Goal: Task Accomplishment & Management: Contribute content

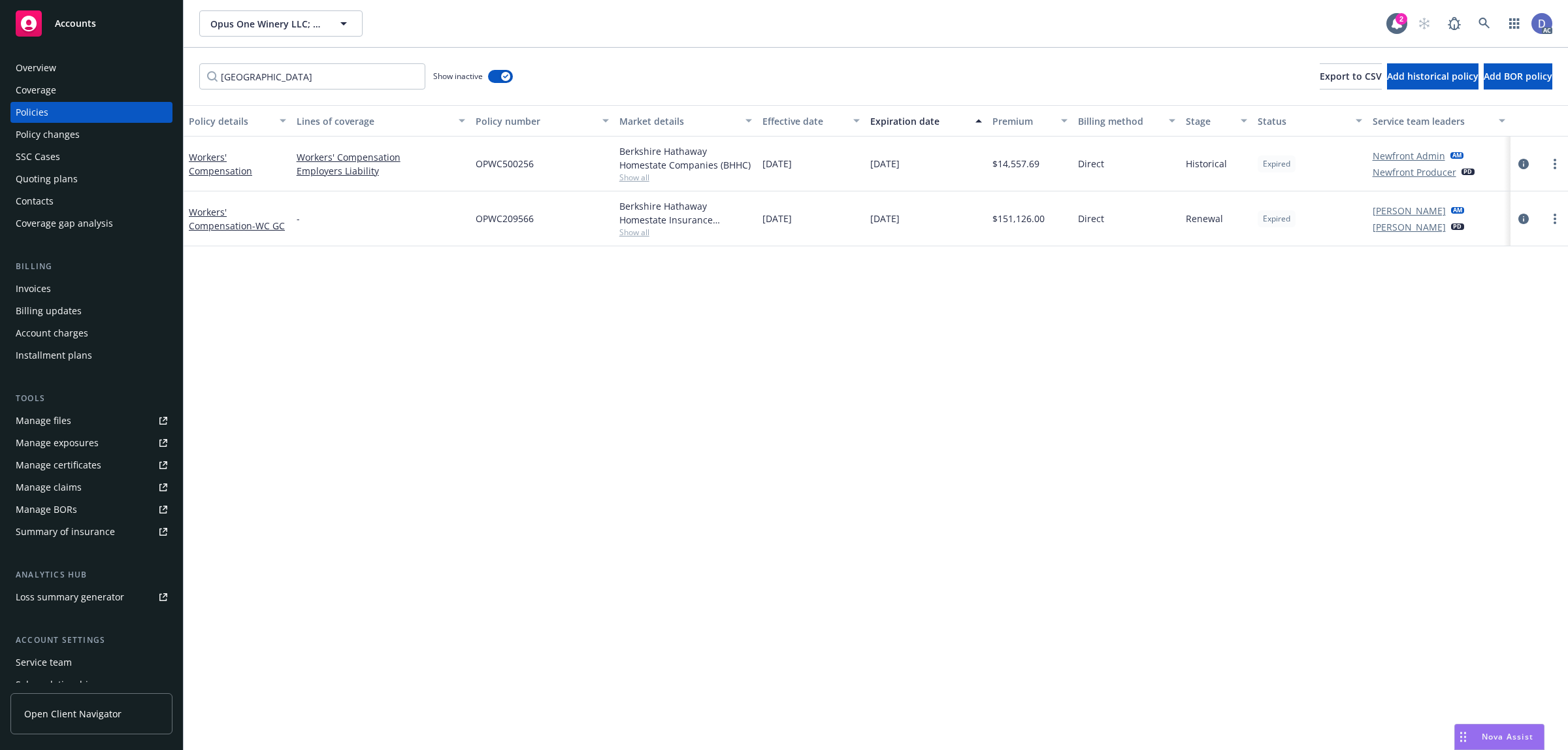
click at [1478, 21] on icon at bounding box center [1484, 23] width 12 height 12
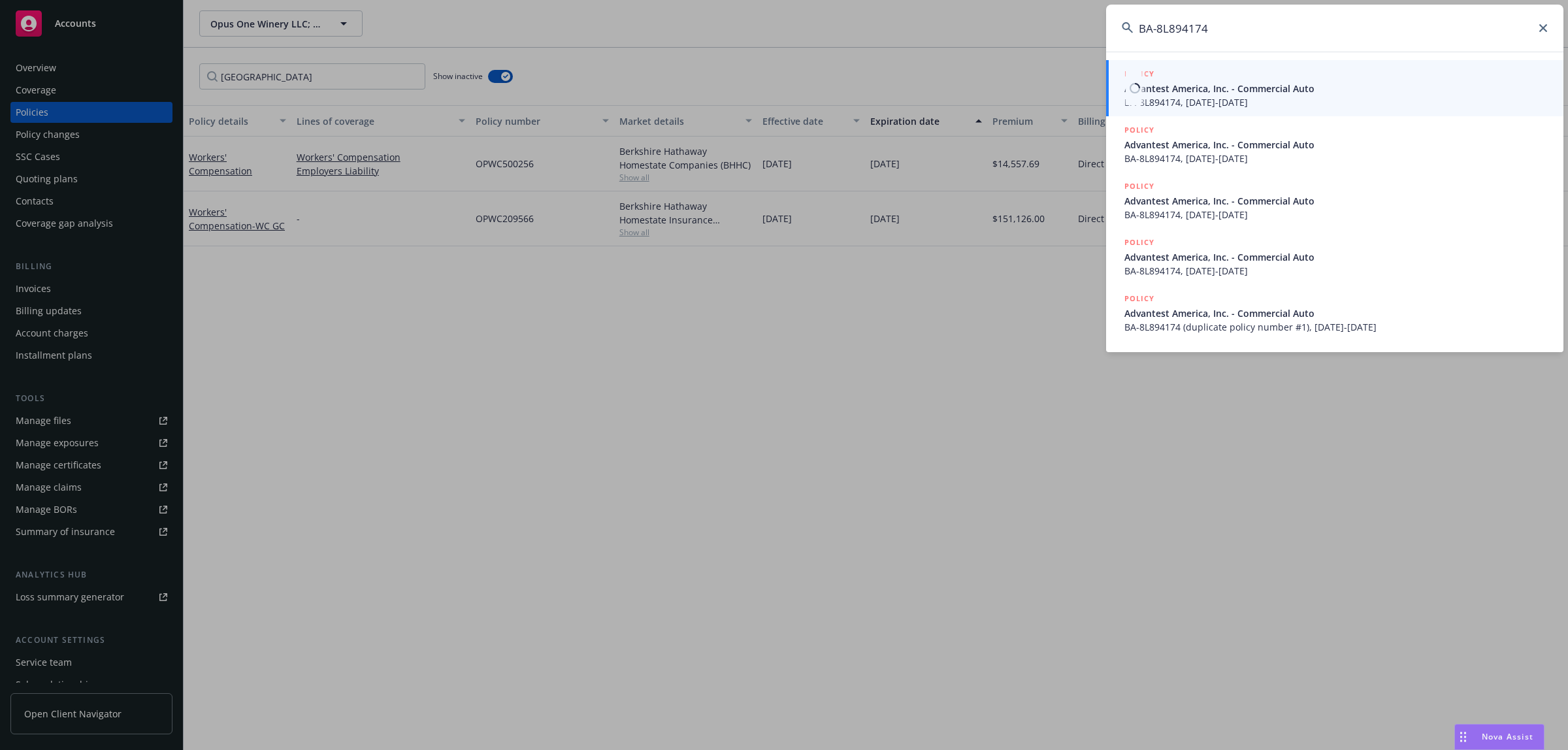
type input "BA-8L894174"
click at [1284, 101] on span "BA-8L894174, [DATE]-[DATE]" at bounding box center [1336, 102] width 424 height 14
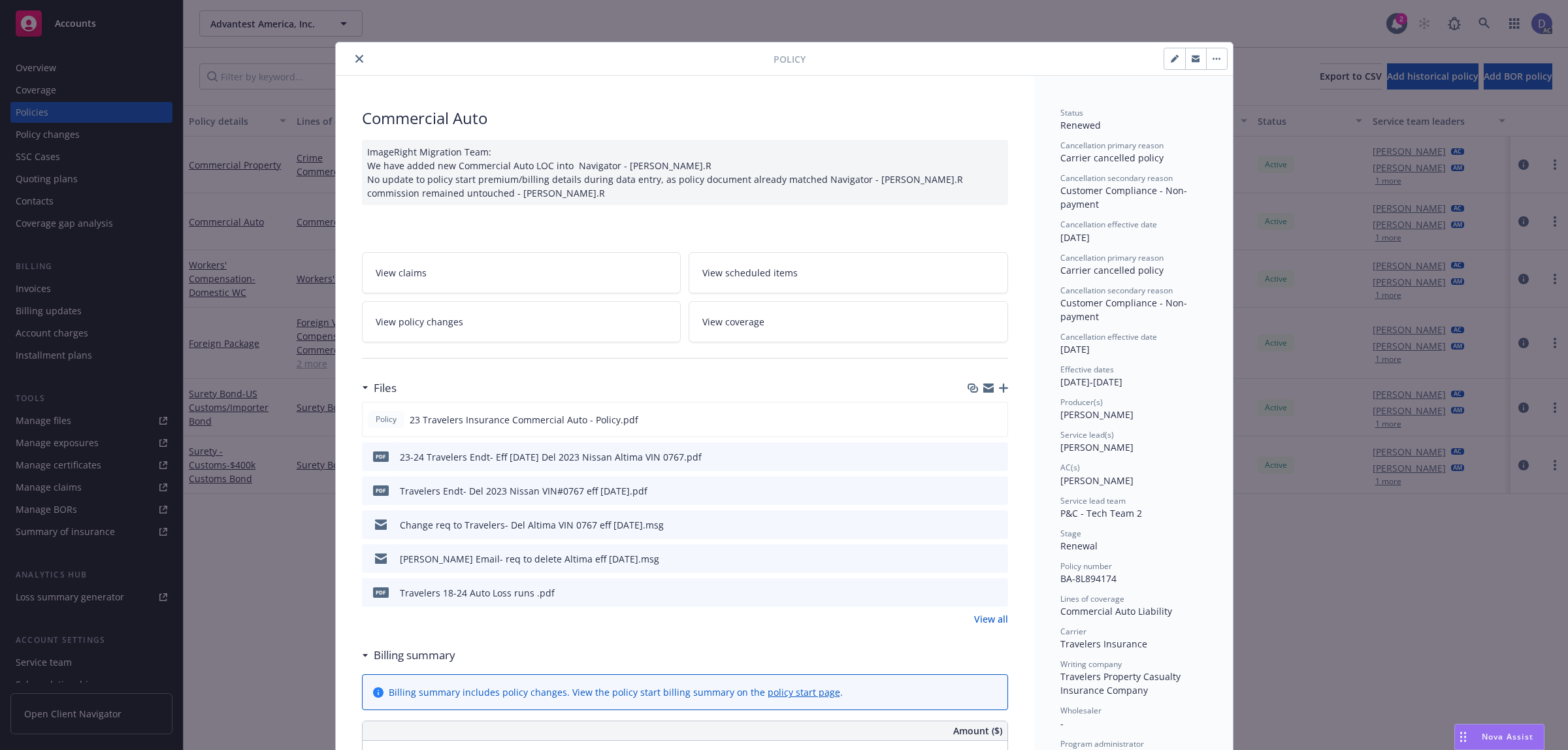
click at [1085, 580] on span "BA-8L894174" at bounding box center [1088, 579] width 57 height 13
copy span "BA-8L894174"
click at [353, 66] on button "close" at bounding box center [359, 59] width 16 height 16
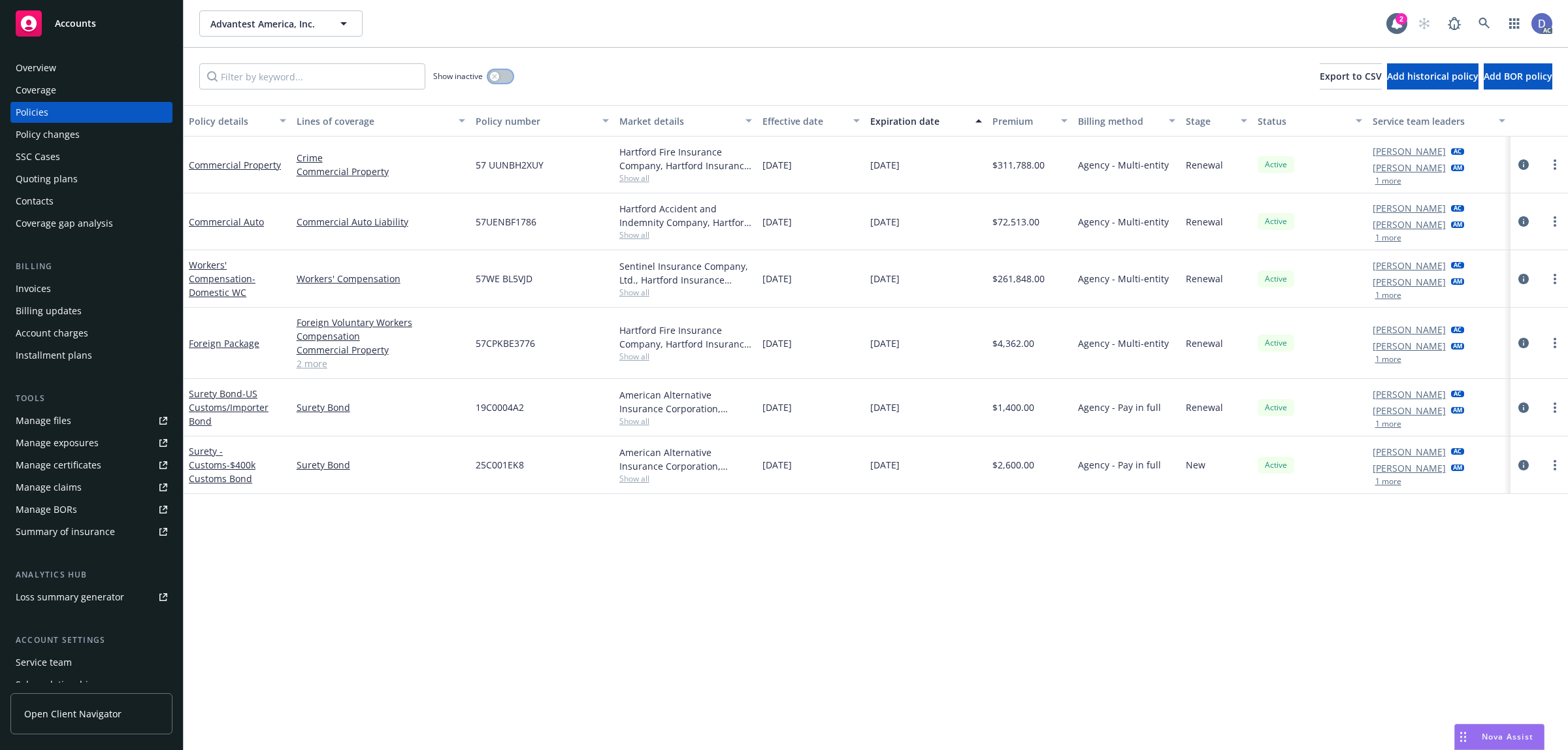
click at [498, 82] on button "button" at bounding box center [500, 76] width 25 height 13
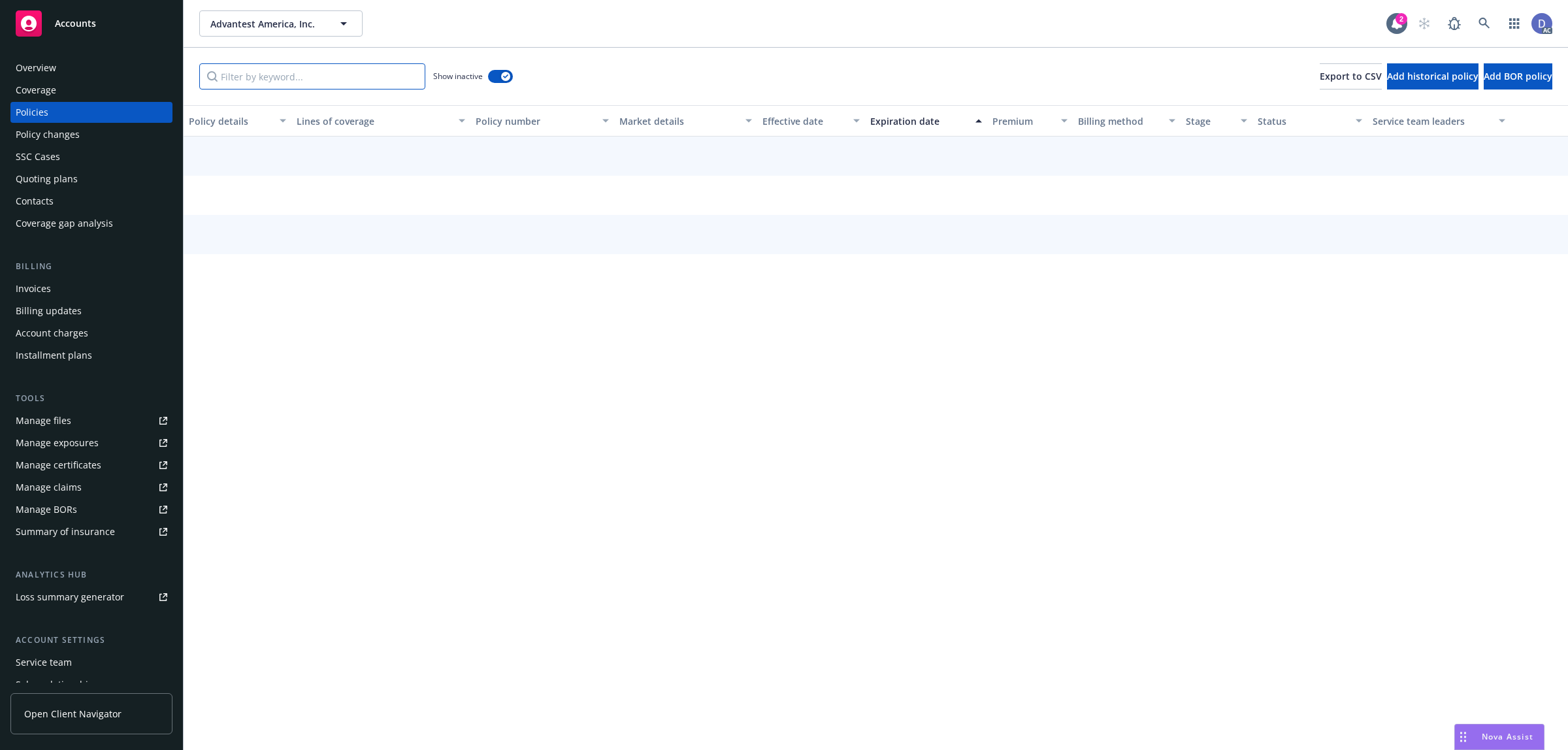
click at [379, 86] on input "Filter by keyword..." at bounding box center [312, 76] width 226 height 26
paste input "BA-8L894174"
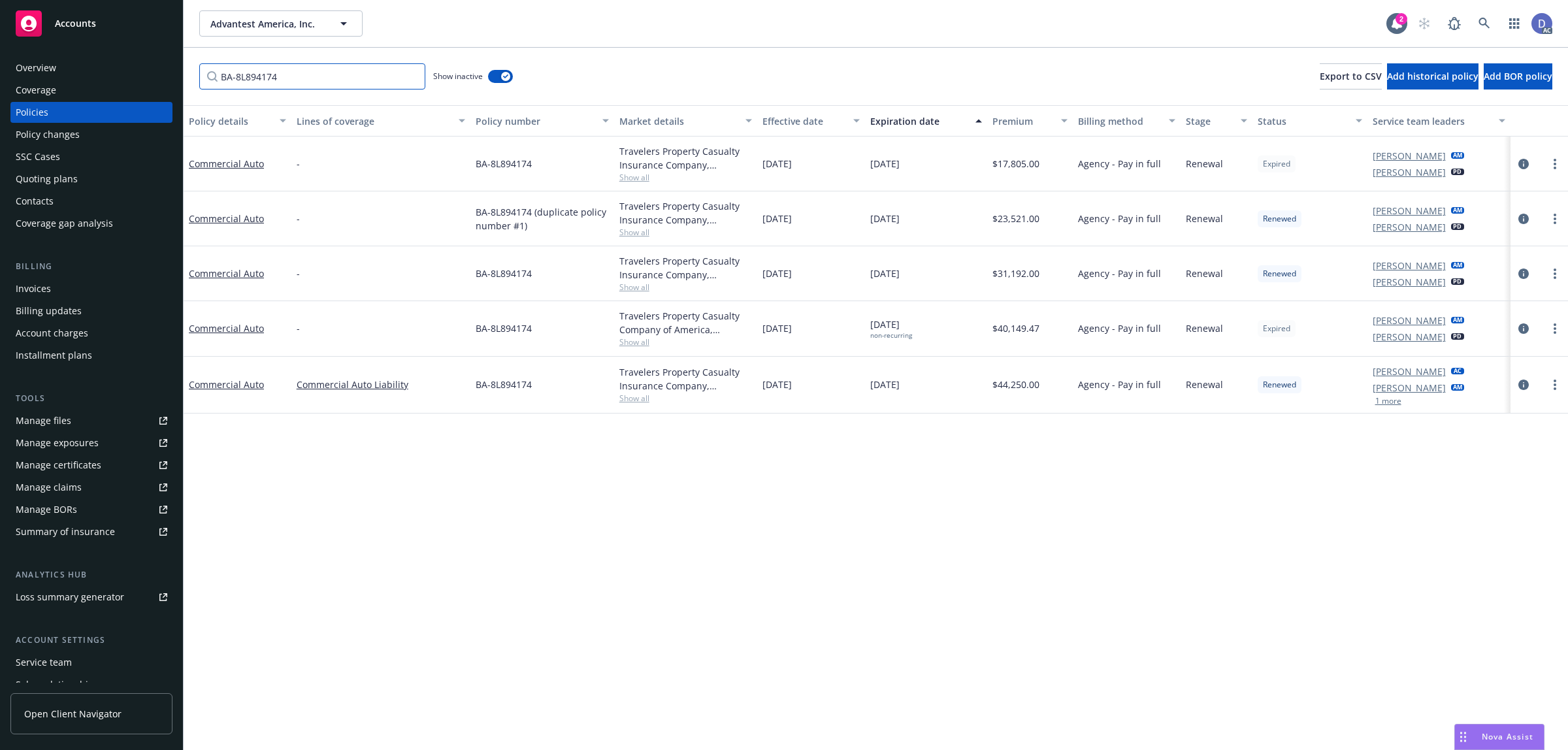
type input "BA-8L894174"
copy span "BA-8L894174"
drag, startPoint x: 537, startPoint y: 167, endPoint x: 471, endPoint y: 161, distance: 66.3
click at [471, 161] on div "BA-8L894174" at bounding box center [542, 163] width 143 height 55
click at [700, 80] on div "BA-8L894174 Show inactive Export to CSV Add historical policy Add BOR policy" at bounding box center [875, 76] width 1384 height 57
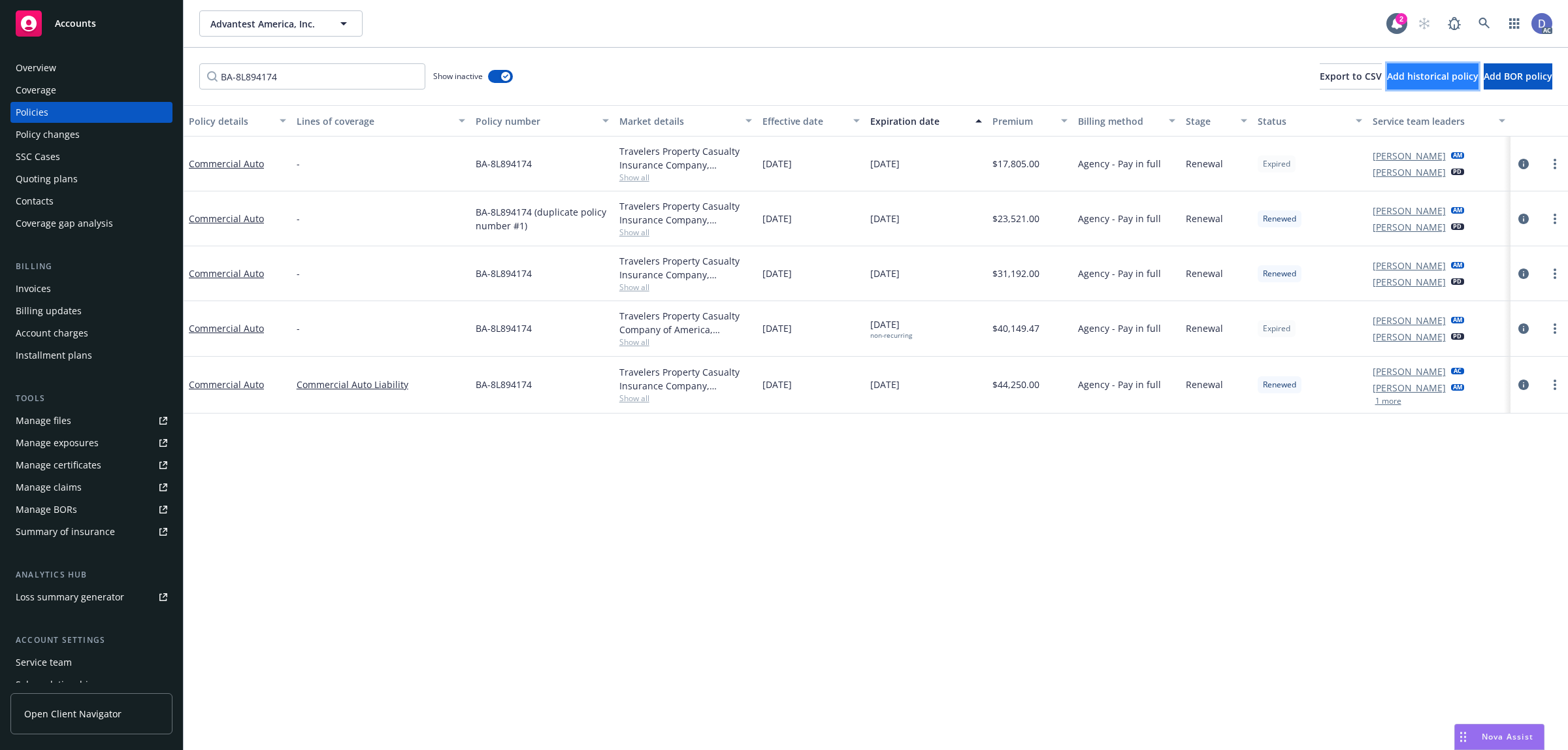
click at [1386, 79] on span "Add historical policy" at bounding box center [1432, 76] width 92 height 13
select select "other"
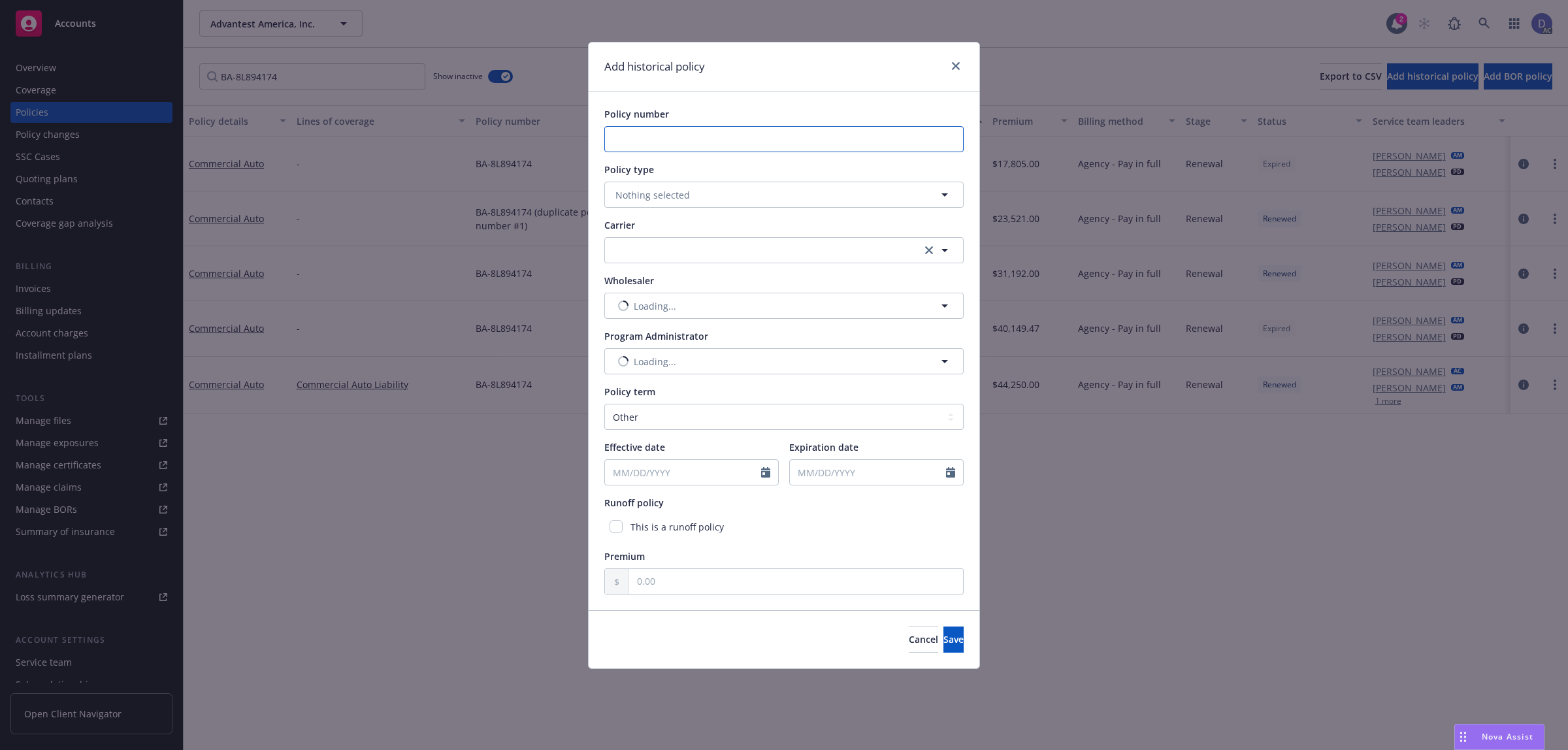
click at [721, 135] on input "Policy number" at bounding box center [784, 139] width 359 height 26
paste input "BA-8L894174"
type input "BA-8L894174"
click at [686, 196] on span "Nothing selected" at bounding box center [653, 194] width 75 height 14
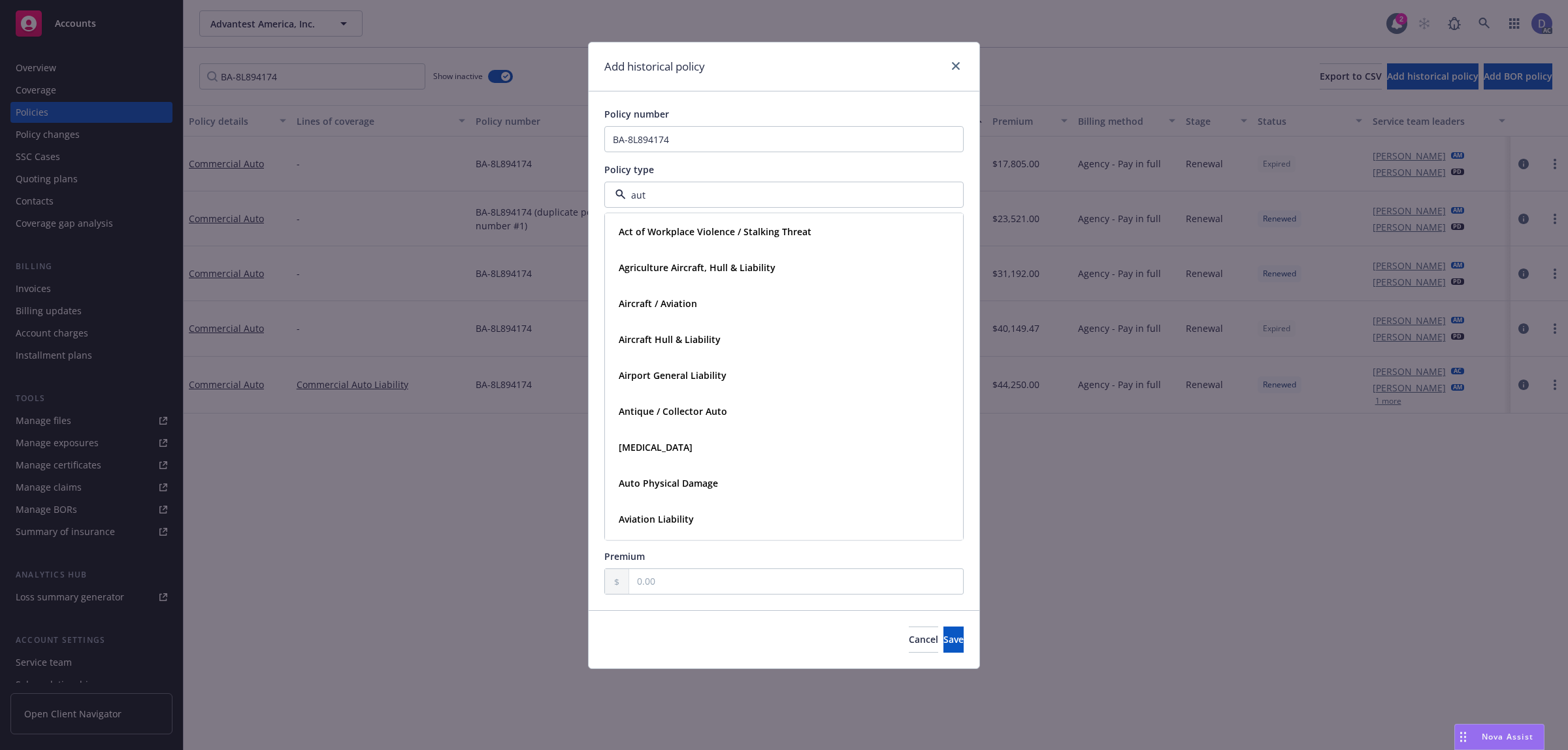
type input "auto"
click at [710, 268] on div "Commercial Auto" at bounding box center [784, 268] width 341 height 19
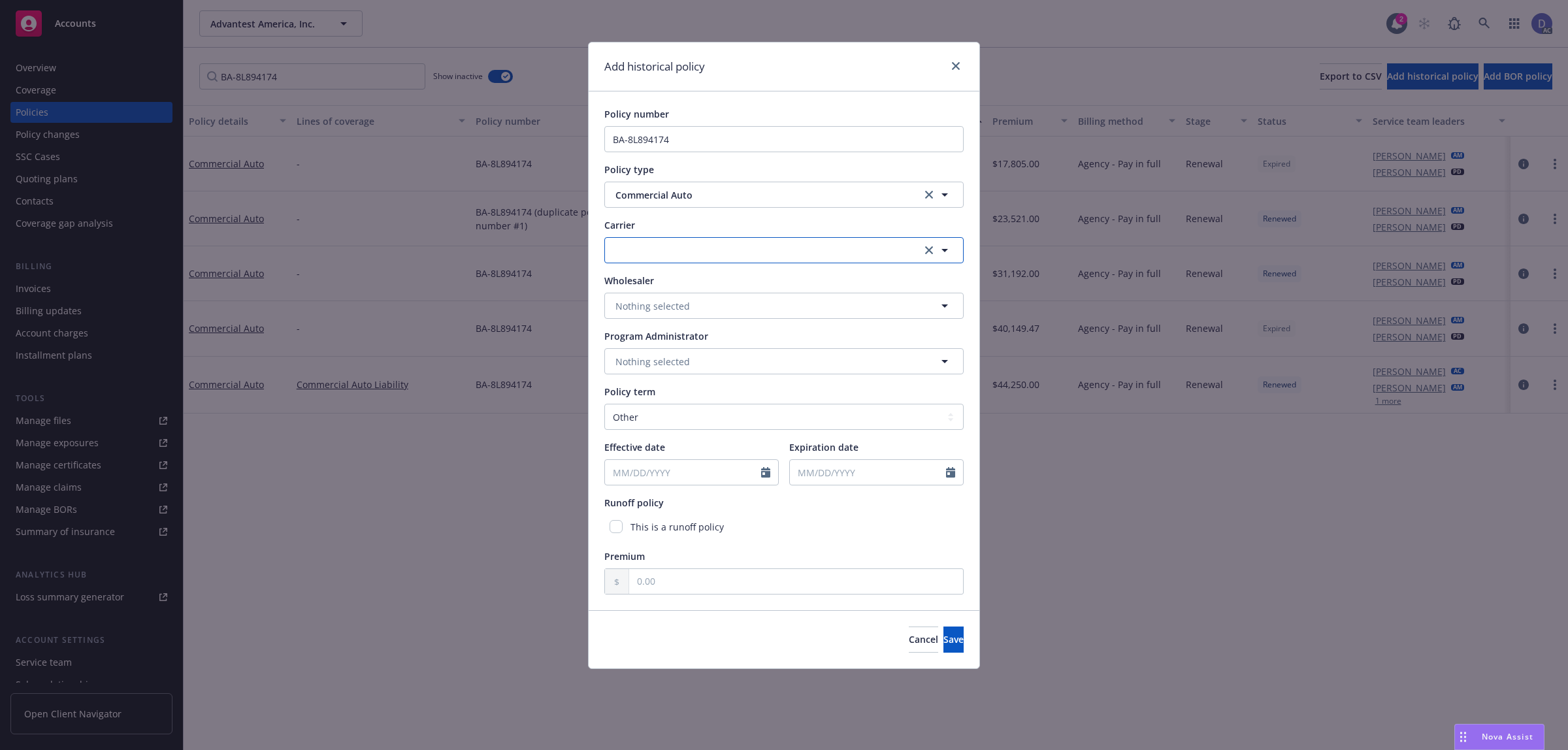
click at [690, 256] on button "button" at bounding box center [784, 250] width 359 height 26
type input "trave"
click at [676, 317] on strong "Travelers Insurance" at bounding box center [662, 319] width 87 height 13
click at [663, 412] on select "Select policy term 12 Month 6 Month 4 Month 3 Month 2 Month 1 Month 36 Month (3…" at bounding box center [784, 416] width 359 height 26
select select "12"
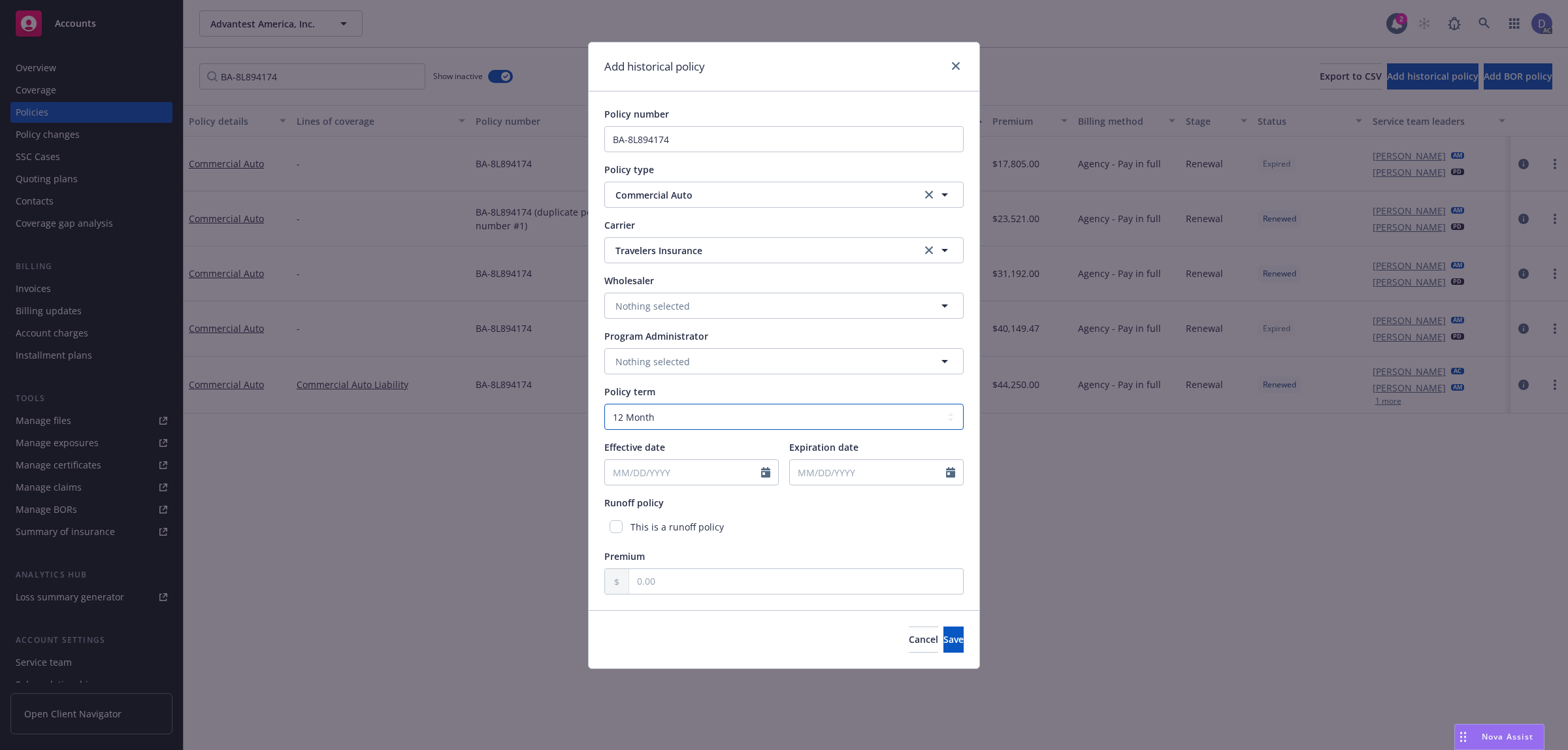
click at [604, 404] on select "Select policy term 12 Month 6 Month 4 Month 3 Month 2 Month 1 Month 36 Month (3…" at bounding box center [784, 416] width 359 height 26
click at [768, 471] on icon "Calendar" at bounding box center [765, 471] width 9 height 10
select select "8"
click at [721, 503] on input "2025" at bounding box center [717, 502] width 42 height 14
type input "2018"
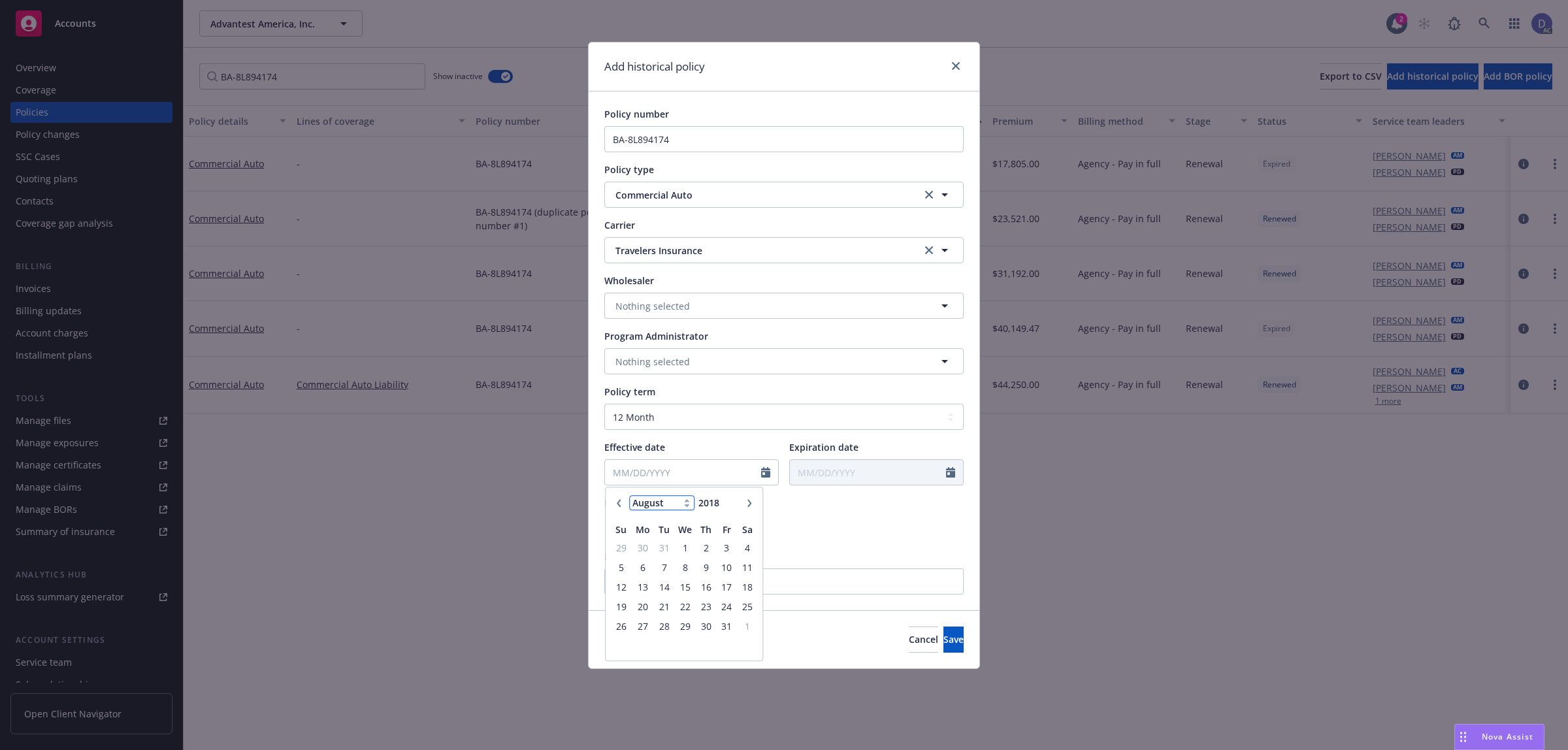
click at [674, 503] on select "January February March April May June July August September October November De…" at bounding box center [662, 503] width 65 height 15
select select "12"
click at [629, 496] on select "January February March April May June July August September October November De…" at bounding box center [662, 503] width 65 height 15
click at [644, 650] on span "31" at bounding box center [643, 646] width 20 height 17
type input "12/31/2018"
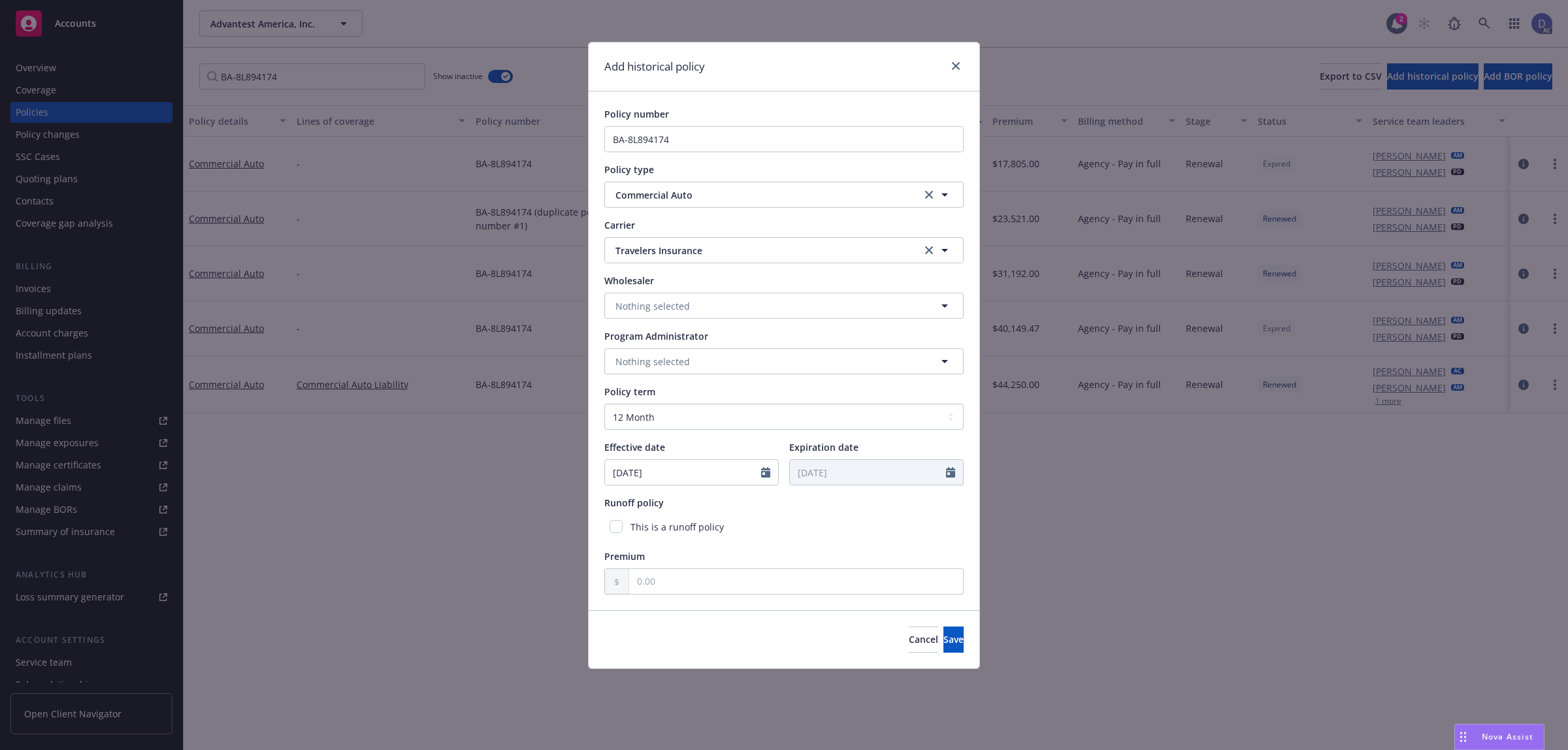
type input "12/31/2019"
click at [925, 592] on input "text" at bounding box center [796, 580] width 334 height 25
type input "1.00"
click at [948, 639] on button "Save" at bounding box center [952, 639] width 20 height 26
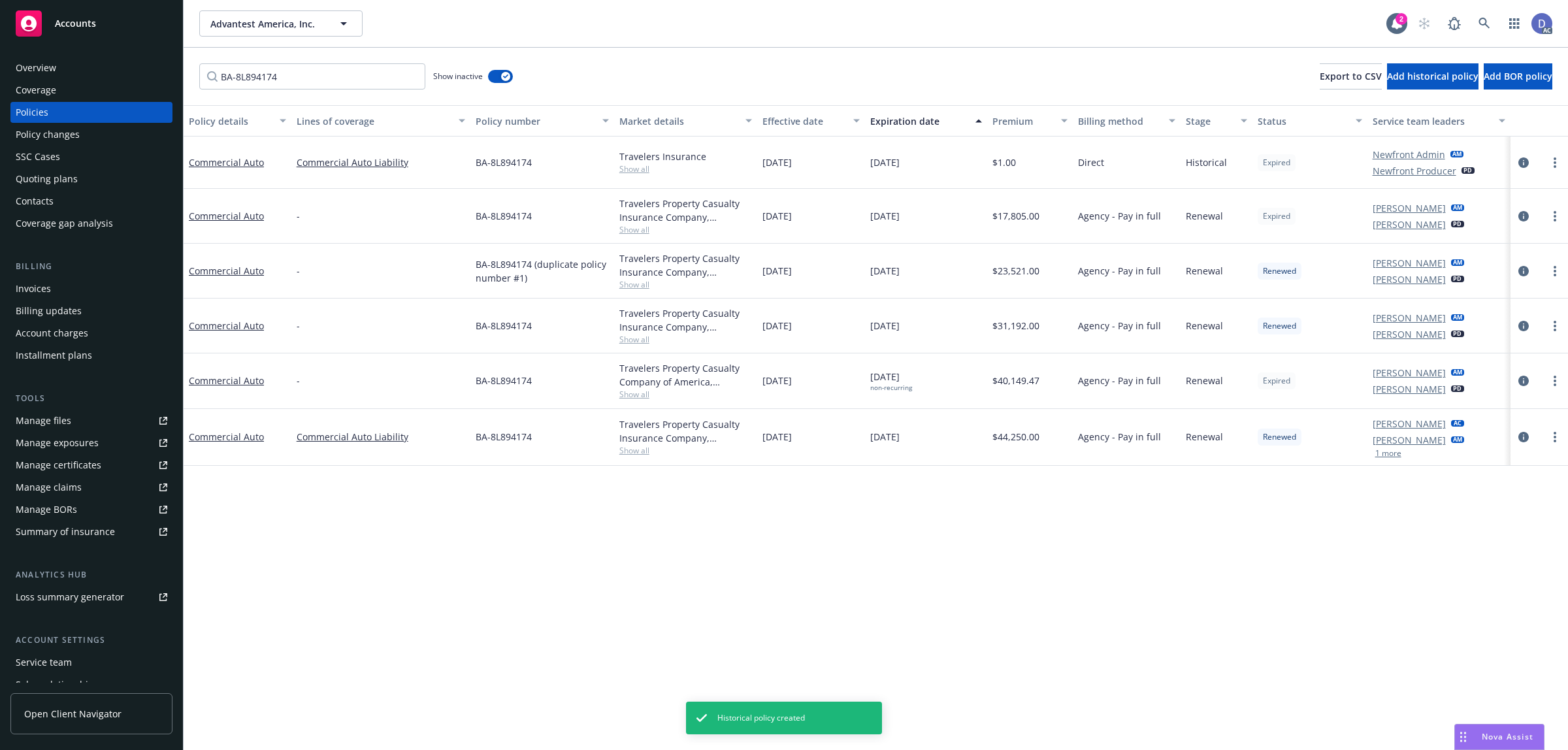
click at [510, 165] on span "BA-8L894174" at bounding box center [503, 162] width 57 height 14
copy span "BA-8L894174"
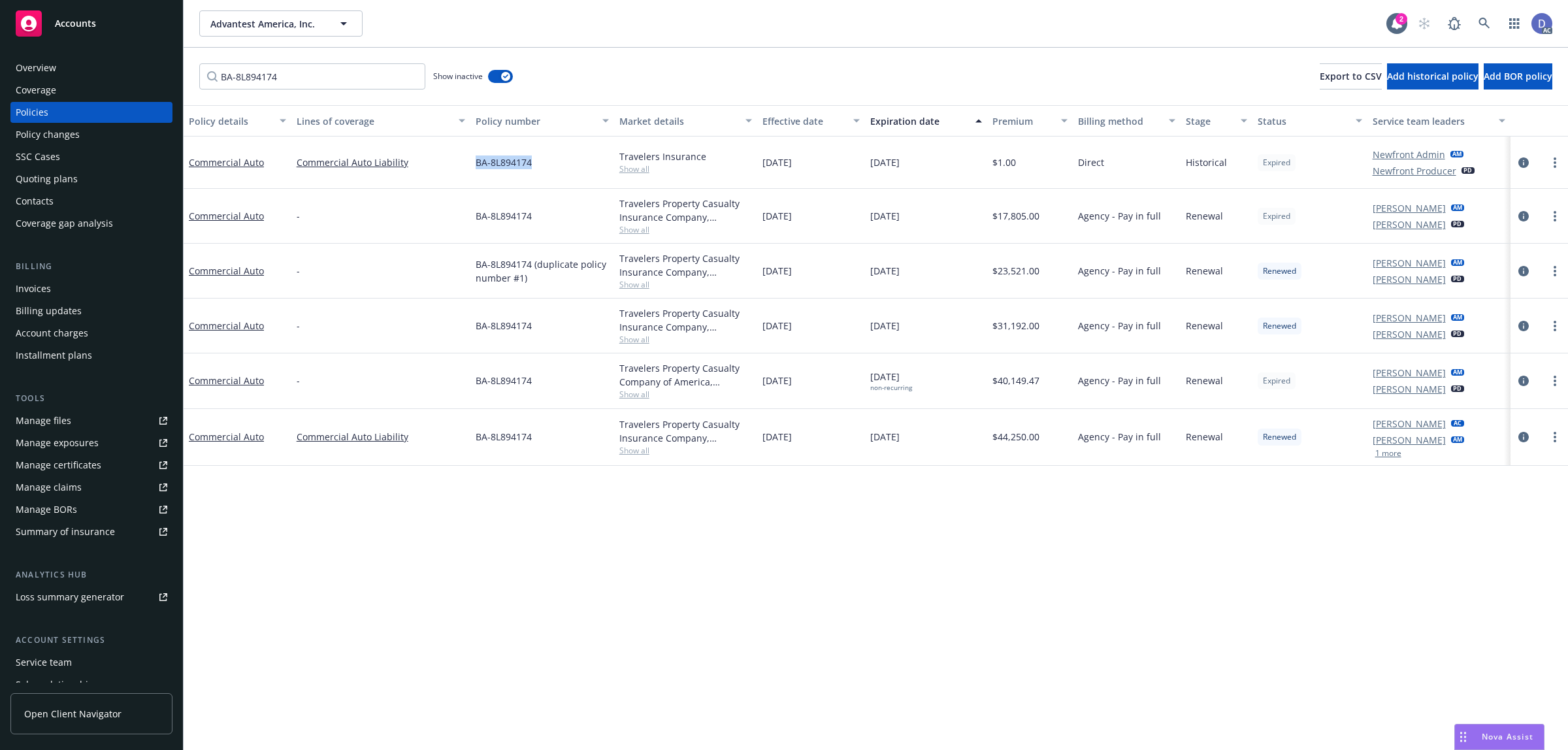
click at [519, 168] on span "BA-8L894174" at bounding box center [503, 162] width 57 height 14
click at [529, 163] on span "BA-8L894174" at bounding box center [503, 162] width 57 height 14
copy span "BA-8L894174"
drag, startPoint x: 537, startPoint y: 163, endPoint x: 477, endPoint y: 169, distance: 60.3
click at [477, 169] on div "BA-8L894174" at bounding box center [542, 162] width 143 height 53
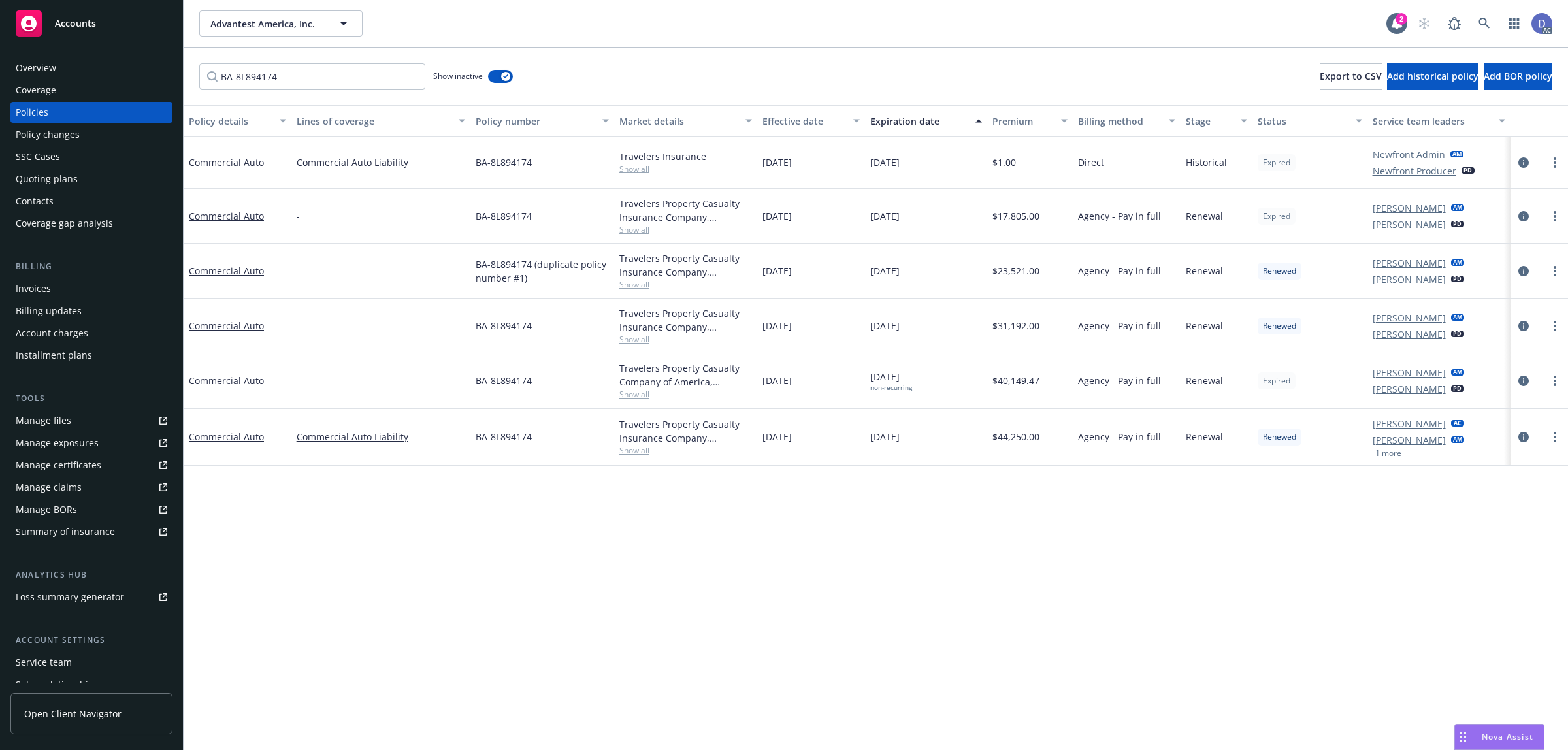
click at [98, 70] on div "Overview" at bounding box center [92, 68] width 151 height 21
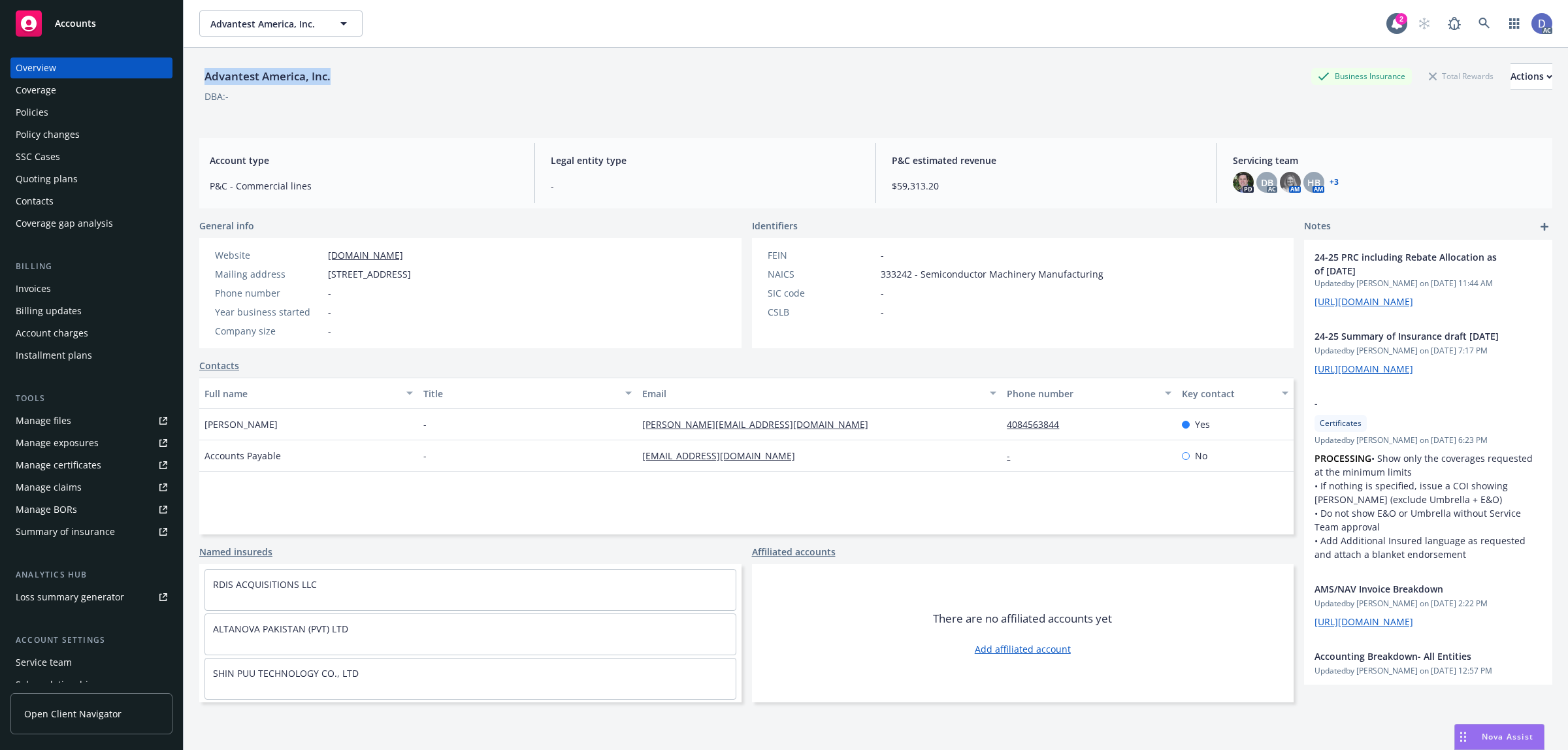
copy div "Advantest America, Inc."
drag, startPoint x: 334, startPoint y: 84, endPoint x: 207, endPoint y: 85, distance: 127.0
click at [207, 85] on div "Advantest America, Inc." at bounding box center [267, 76] width 136 height 17
click at [616, 100] on div "DBA: -" at bounding box center [875, 96] width 1353 height 14
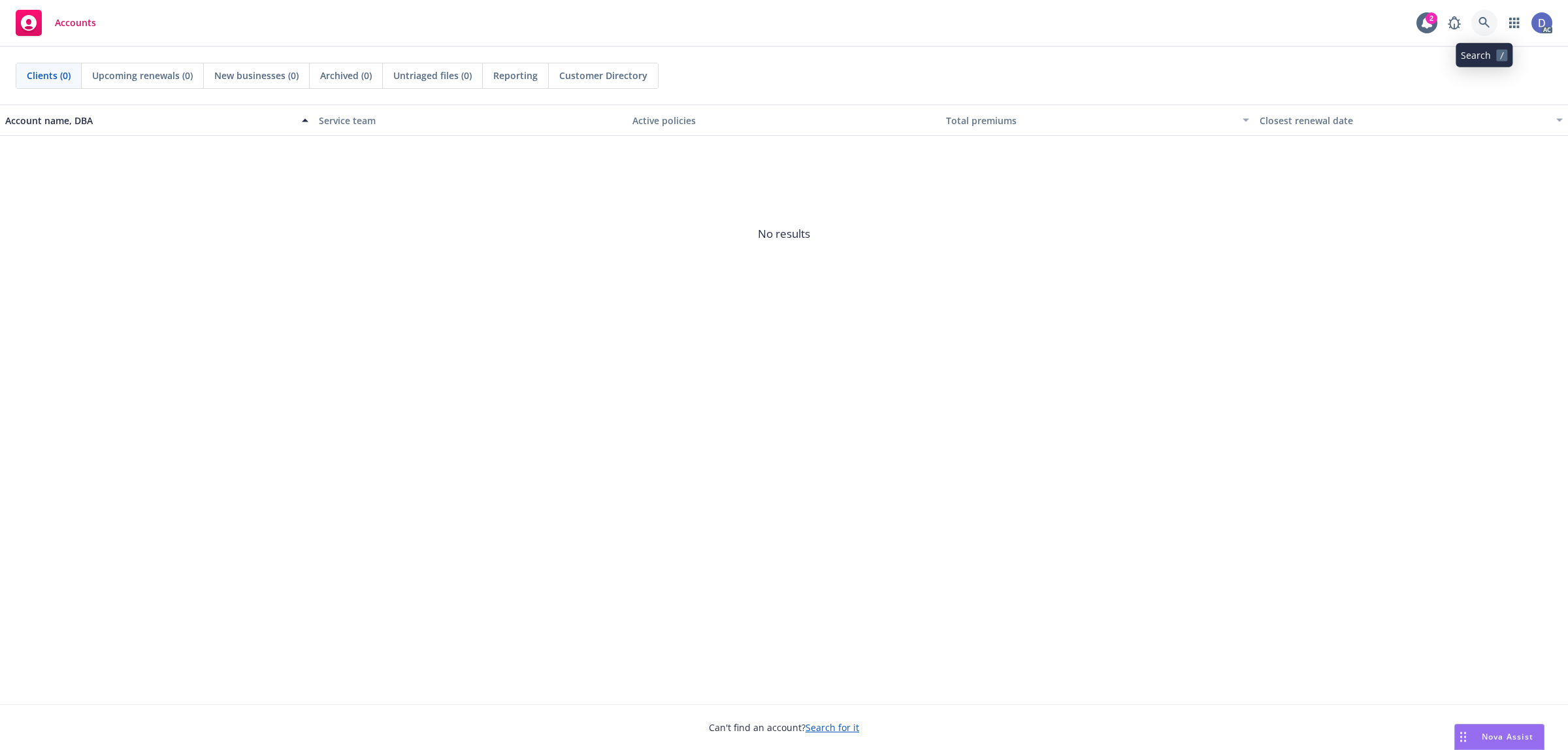
click at [1493, 17] on link at bounding box center [1484, 22] width 26 height 26
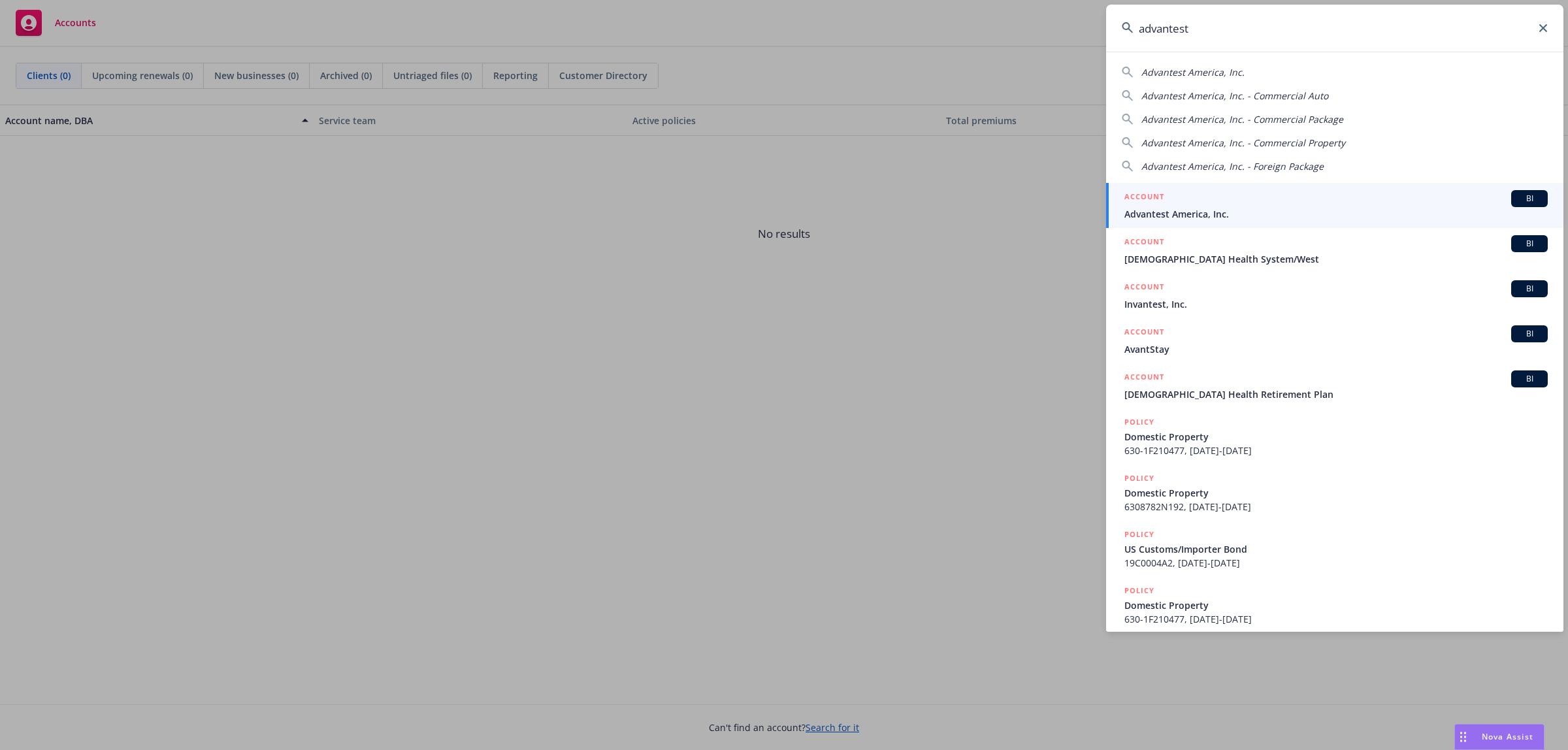
type input "advantest"
click at [1204, 209] on span "Advantest America, Inc." at bounding box center [1336, 213] width 424 height 14
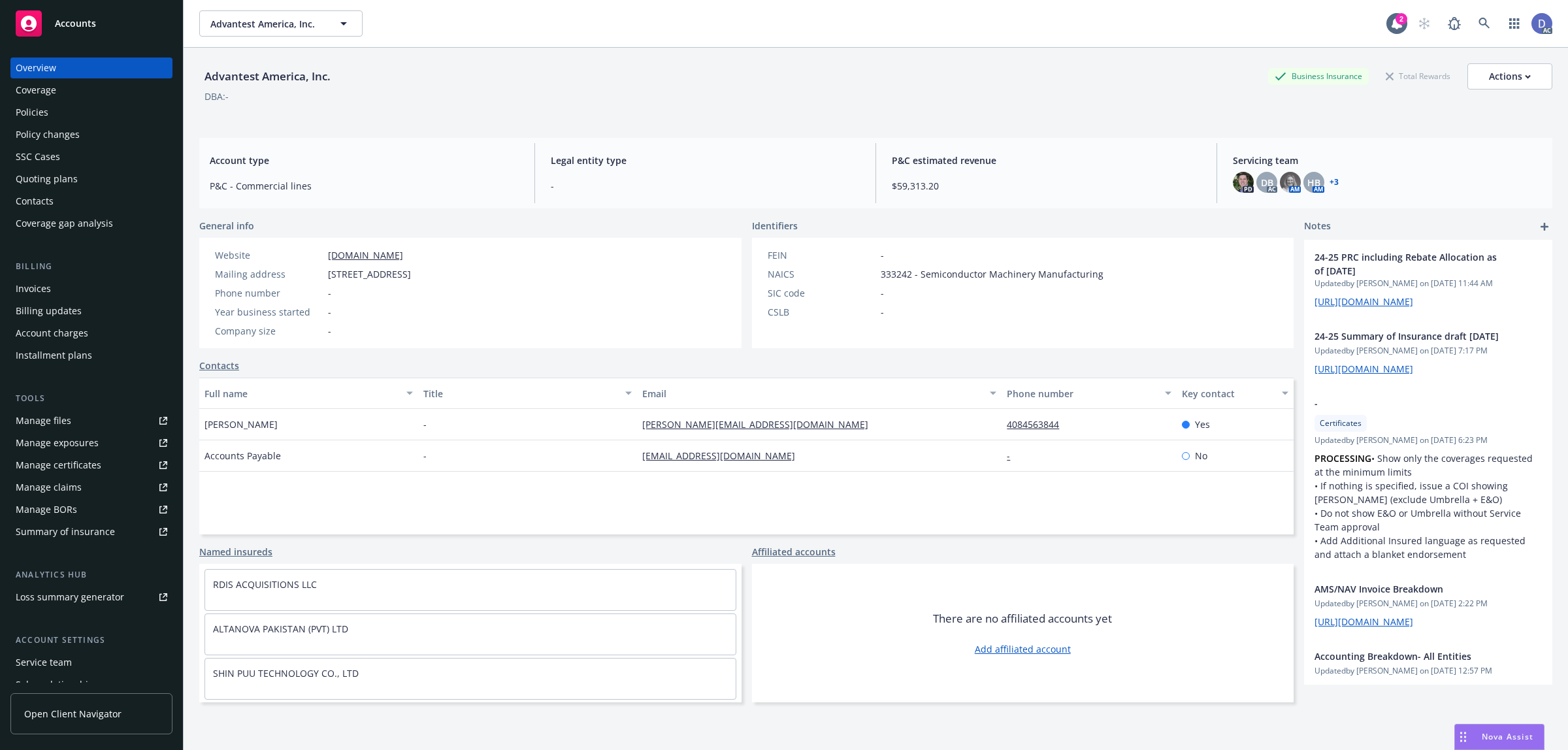
click at [90, 479] on link "Manage claims" at bounding box center [91, 487] width 162 height 21
click at [62, 428] on div "Manage files" at bounding box center [44, 420] width 56 height 21
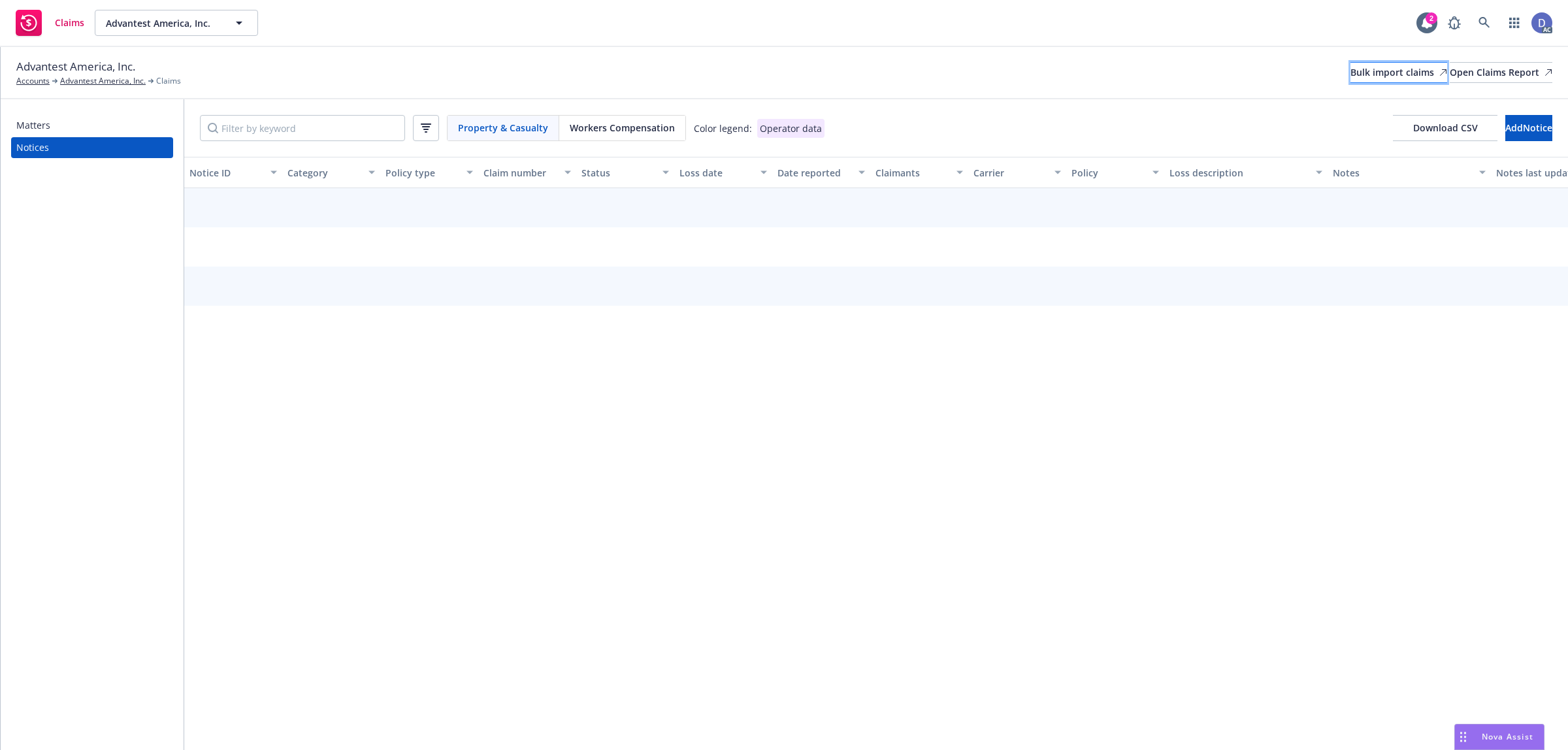
click at [1350, 75] on div "Bulk import claims" at bounding box center [1398, 72] width 96 height 20
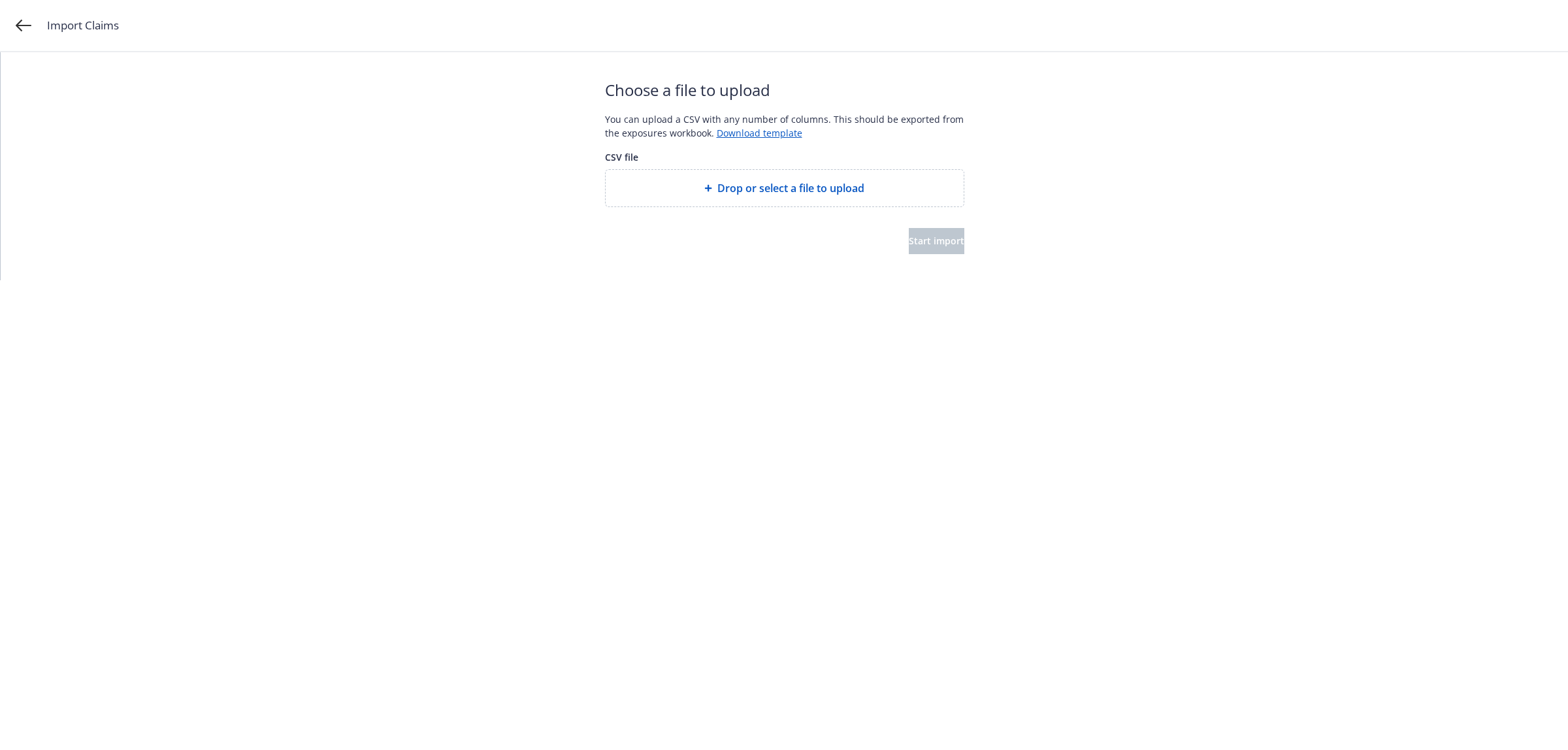
click at [857, 201] on div "Drop or select a file to upload" at bounding box center [784, 188] width 358 height 37
click at [761, 178] on div "Drop or select a file to upload" at bounding box center [784, 188] width 358 height 37
click at [909, 234] on span "Start import" at bounding box center [936, 240] width 56 height 13
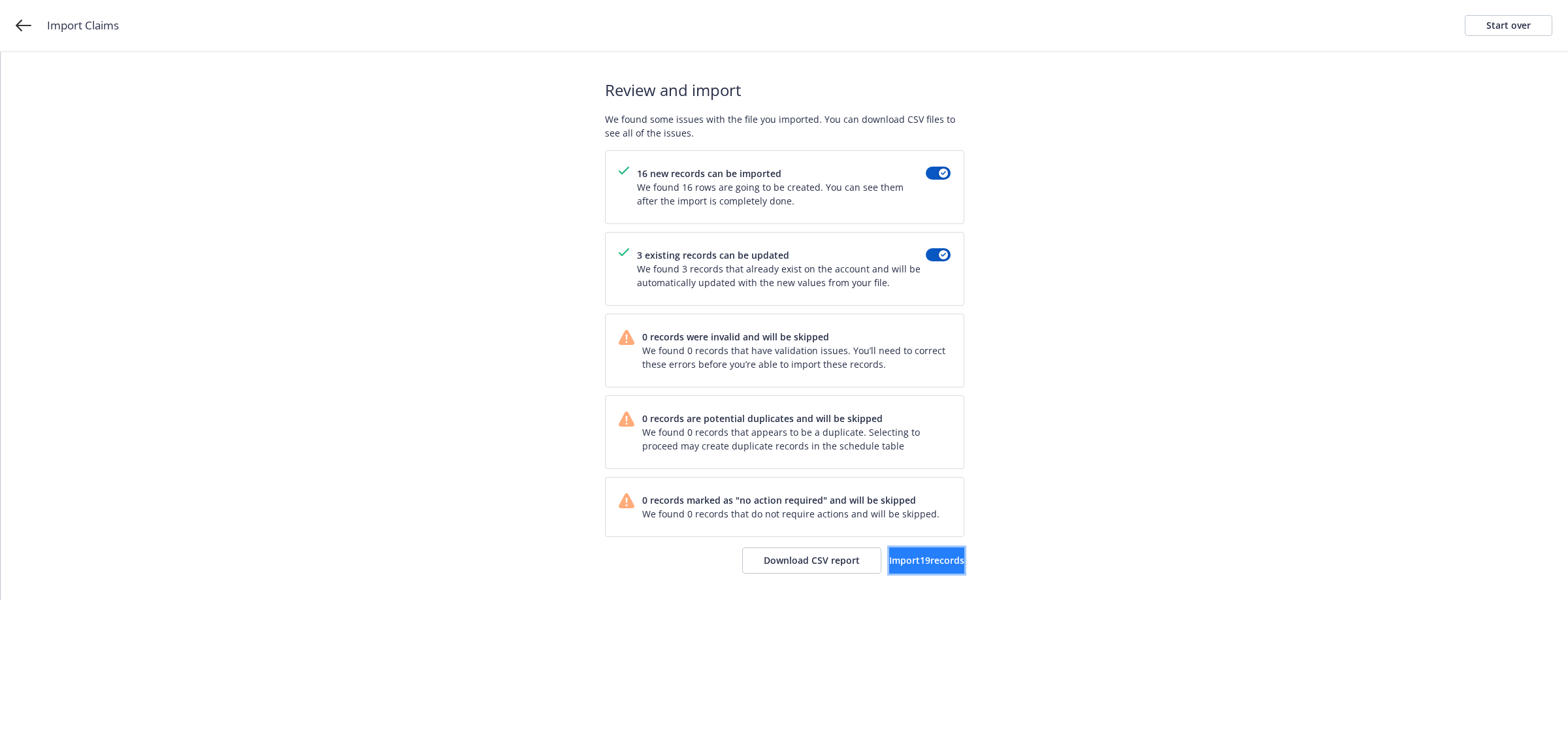
click at [911, 563] on span "Import 19 records" at bounding box center [926, 561] width 75 height 13
click at [929, 568] on link "View accounts" at bounding box center [910, 560] width 108 height 26
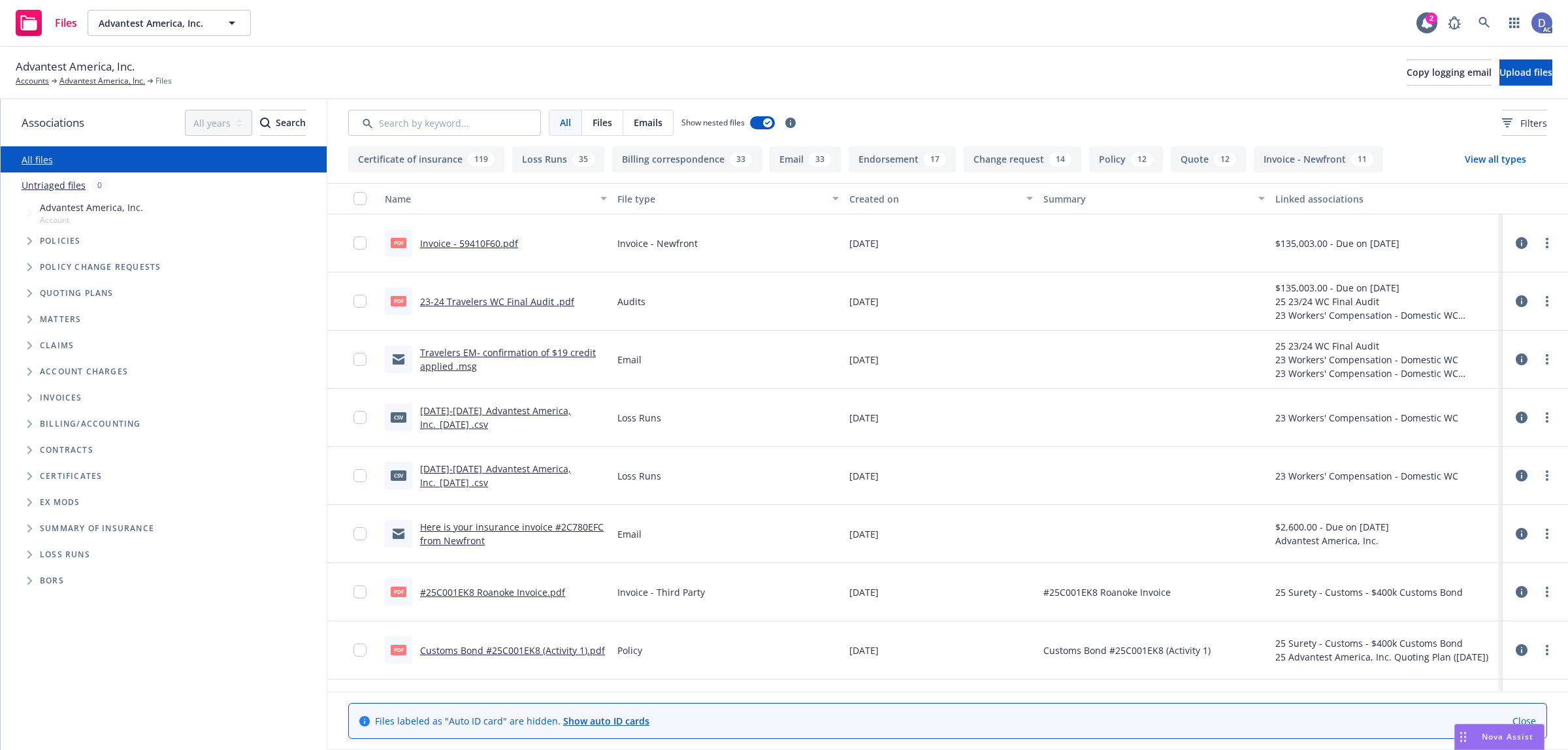
click at [1513, 88] on div "Advantest America, Inc. Accounts Advantest America, Inc. Files Copy logging ema…" at bounding box center [784, 73] width 1568 height 53
click at [1520, 73] on span "Upload files" at bounding box center [1525, 72] width 53 height 13
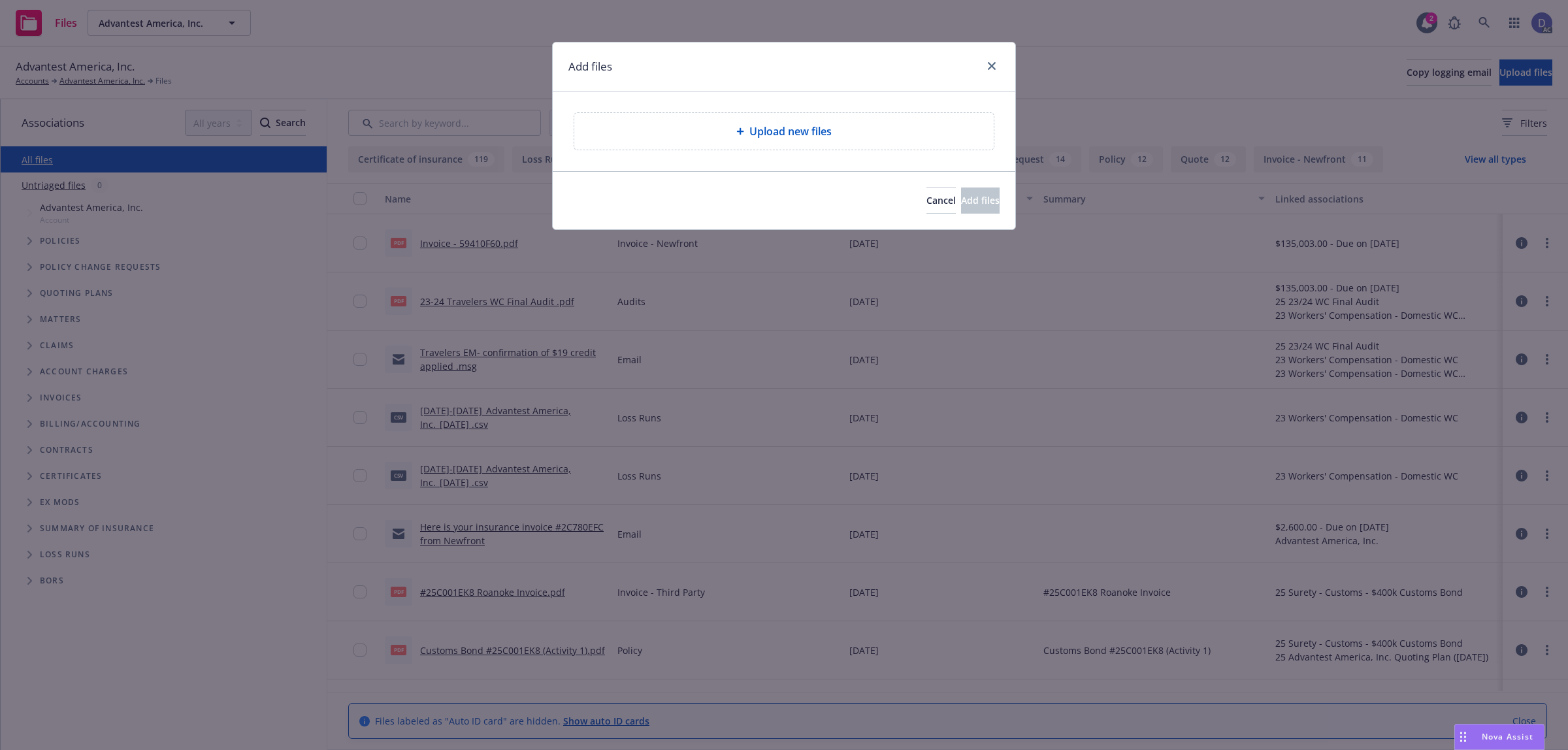
click at [833, 145] on div "Upload new files" at bounding box center [784, 131] width 420 height 37
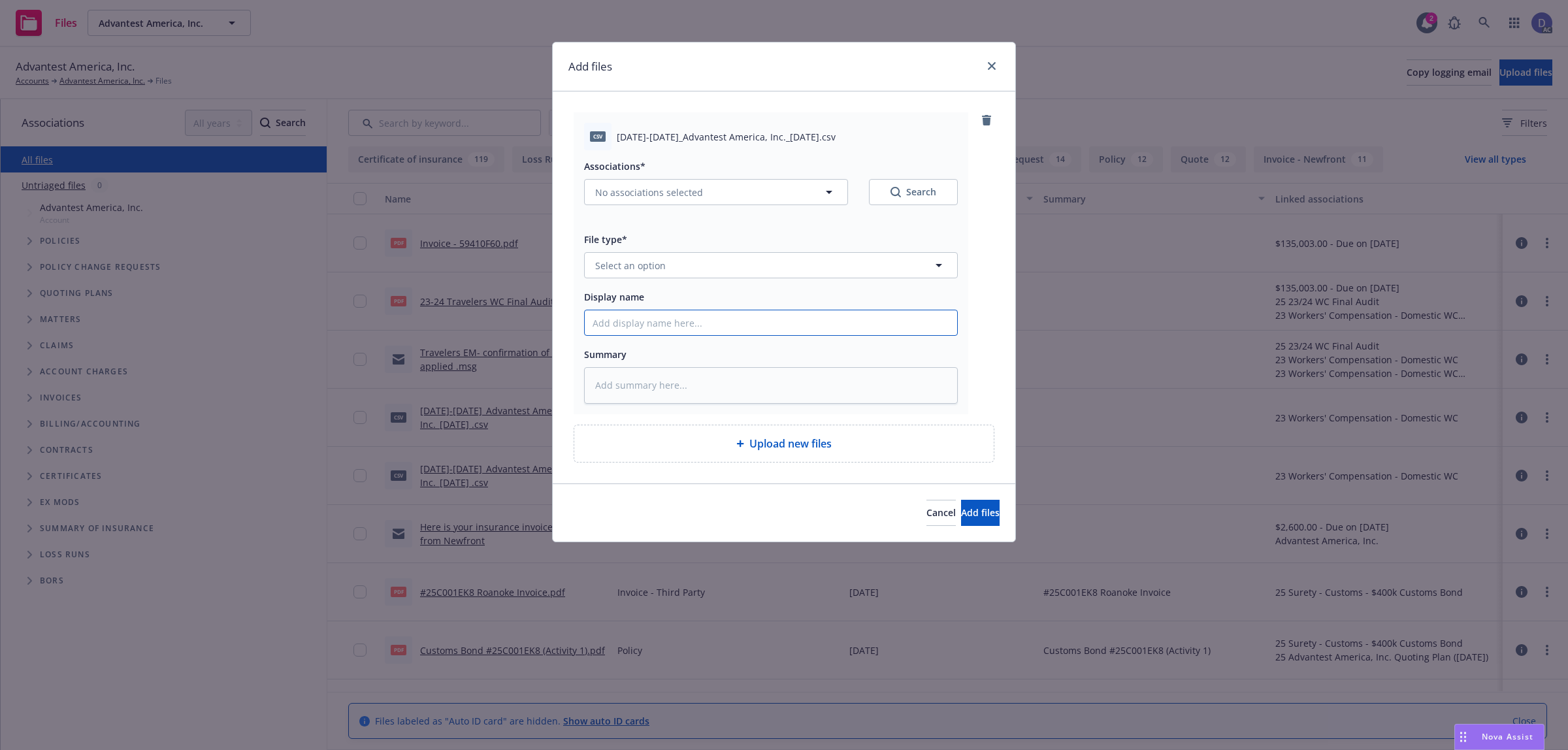
click at [831, 330] on input "Display name" at bounding box center [771, 322] width 373 height 25
paste input "2018-2024_Advantest America, Inc._10-2-2024"
type input "2018-2024_Advantest America, Inc._10-2-2024"
type textarea "x"
type input "2018-2024_Advantest America, Inc._10-2-2024"
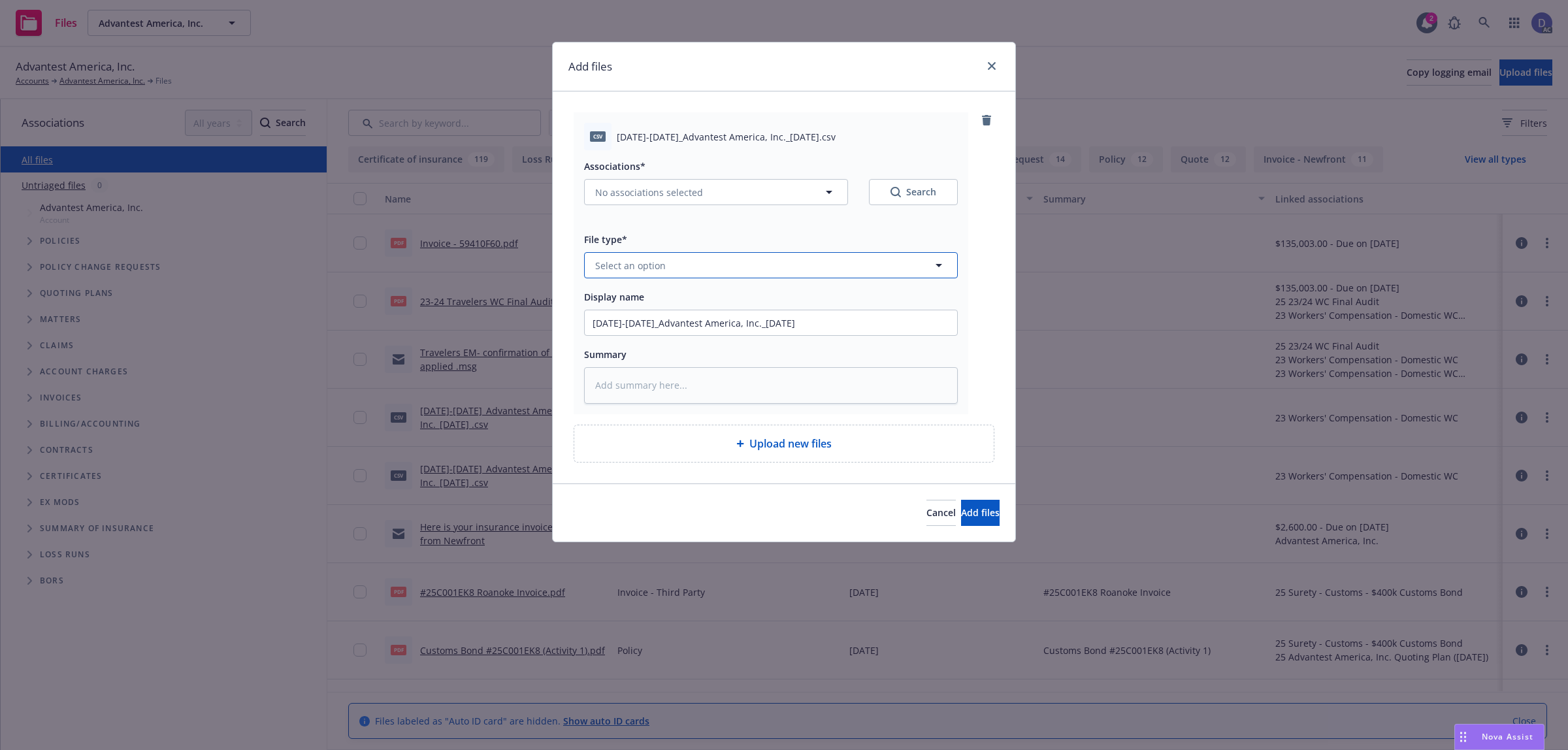
click at [827, 272] on button "Select an option" at bounding box center [770, 265] width 373 height 26
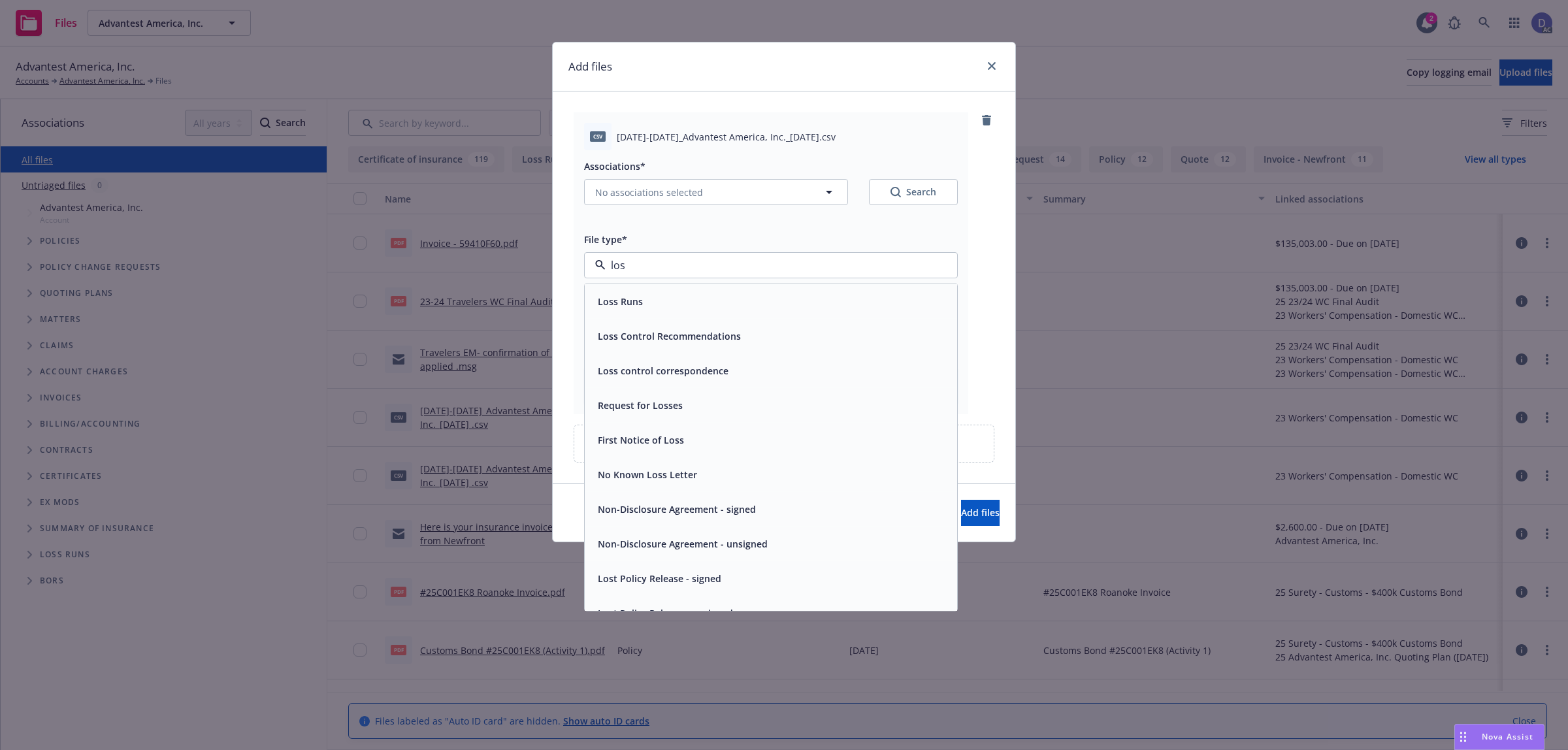
type input "loss"
click at [819, 295] on div "Loss Runs" at bounding box center [771, 302] width 357 height 19
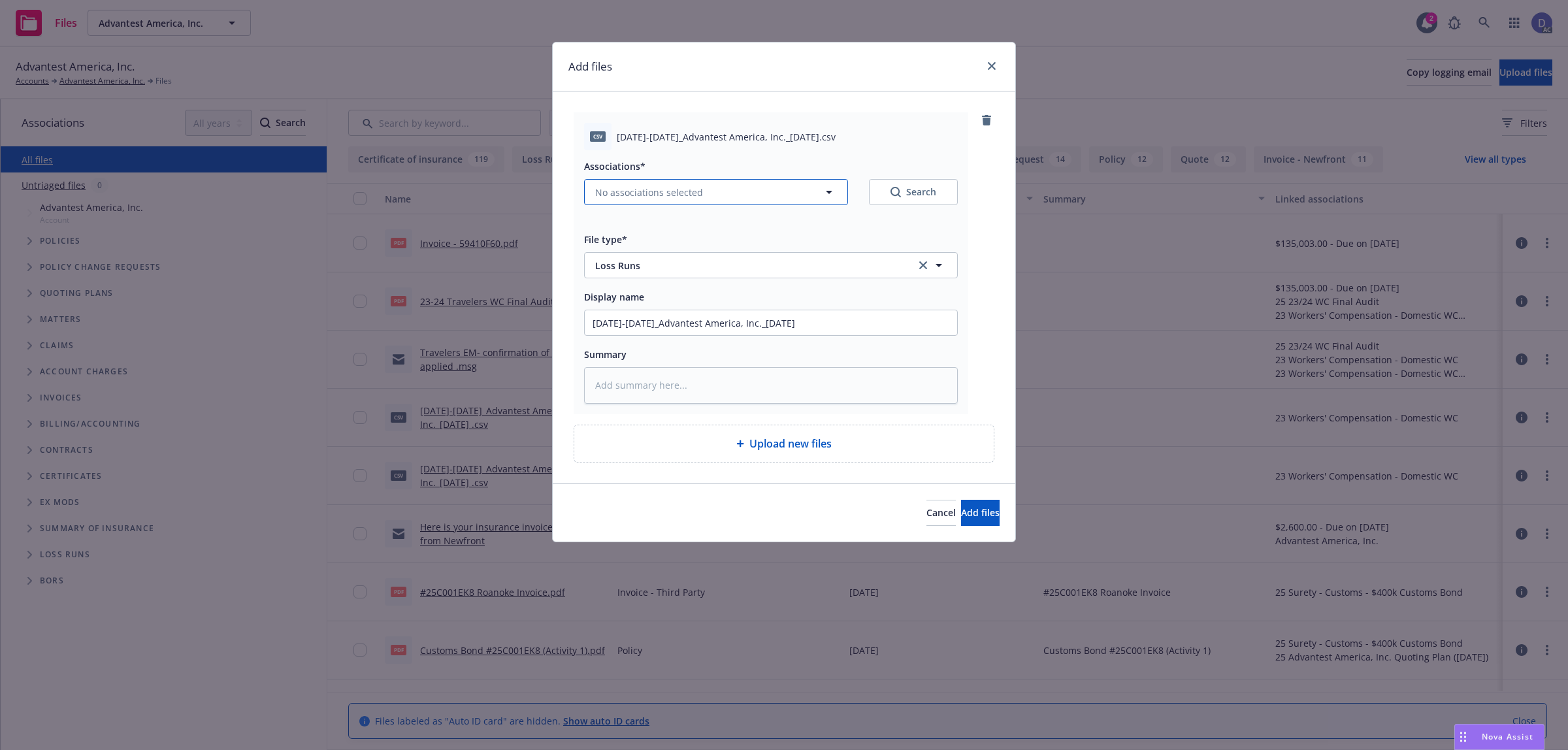
click at [831, 197] on icon "button" at bounding box center [829, 192] width 16 height 16
type textarea "x"
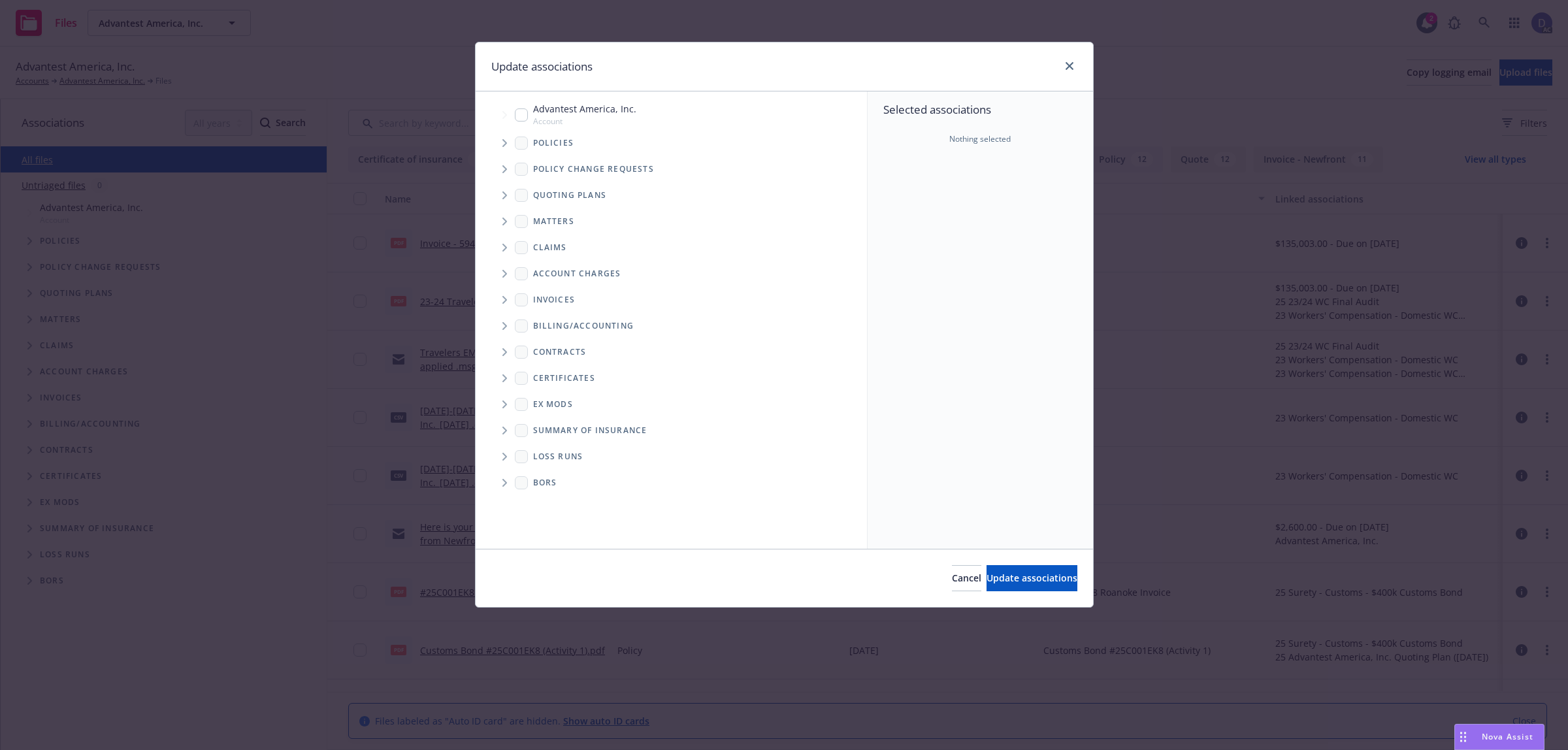
click at [496, 142] on span "Tree Example" at bounding box center [504, 143] width 21 height 21
click at [899, 208] on div "Selected associations Nothing selected" at bounding box center [980, 320] width 225 height 457
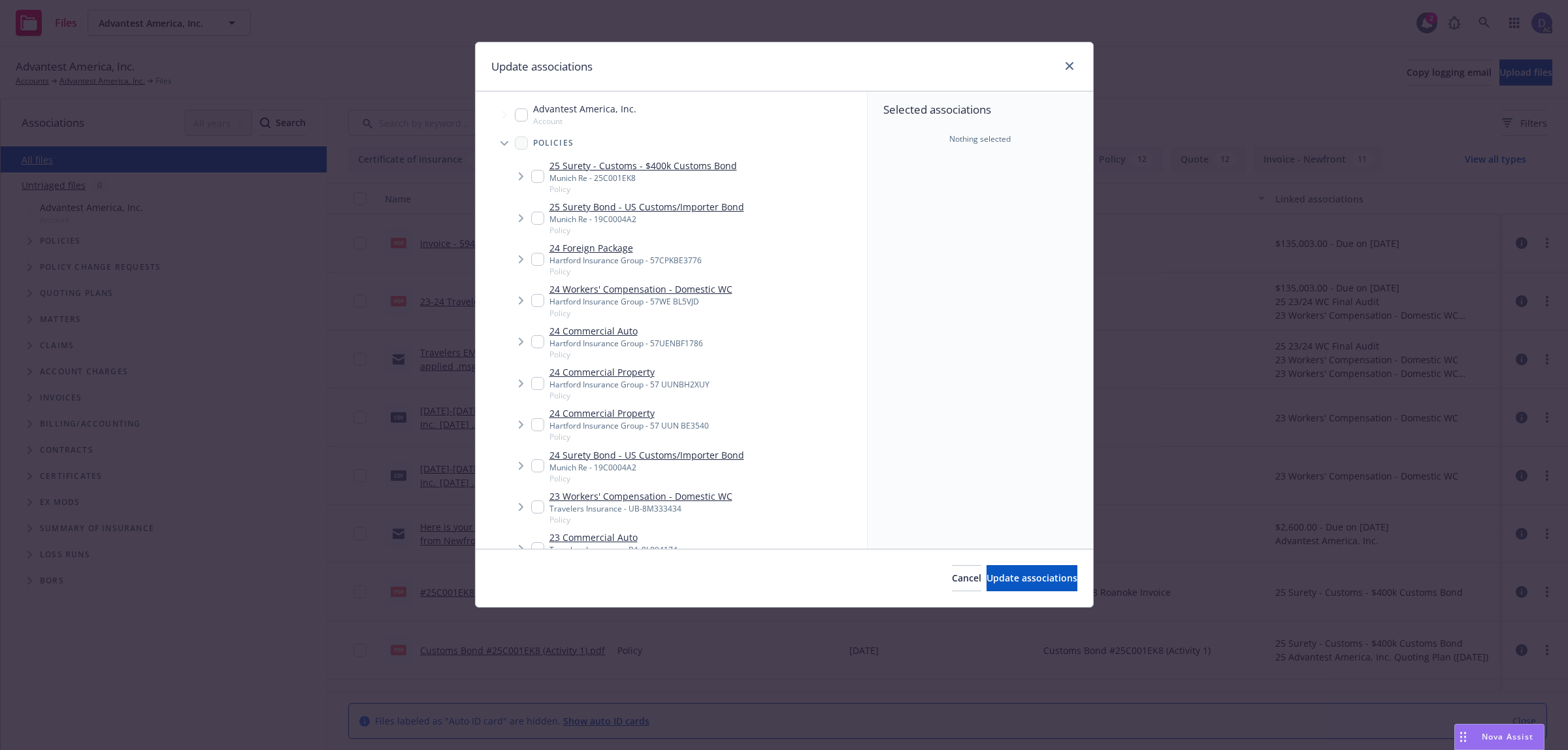
scroll to position [6, 0]
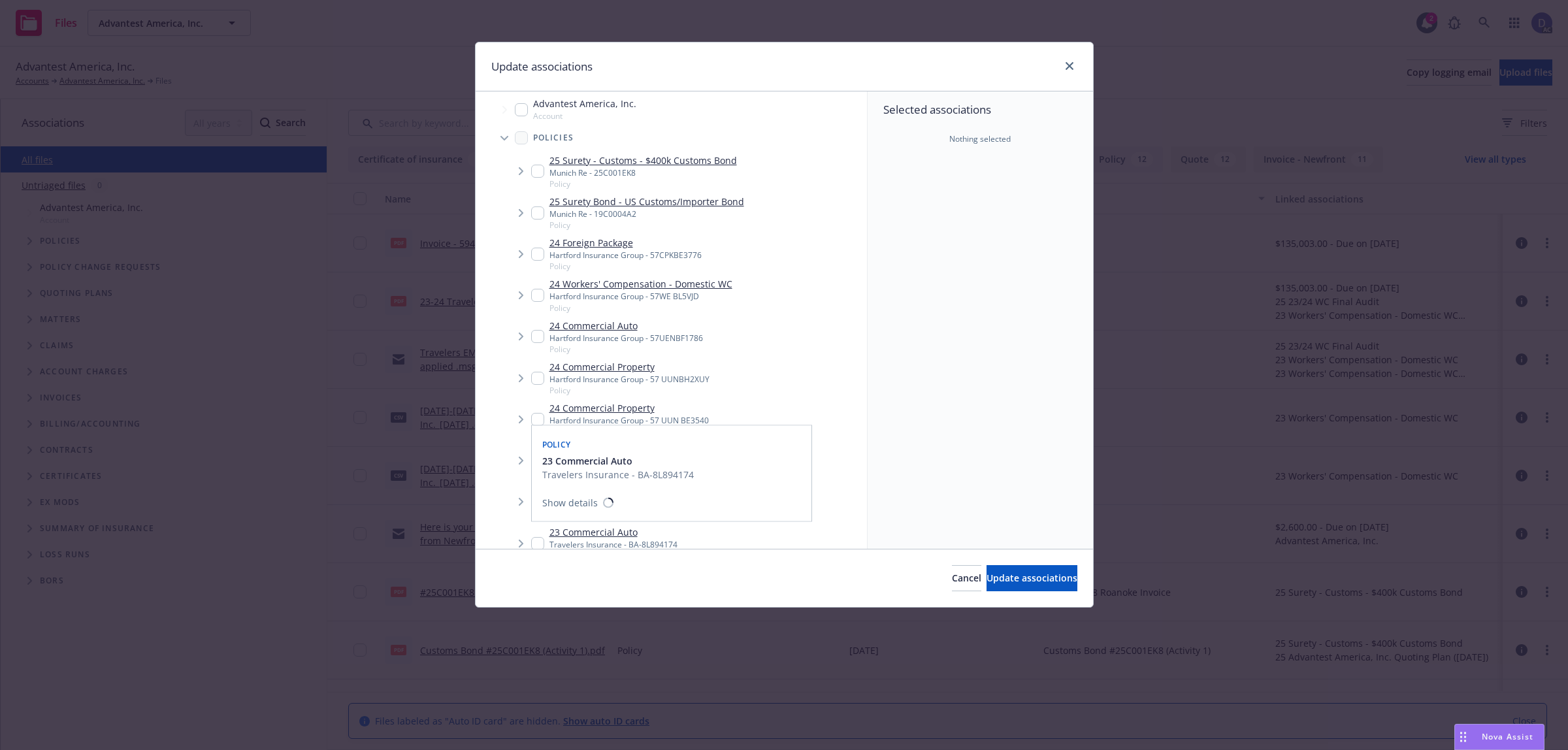
click at [598, 536] on div "23 Commercial Auto Travelers Insurance - BA-8L894174 Policy" at bounding box center [613, 542] width 128 height 36
checkbox input "true"
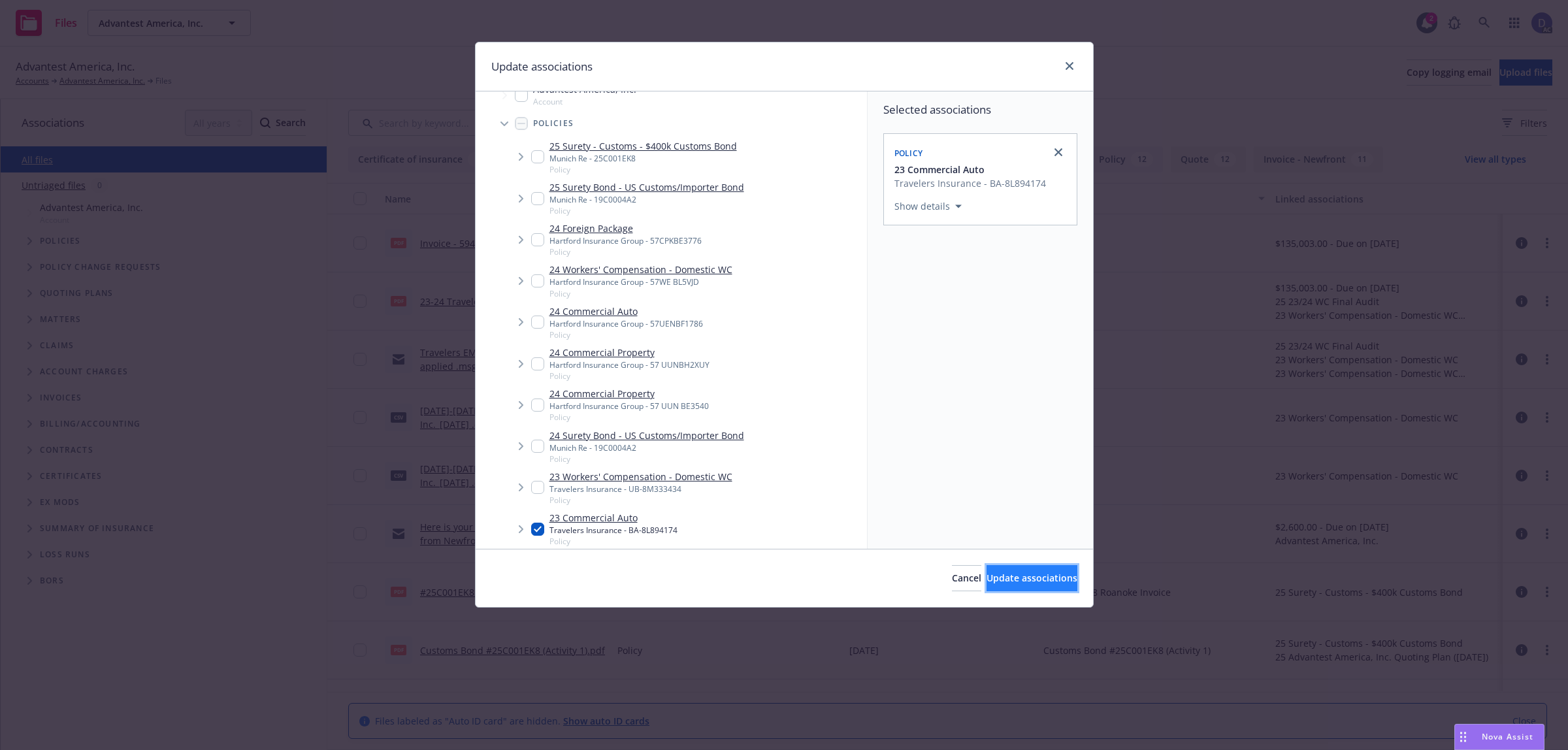
click at [1026, 588] on button "Update associations" at bounding box center [1032, 577] width 91 height 26
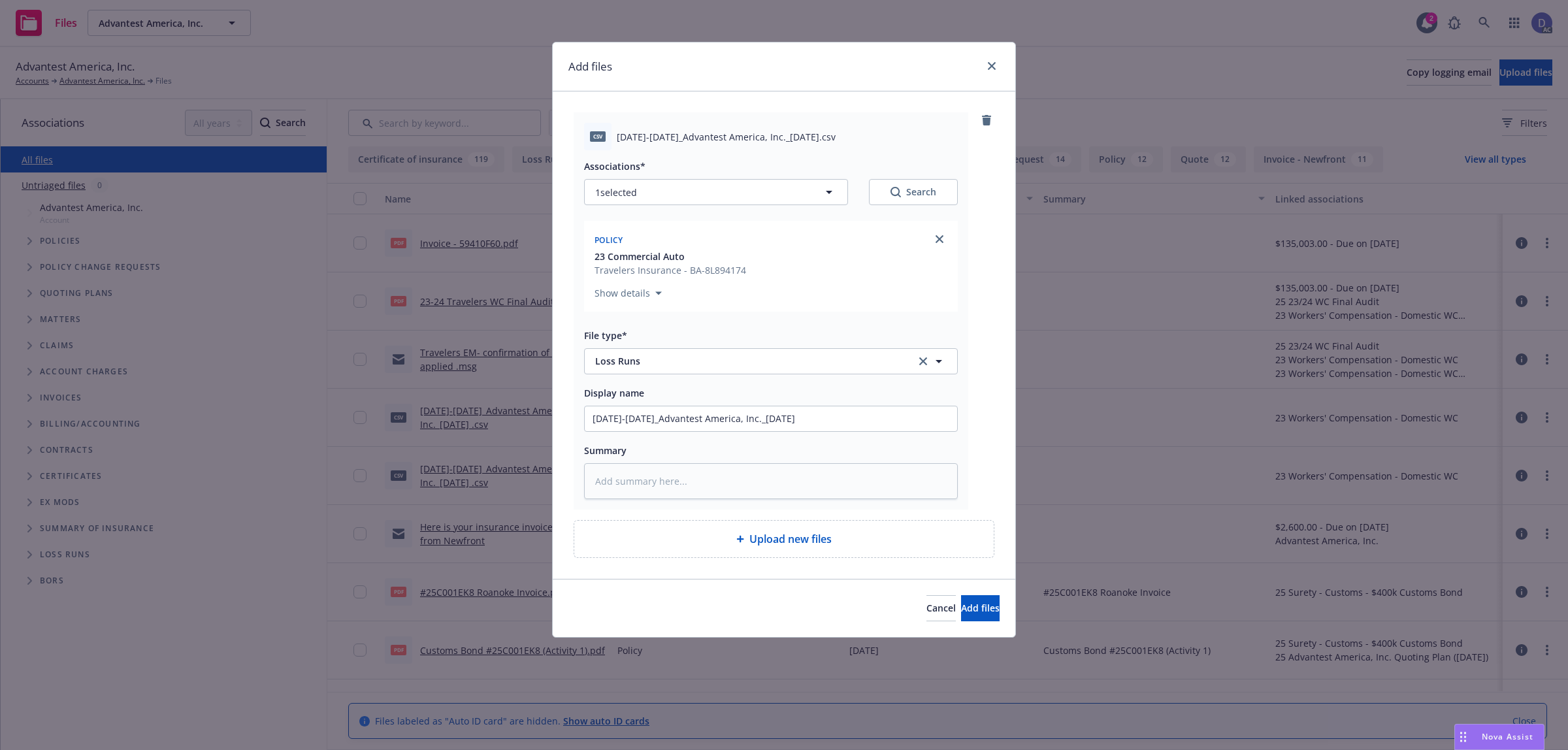
click at [944, 625] on div "Cancel Add files" at bounding box center [784, 607] width 463 height 58
click at [961, 596] on button "Add files" at bounding box center [980, 607] width 38 height 26
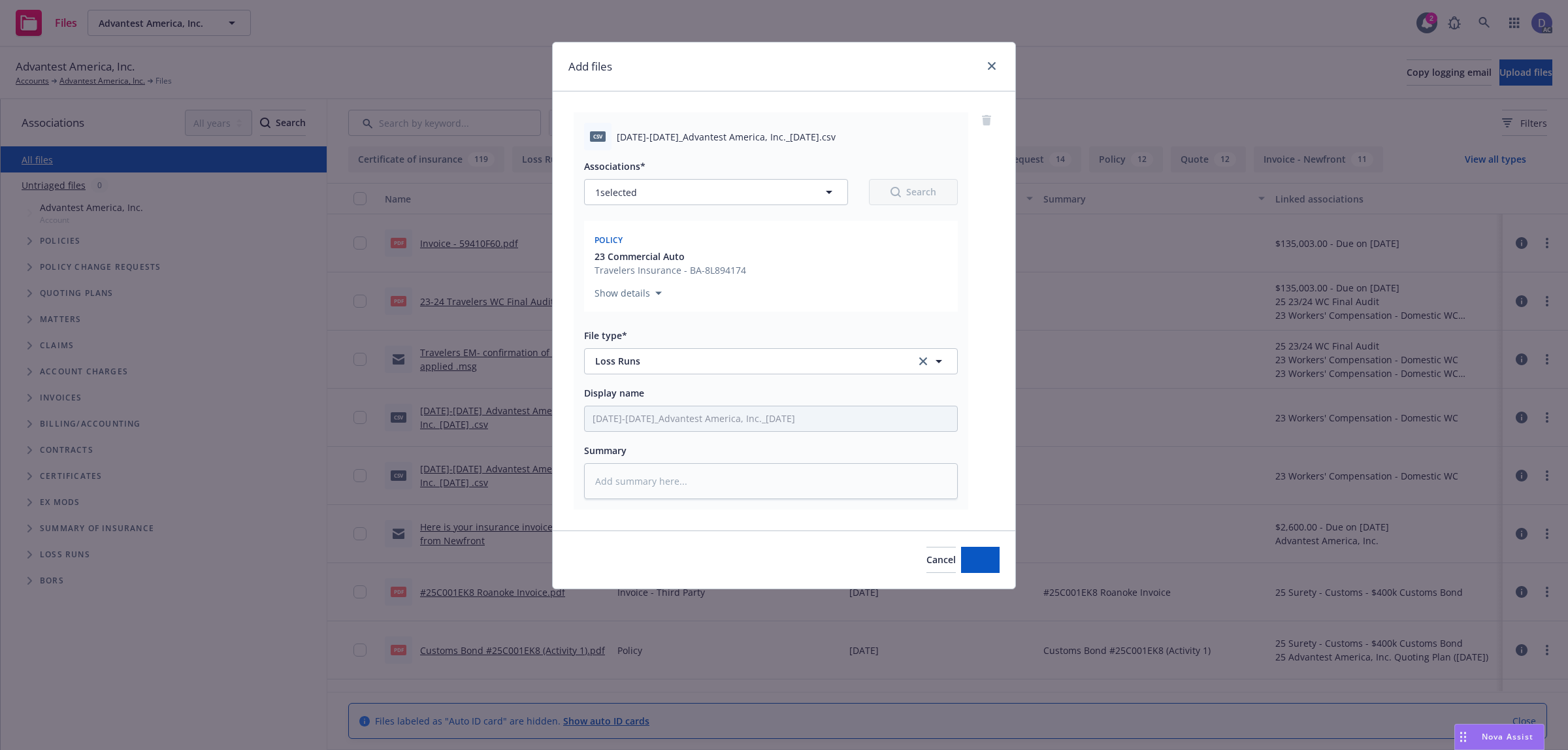
type textarea "x"
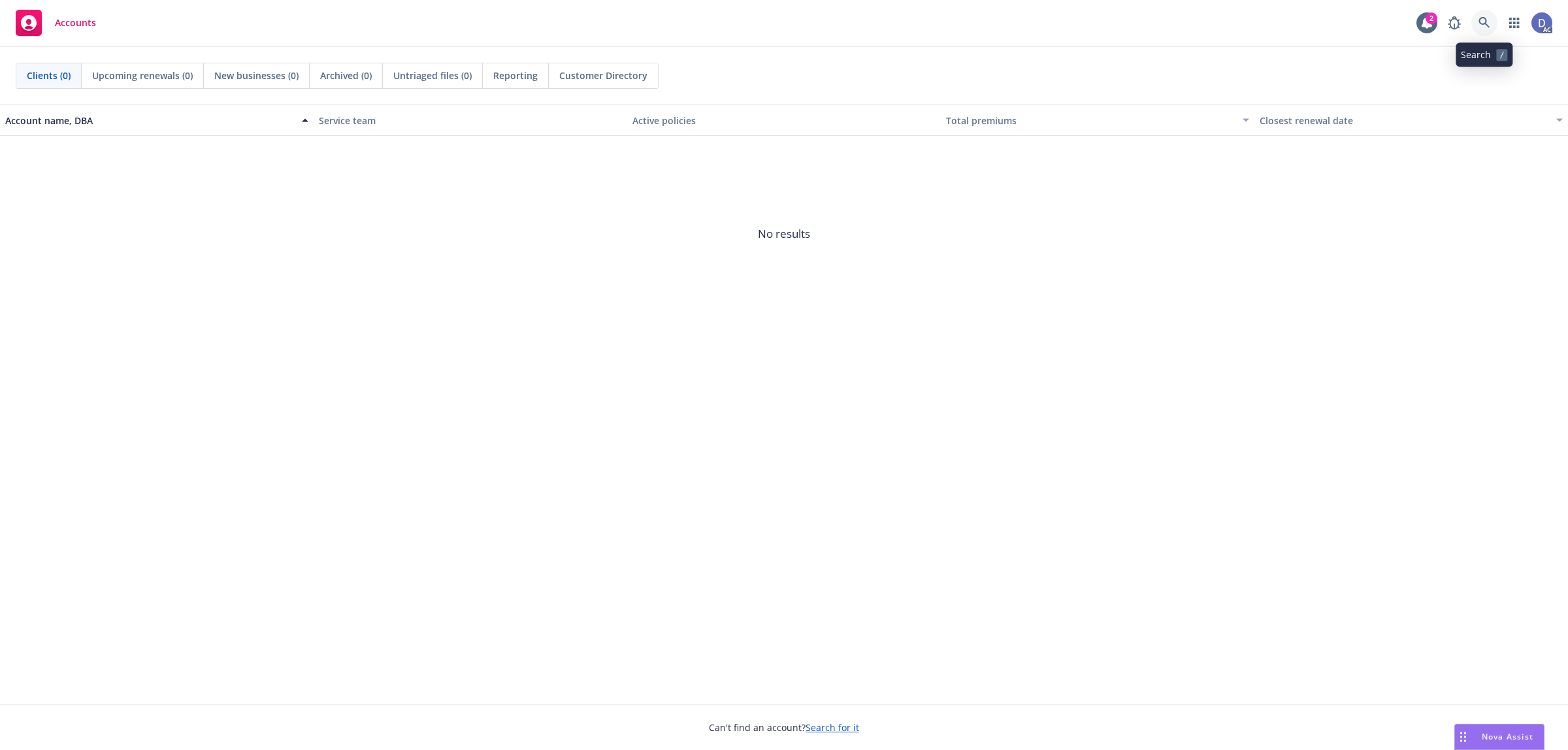
click at [1474, 27] on link at bounding box center [1484, 22] width 26 height 26
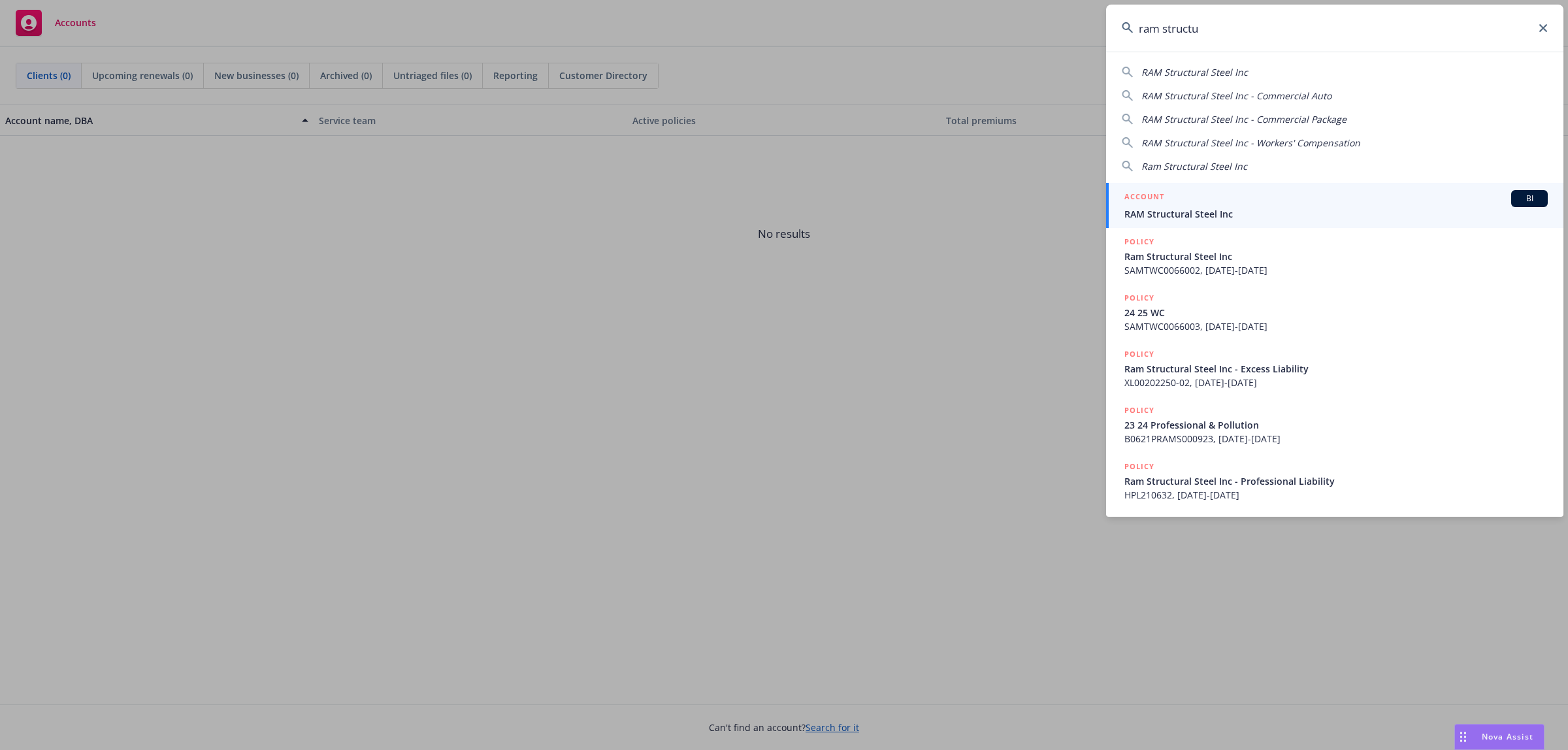
type input "ram structu"
click at [1235, 188] on link "ACCOUNT BI RAM Structural Steel Inc" at bounding box center [1335, 205] width 457 height 45
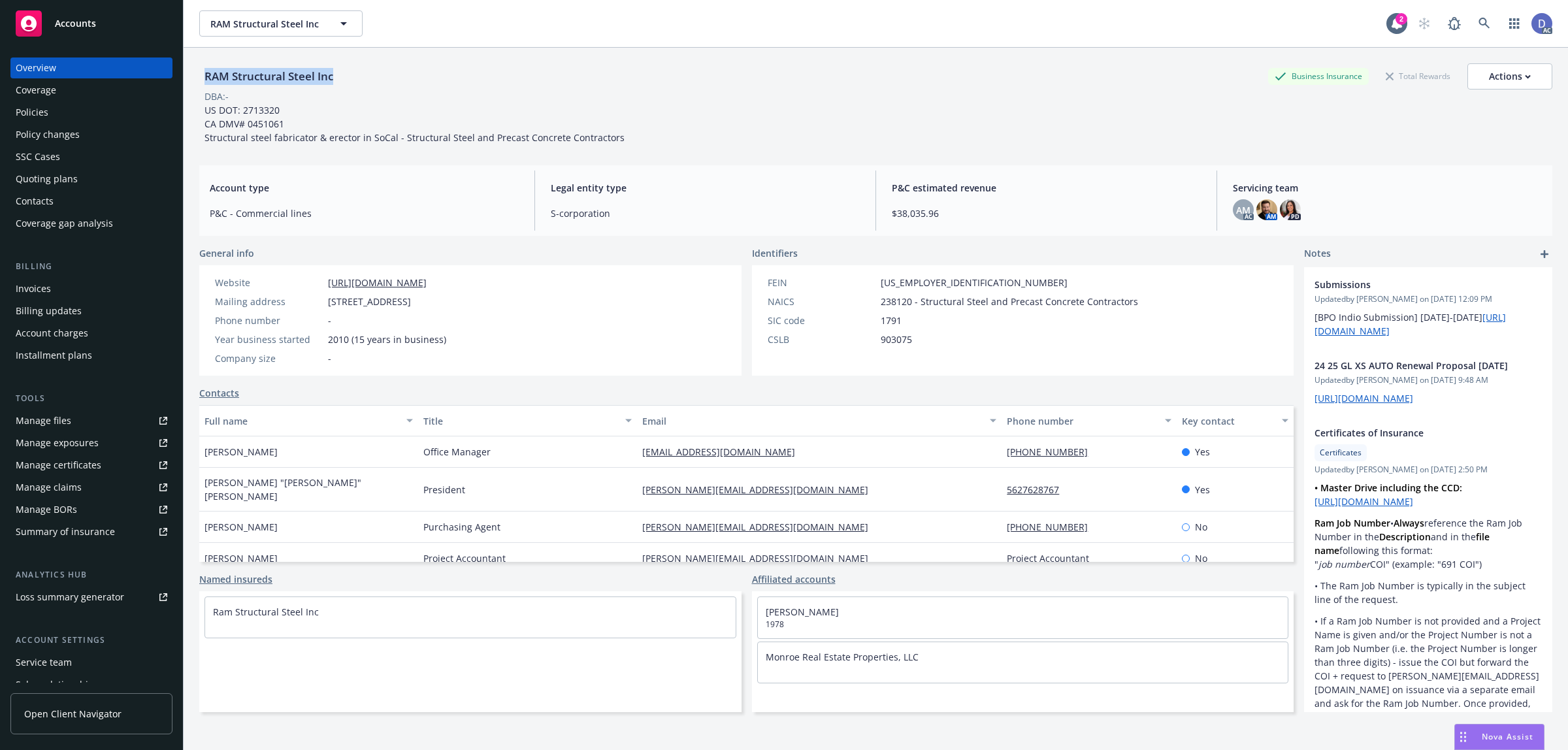
copy div "RAM Structural Steel Inc"
drag, startPoint x: 340, startPoint y: 77, endPoint x: 194, endPoint y: 65, distance: 146.5
click at [194, 65] on div "RAM Structural Steel Inc Business Insurance Total Rewards Actions DBA: - US DOT…" at bounding box center [875, 423] width 1384 height 750
click at [68, 486] on div "Manage claims" at bounding box center [49, 487] width 66 height 21
click at [68, 423] on div "Manage files" at bounding box center [44, 420] width 56 height 21
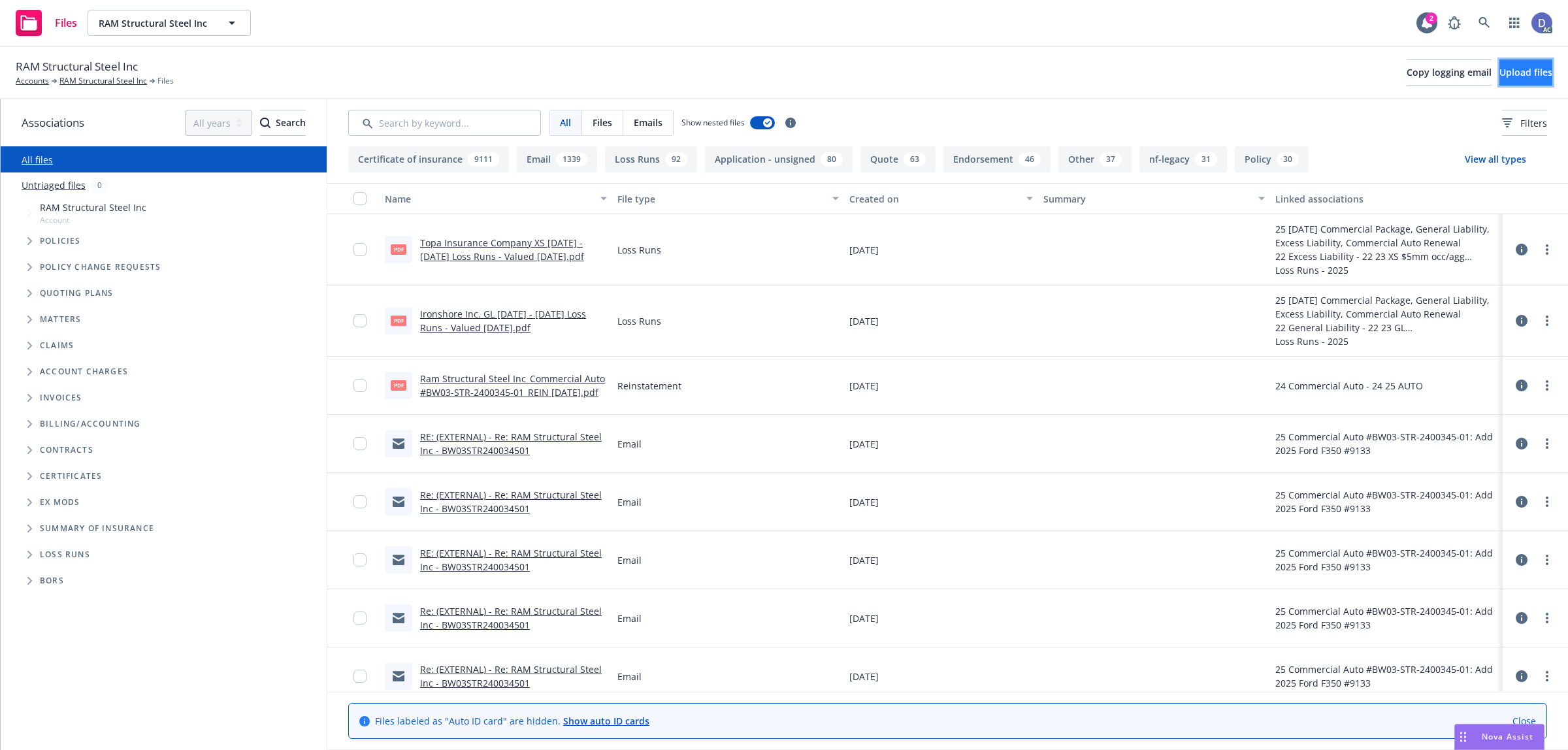
click at [1499, 74] on span "Upload files" at bounding box center [1525, 72] width 53 height 13
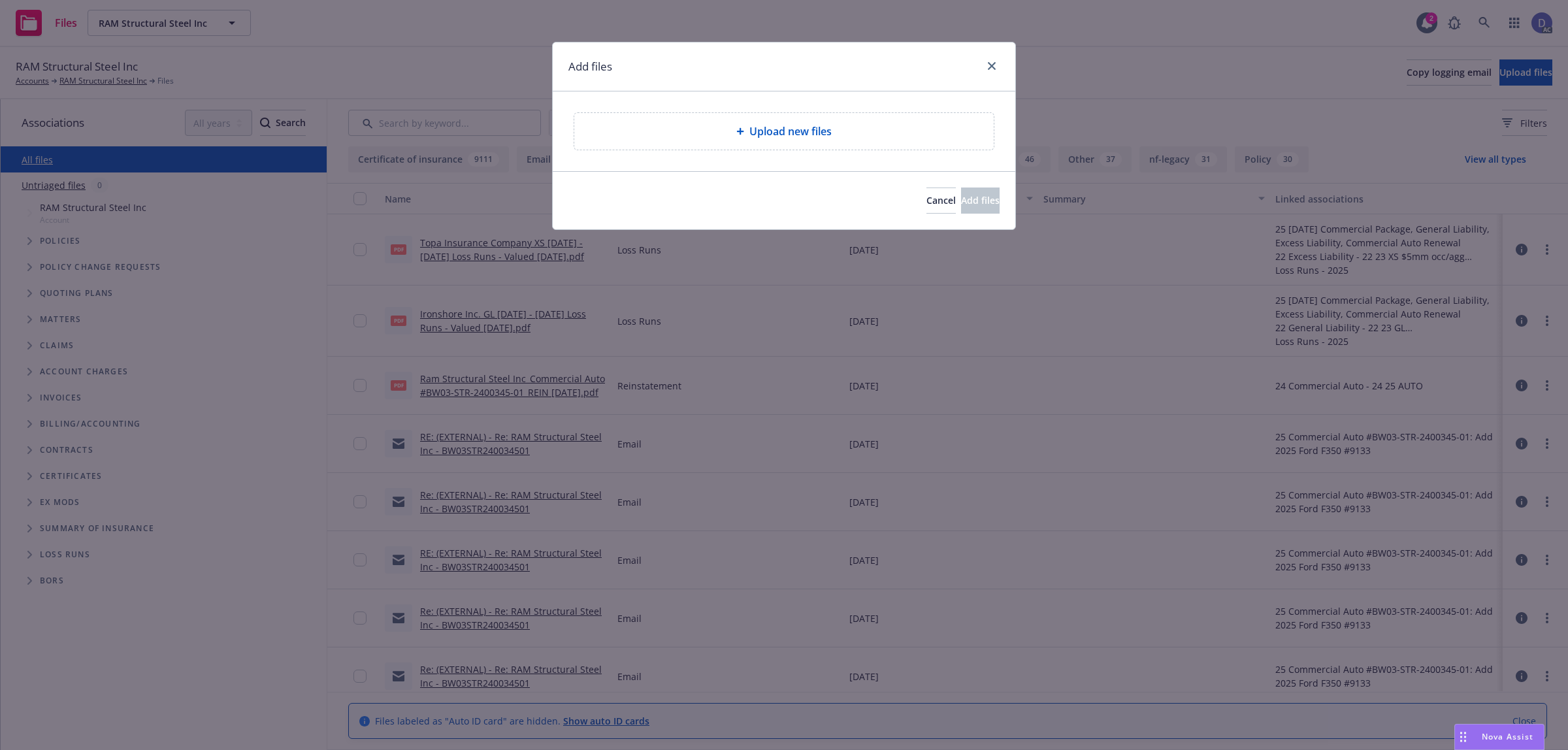
click at [725, 150] on div "Upload new files" at bounding box center [784, 131] width 420 height 38
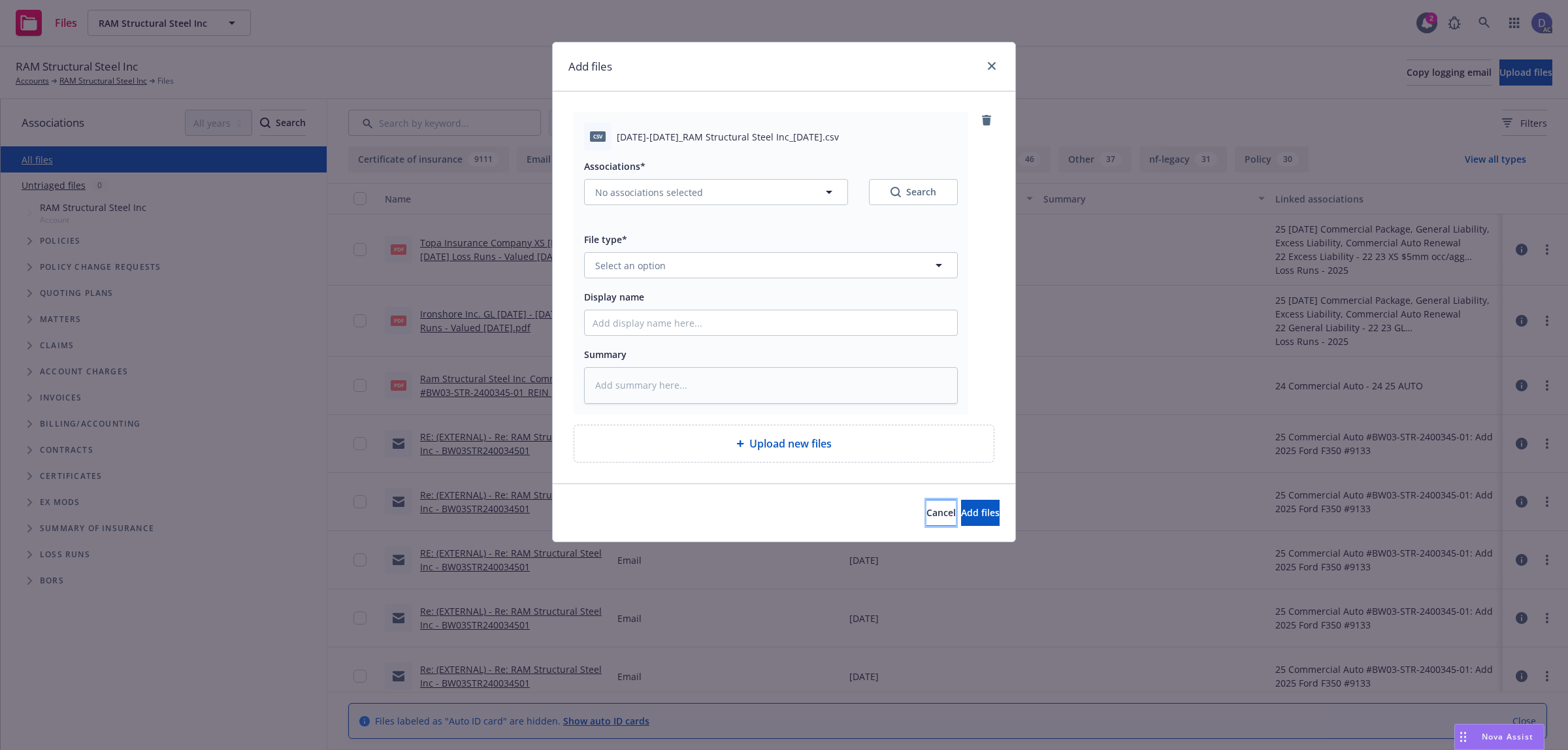
click at [926, 504] on button "Cancel" at bounding box center [940, 512] width 29 height 26
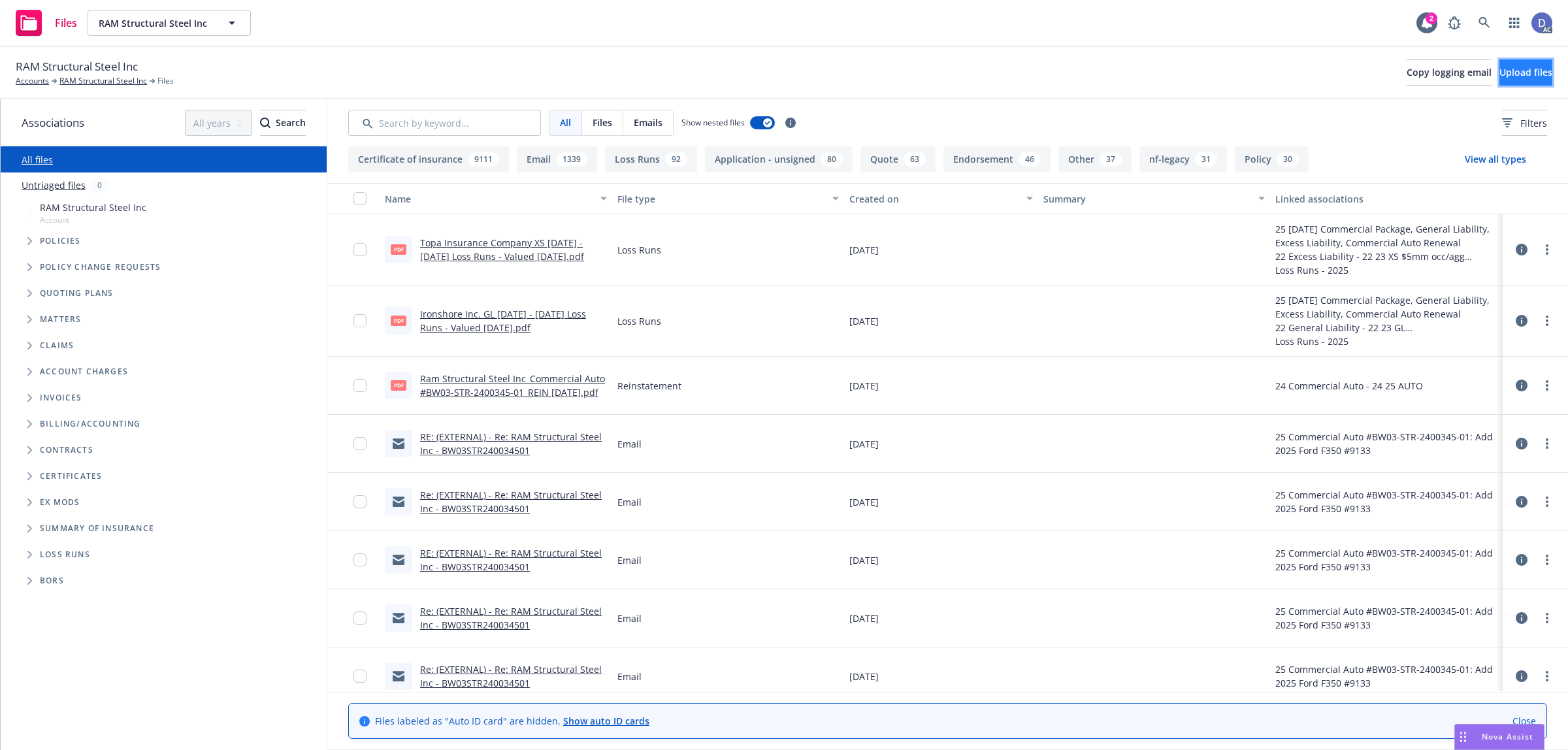
click at [1501, 85] on button "Upload files" at bounding box center [1525, 72] width 53 height 26
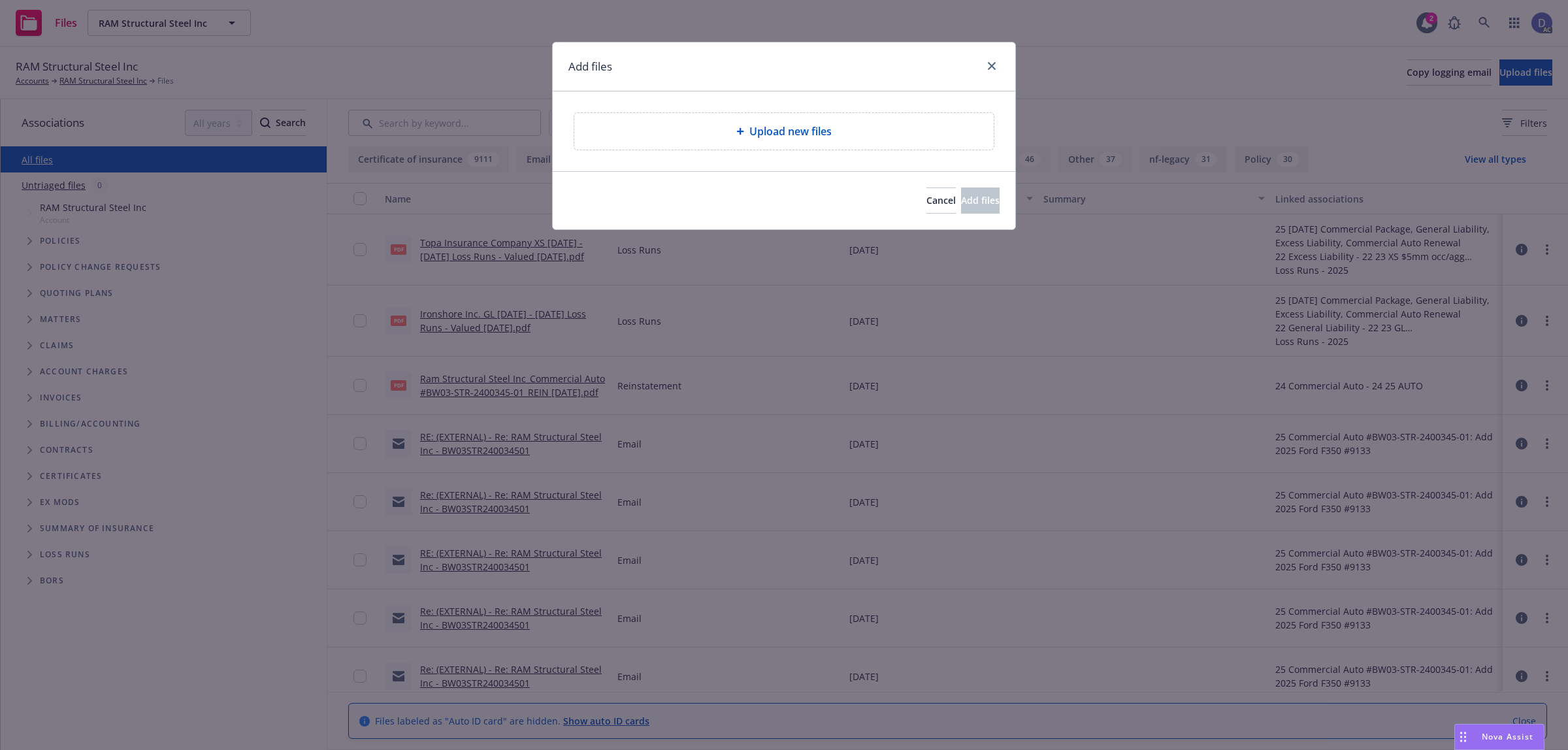
click at [792, 135] on span "Upload new files" at bounding box center [790, 131] width 82 height 16
type textarea "x"
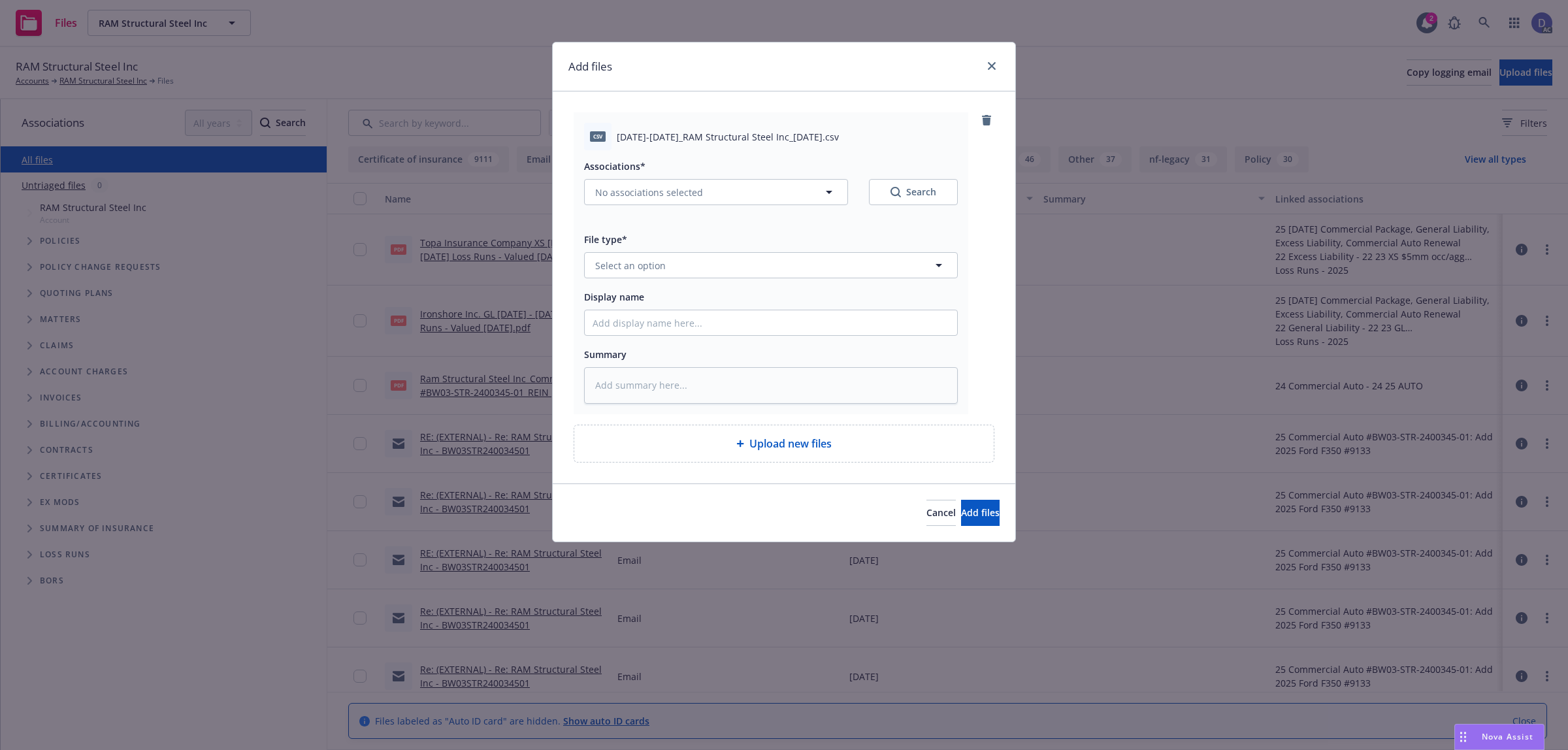
click at [800, 335] on div at bounding box center [770, 322] width 373 height 26
drag, startPoint x: 811, startPoint y: 329, endPoint x: 848, endPoint y: 270, distance: 69.6
click at [811, 329] on input "Display name" at bounding box center [771, 322] width 373 height 25
paste input "2021-2025_RAM Structural Steel Inc_8-18-2025"
type input "2021-2025_RAM Structural Steel Inc_8-18-2025"
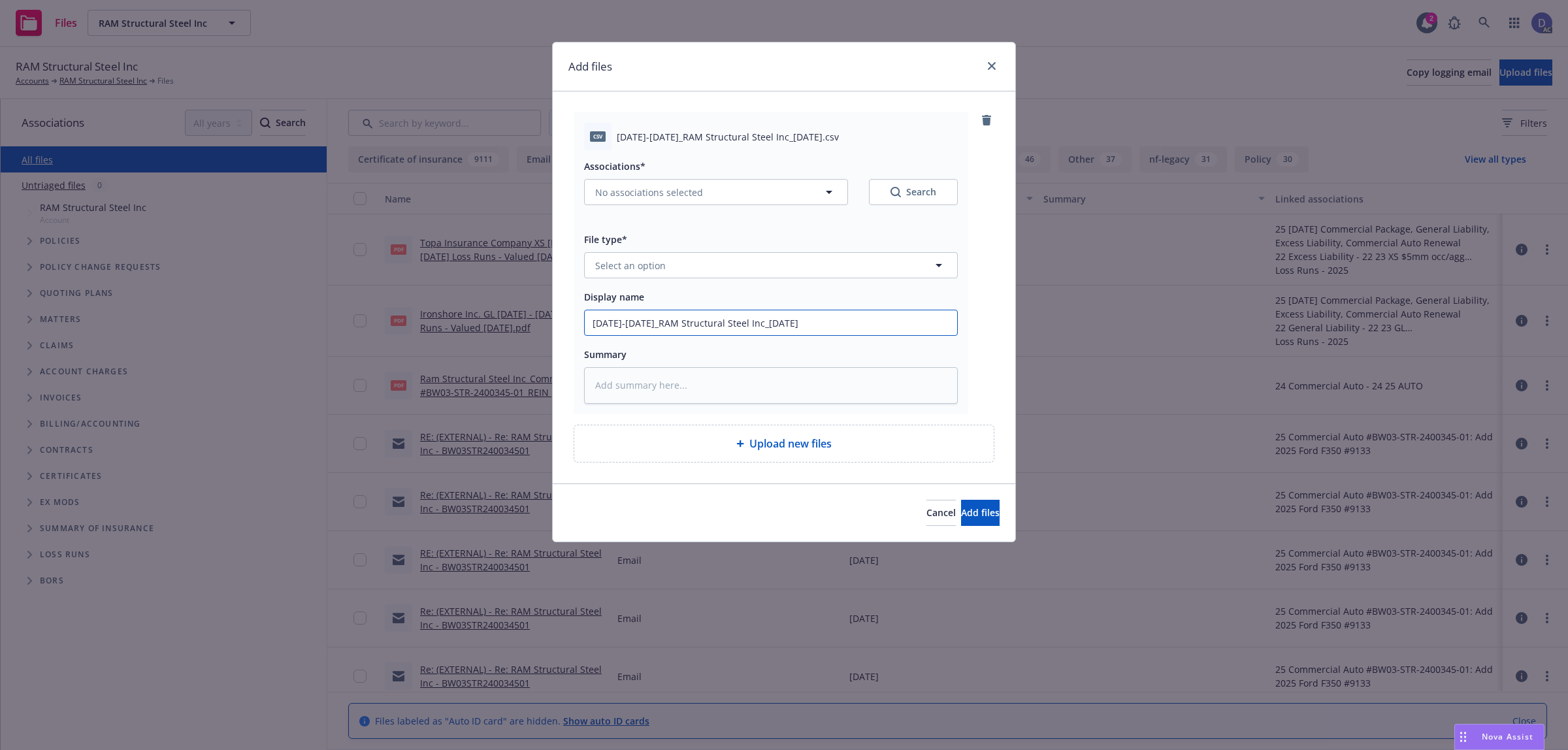
type textarea "x"
type input "2021-2025_RAM Structural Steel Inc_8-18-2025"
click at [852, 266] on button "Select an option" at bounding box center [770, 265] width 373 height 26
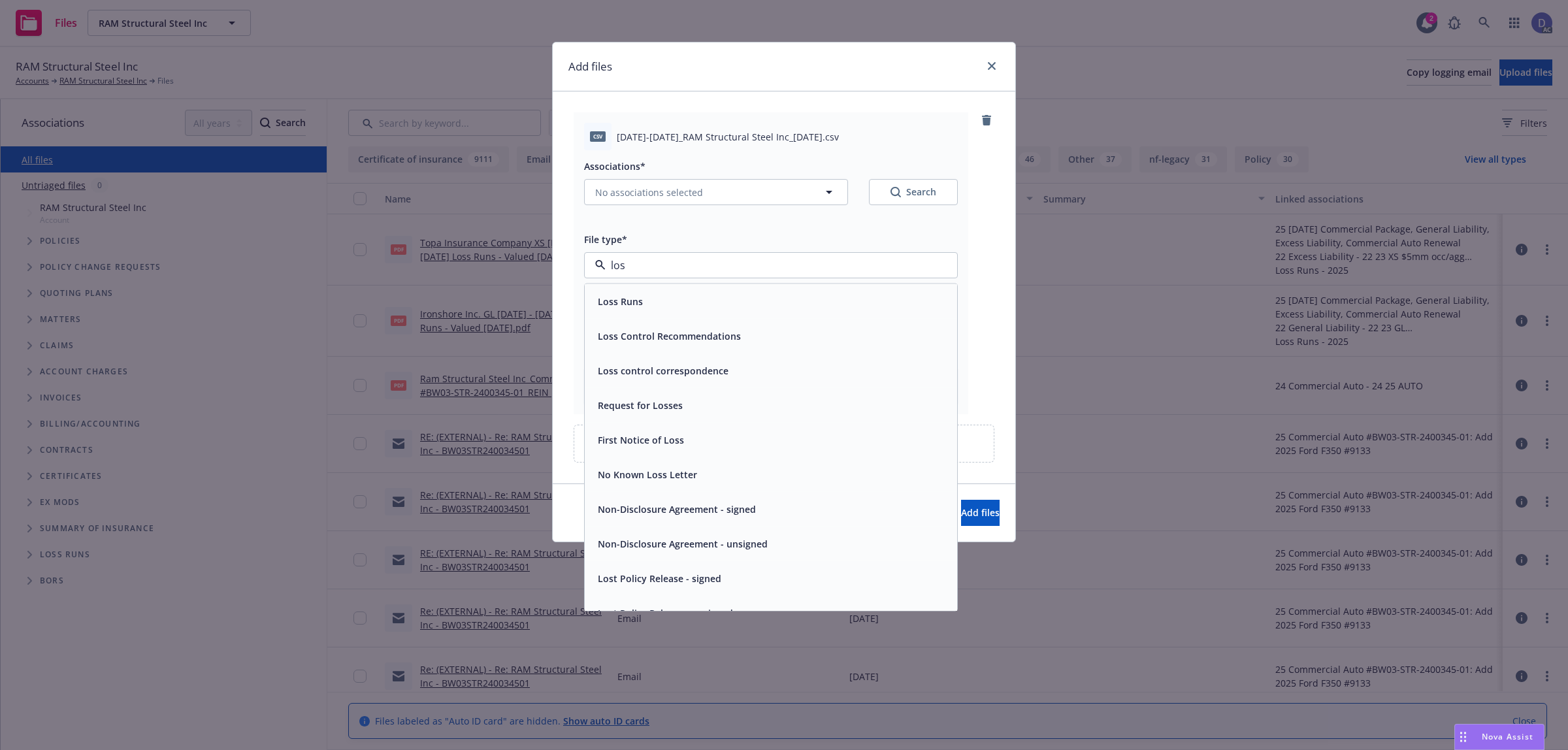
type input "loss"
click at [831, 289] on div "Loss Runs" at bounding box center [771, 301] width 373 height 34
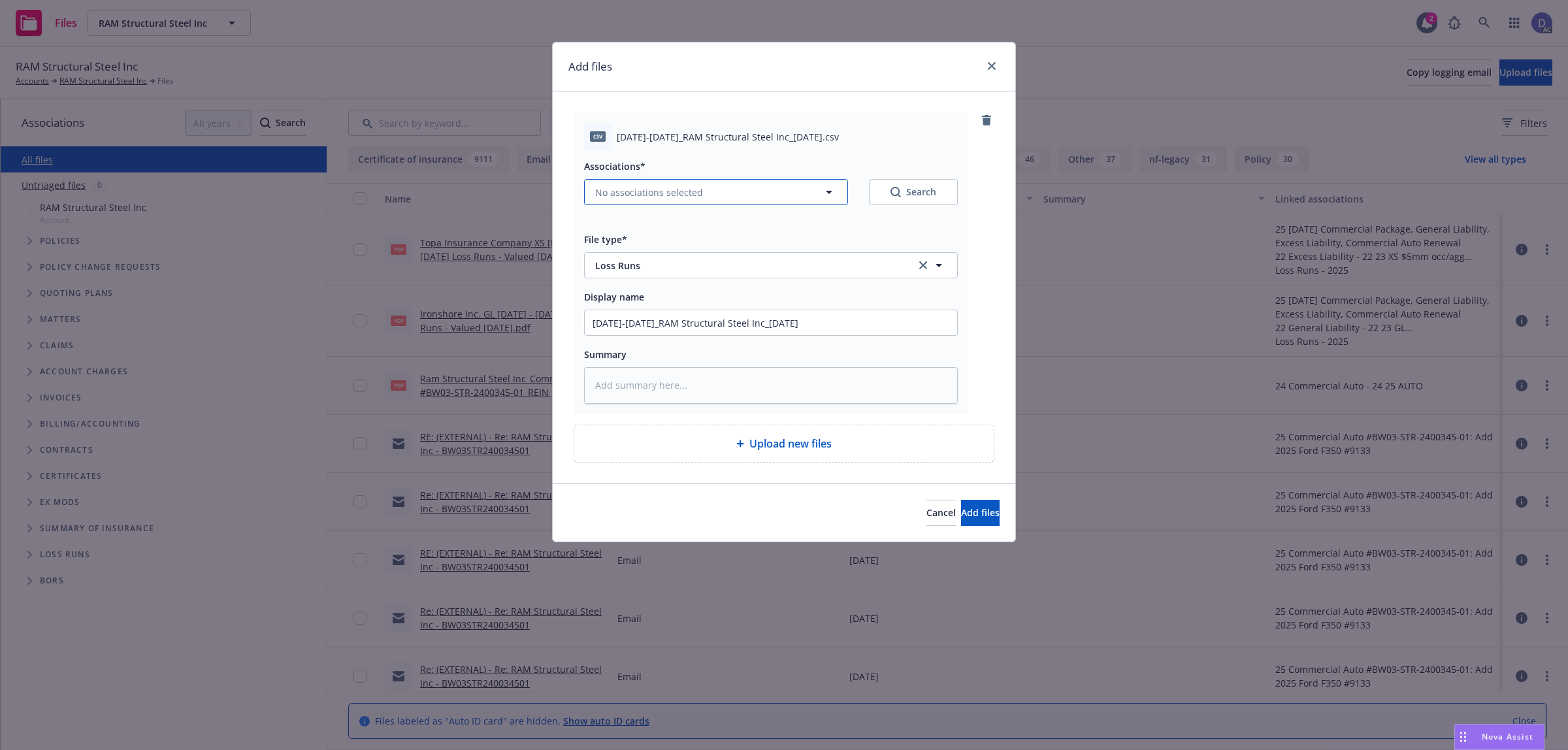
click at [745, 191] on button "No associations selected" at bounding box center [715, 192] width 264 height 26
type textarea "x"
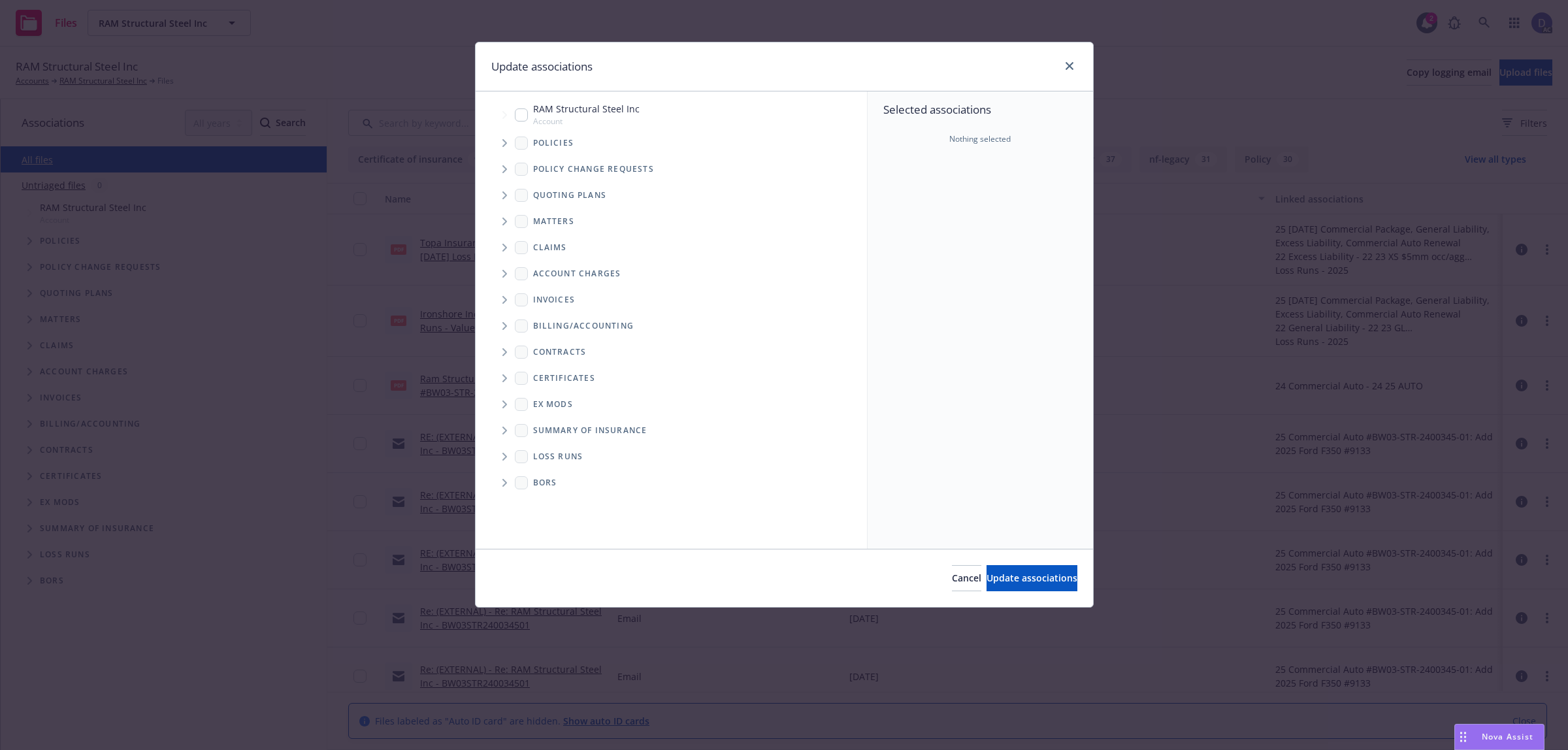
click at [504, 145] on icon "Tree Example" at bounding box center [505, 143] width 5 height 8
click at [987, 200] on div "Selected associations Nothing selected" at bounding box center [980, 320] width 225 height 457
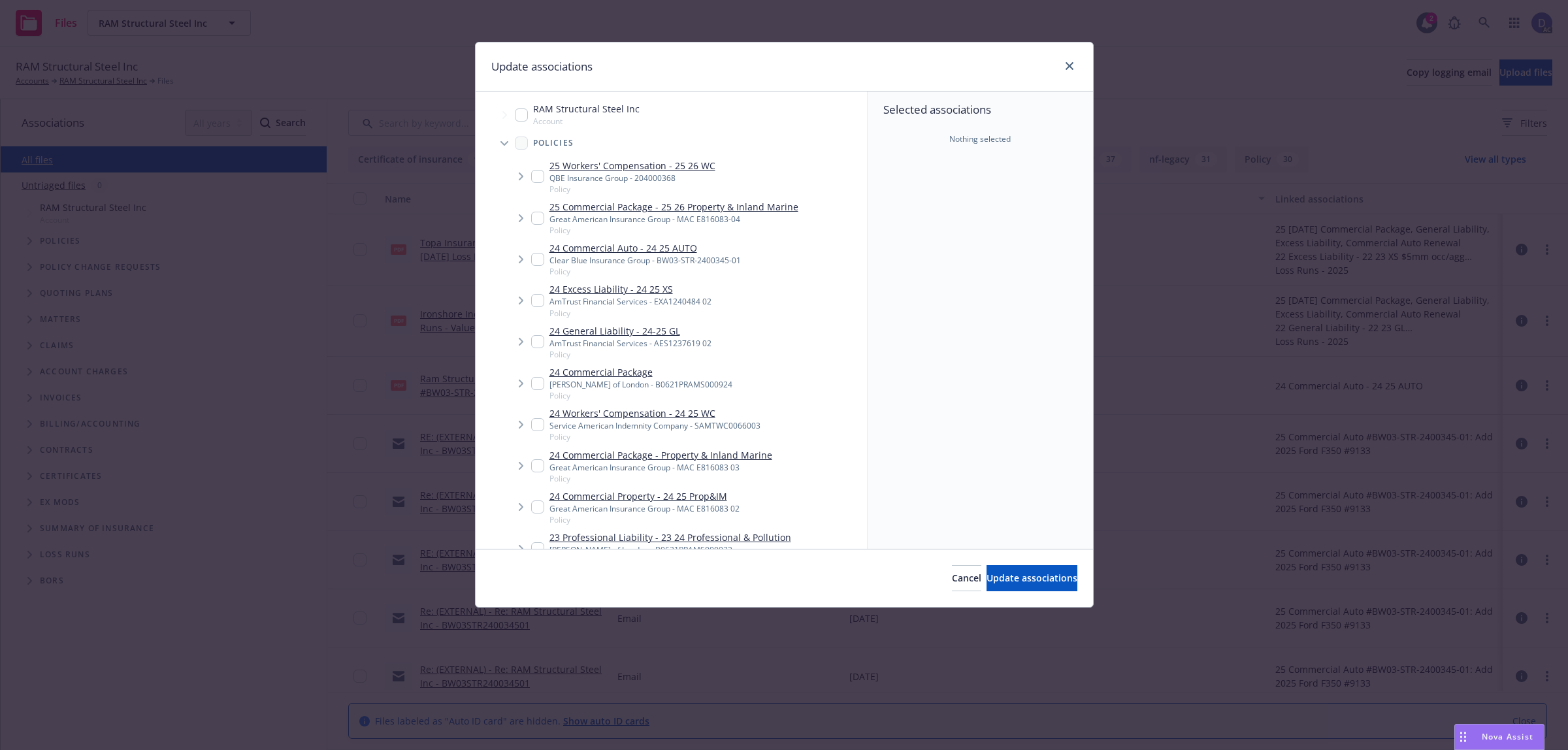
click at [635, 266] on span "Policy" at bounding box center [645, 271] width 191 height 11
click at [537, 260] on input "Tree Example" at bounding box center [538, 259] width 13 height 13
click at [538, 259] on input "Tree Example" at bounding box center [538, 259] width 13 height 13
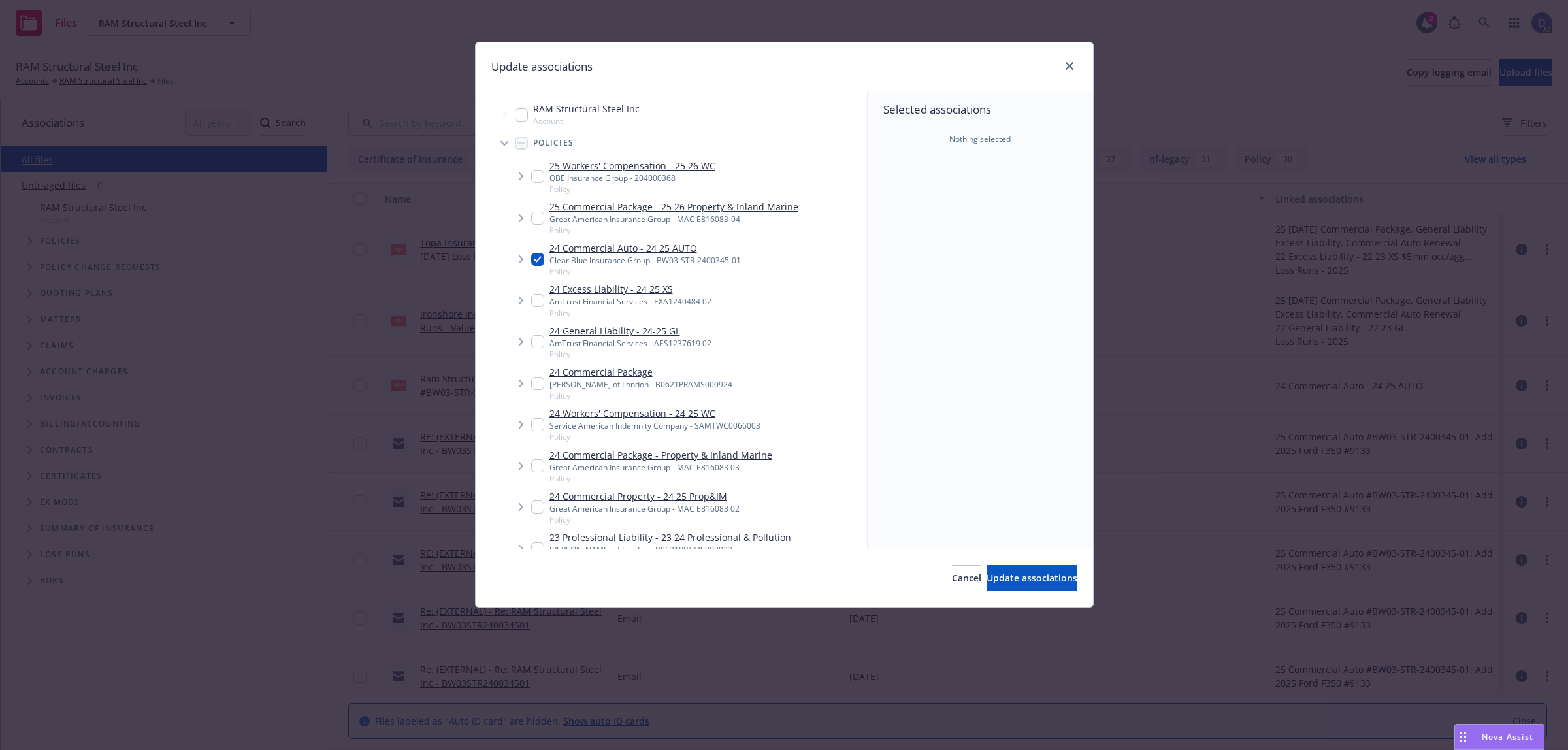
checkbox input "true"
click at [1005, 593] on div "Cancel Update associations" at bounding box center [784, 577] width 617 height 58
click at [1011, 585] on button "Update associations" at bounding box center [1032, 577] width 91 height 26
click at [1011, 541] on div "Cancel Add files" at bounding box center [784, 512] width 463 height 58
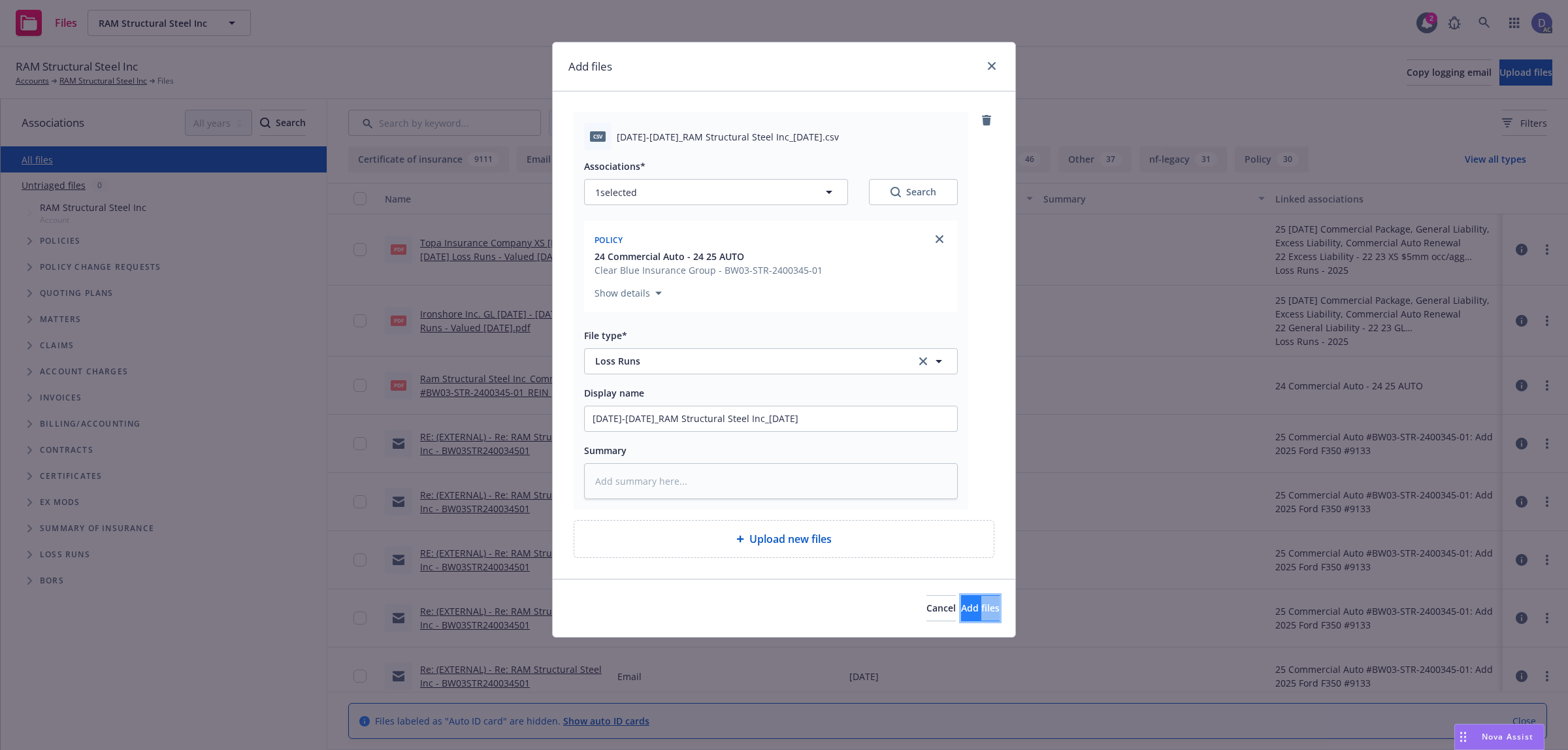
click at [961, 619] on button "Add files" at bounding box center [980, 607] width 38 height 26
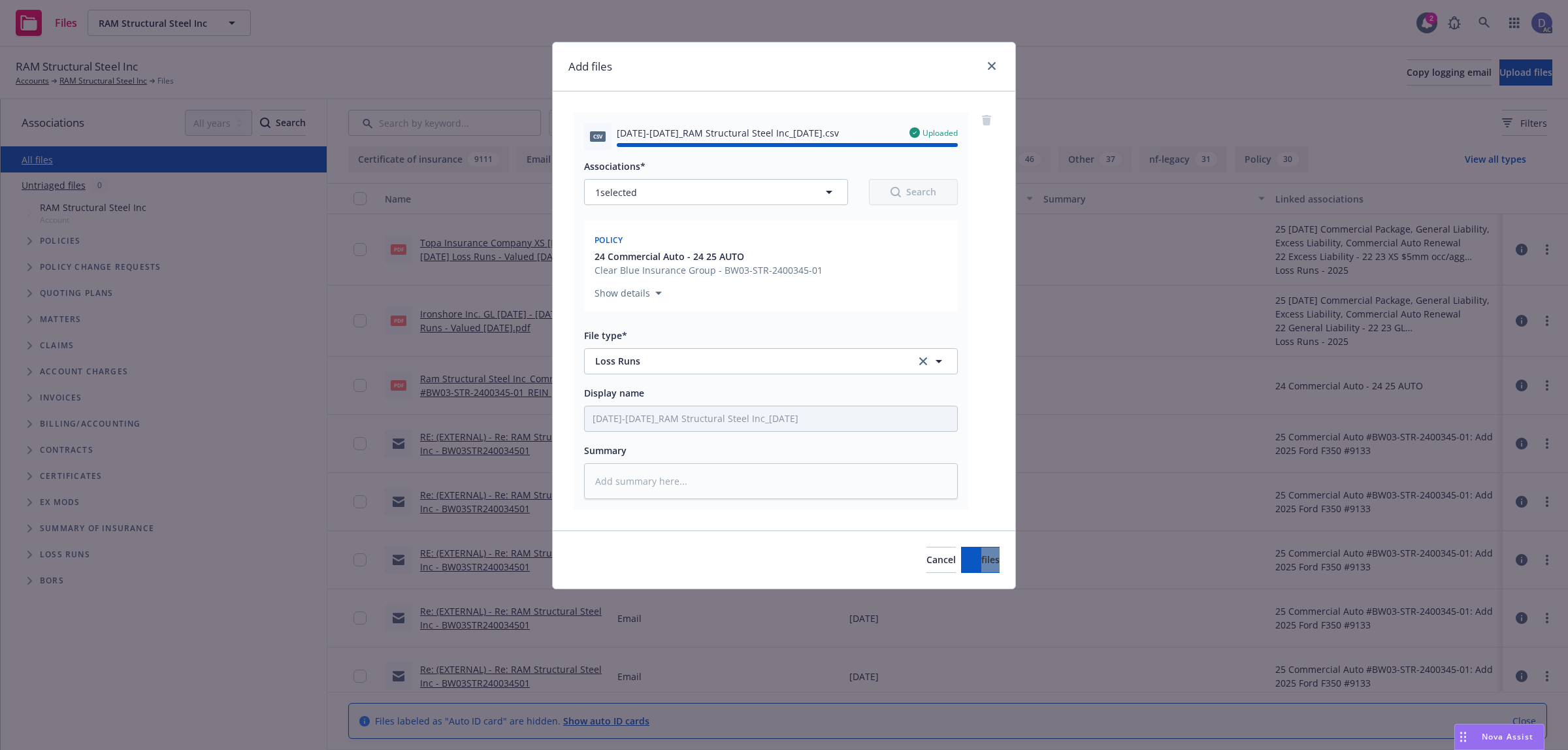
type textarea "x"
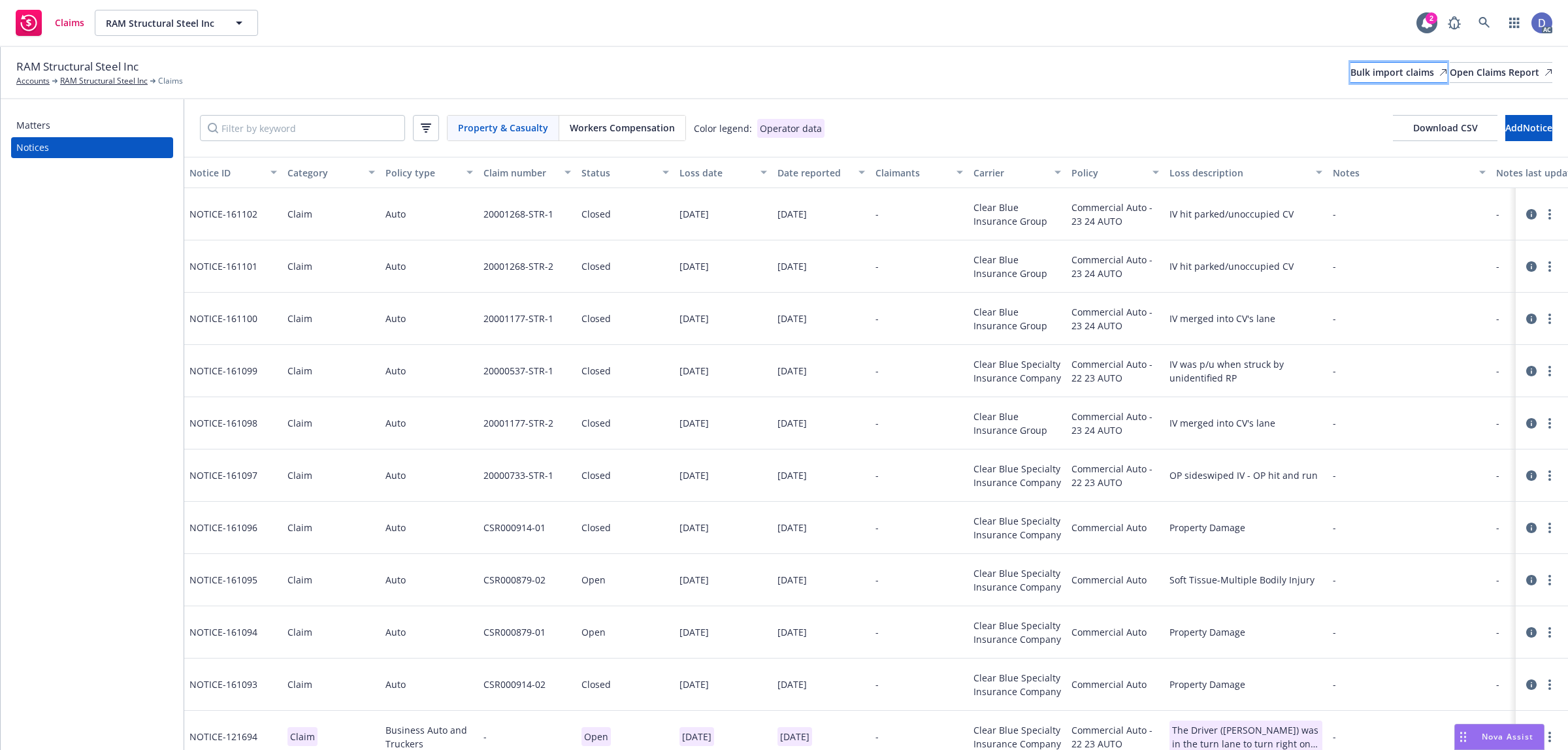
click at [1350, 72] on div "Bulk import claims" at bounding box center [1398, 72] width 96 height 20
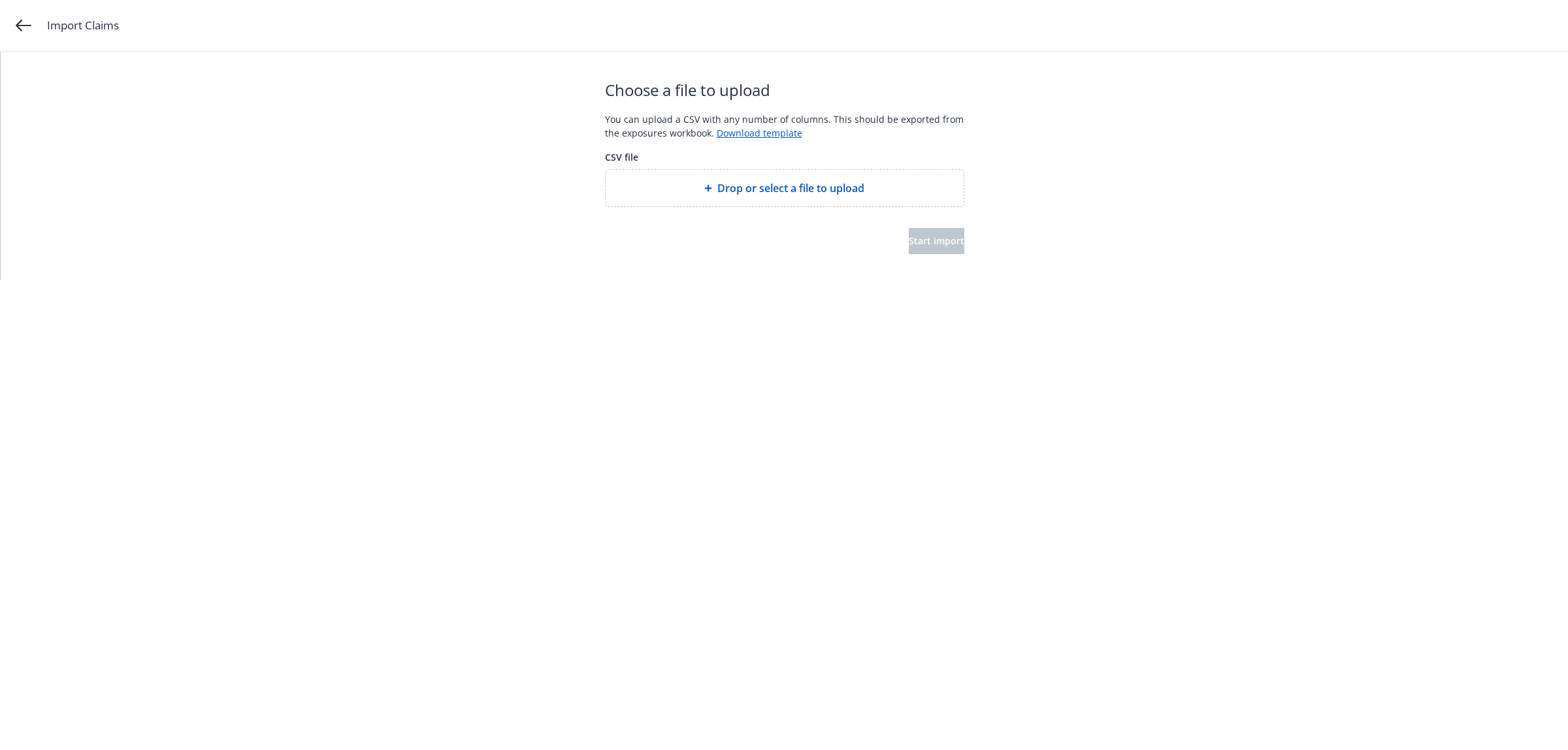
click at [788, 193] on span "Drop or select a file to upload" at bounding box center [791, 188] width 147 height 16
click at [909, 248] on button "Start import" at bounding box center [936, 240] width 56 height 26
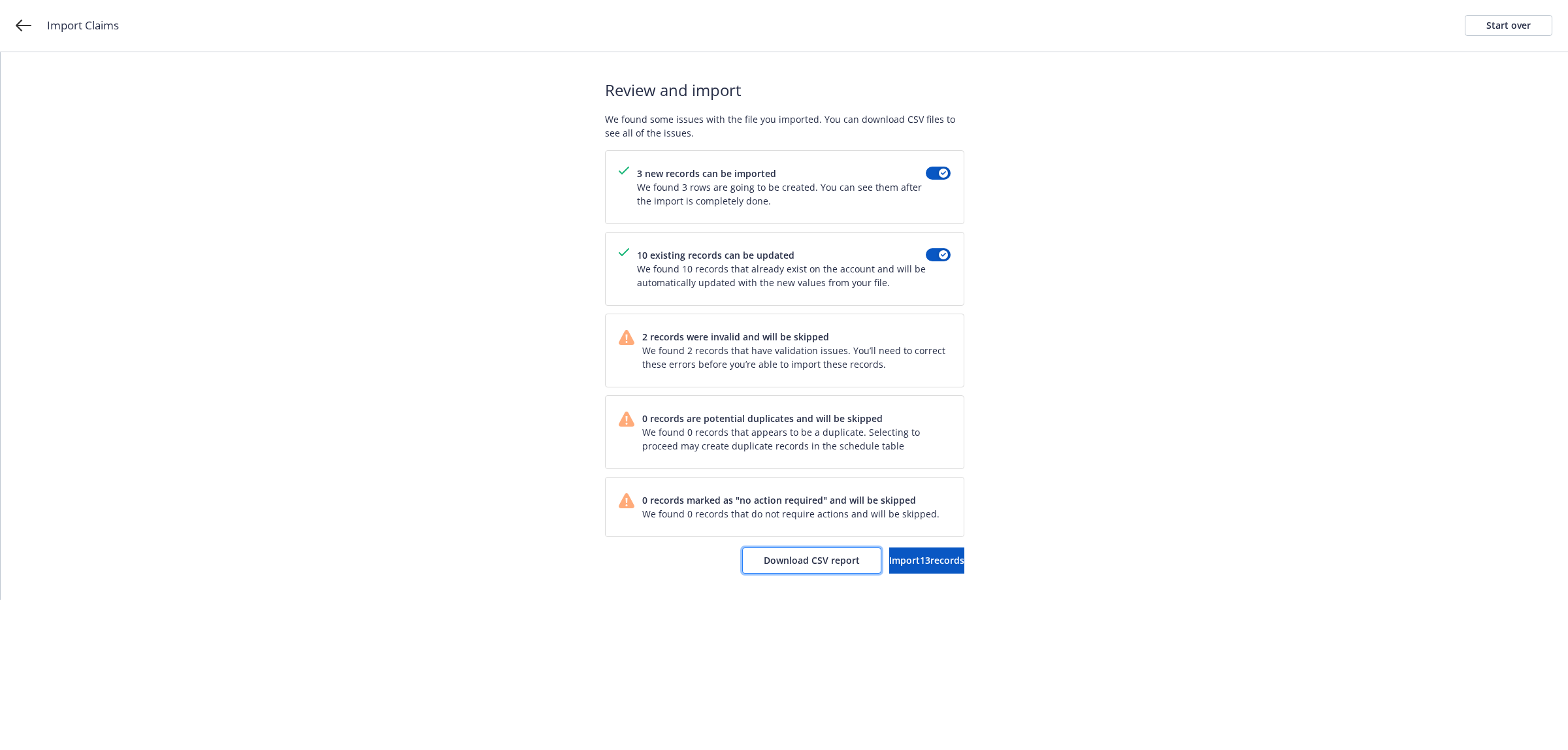
click at [804, 561] on span "Download CSV report" at bounding box center [811, 561] width 96 height 13
click at [1507, 28] on div "Start over" at bounding box center [1508, 25] width 45 height 20
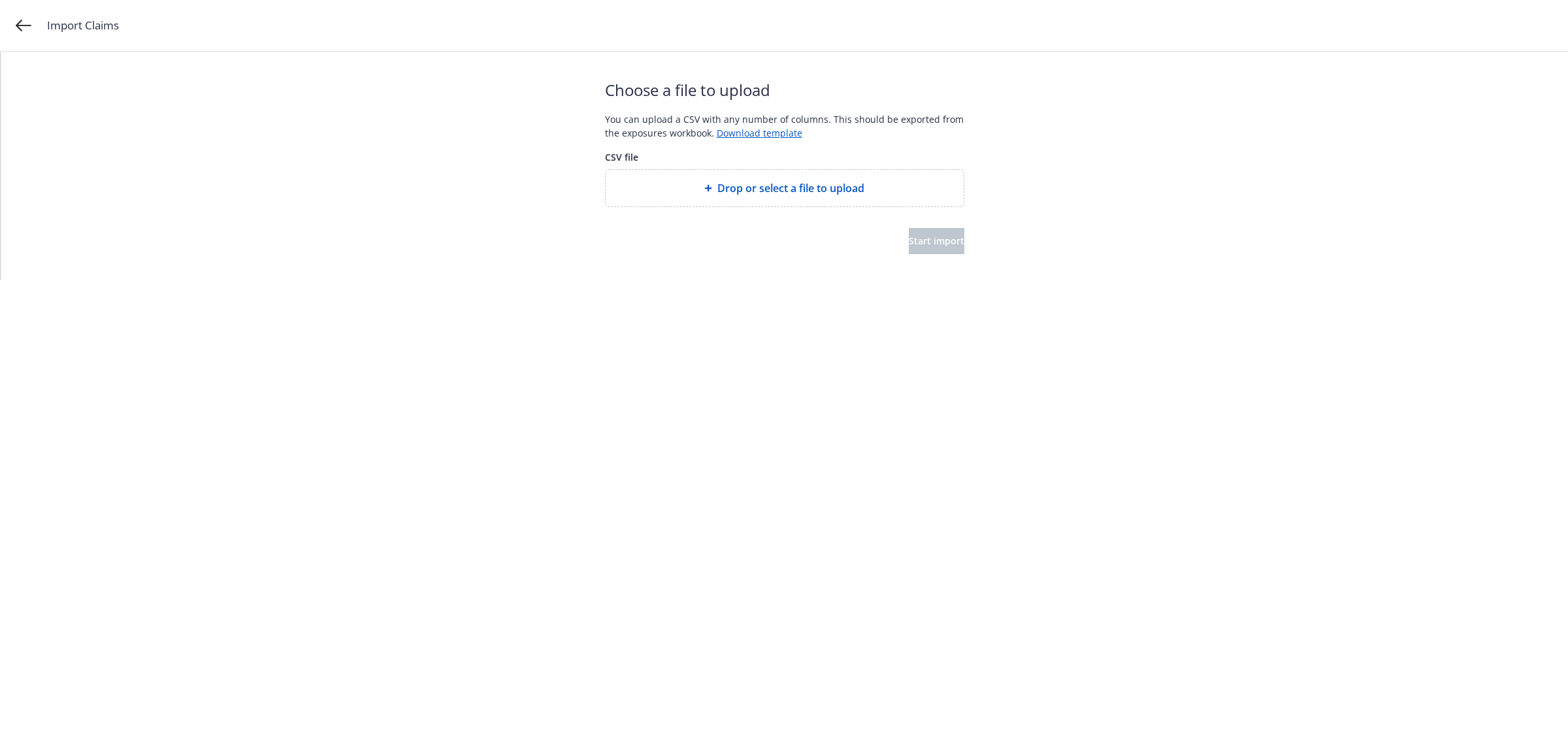
click at [718, 202] on div "Drop or select a file to upload" at bounding box center [784, 188] width 358 height 37
click at [936, 240] on span "Start import" at bounding box center [936, 240] width 56 height 13
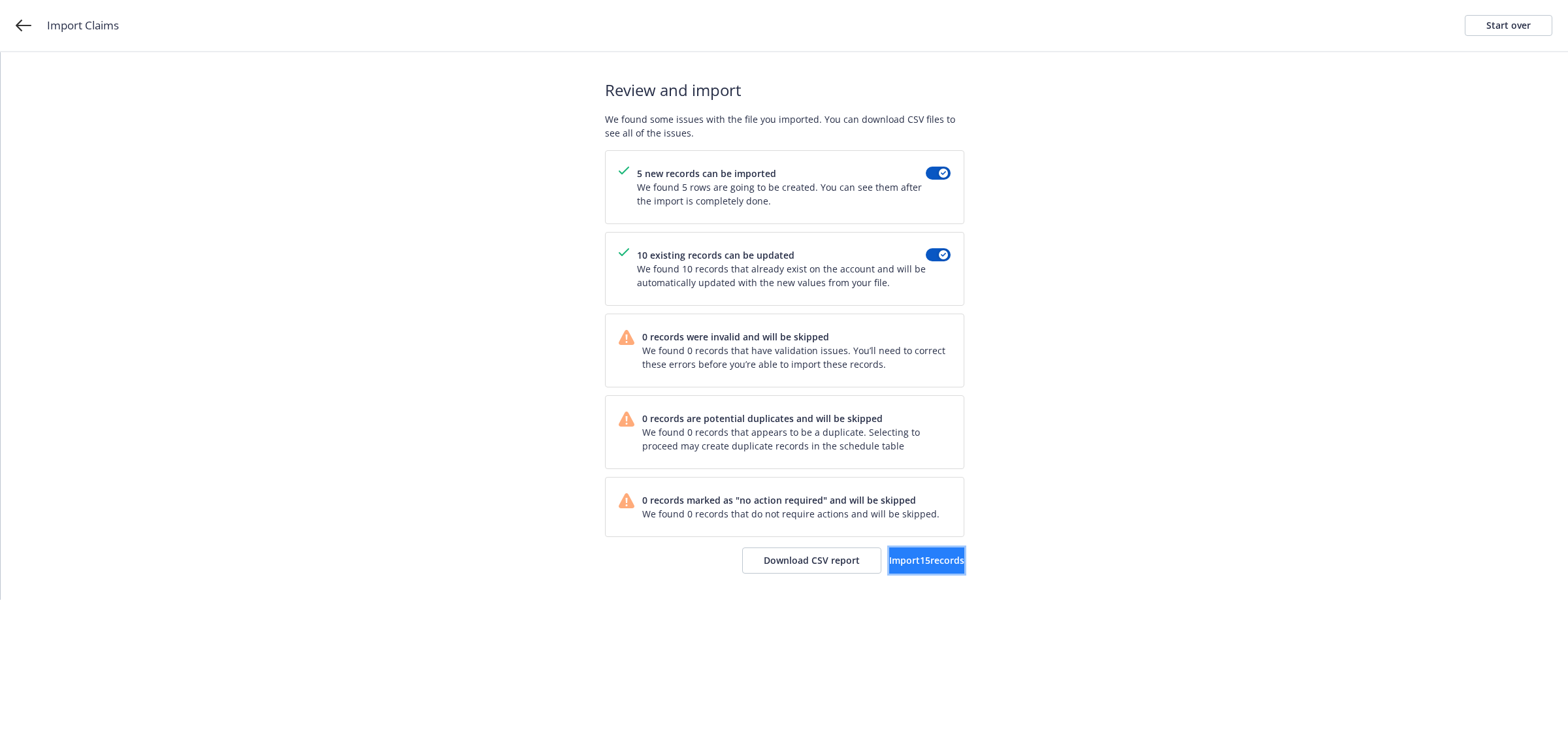
click at [889, 561] on span "Import 15 records" at bounding box center [926, 561] width 75 height 13
click at [913, 572] on link "View accounts" at bounding box center [910, 560] width 108 height 26
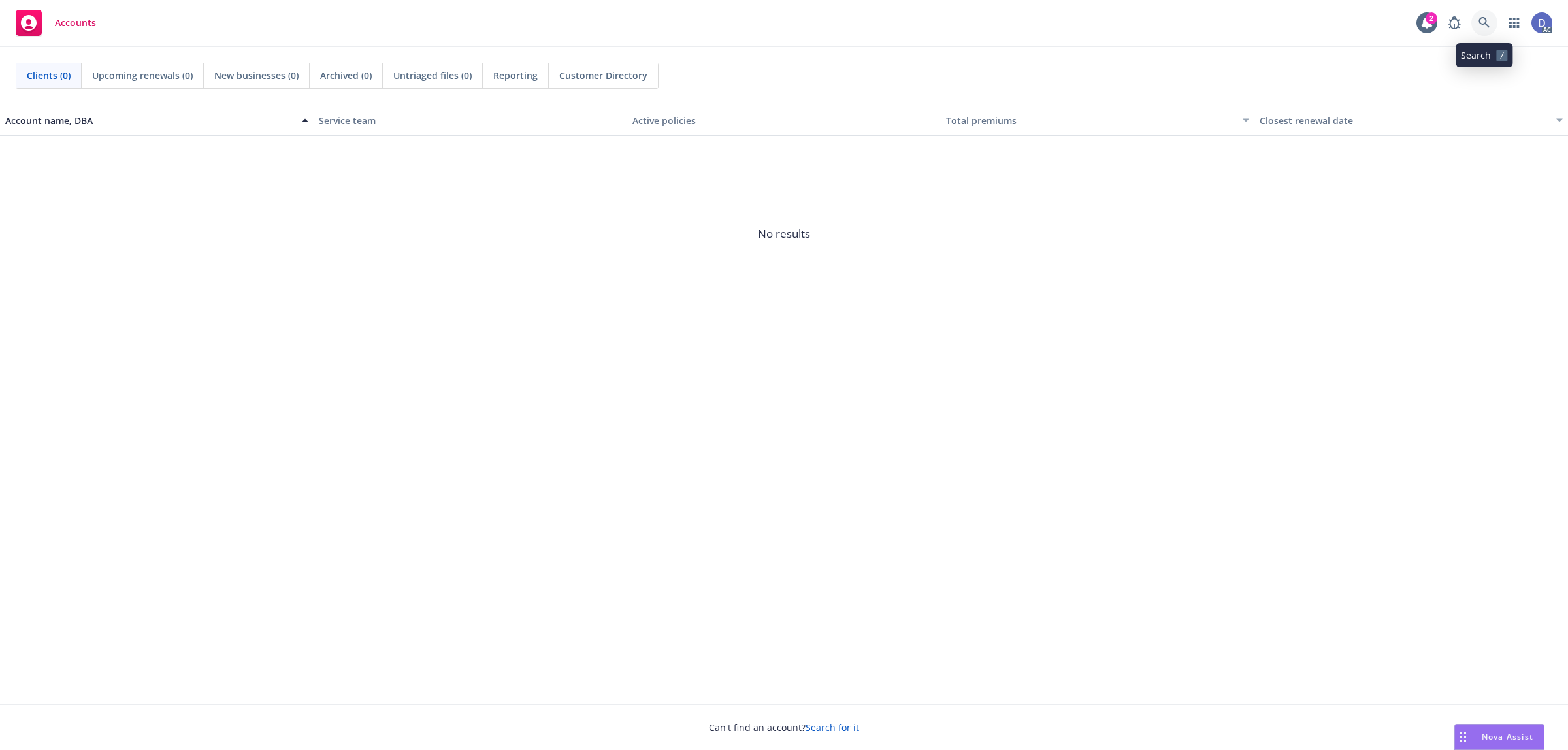
click at [1486, 24] on icon at bounding box center [1484, 22] width 12 height 12
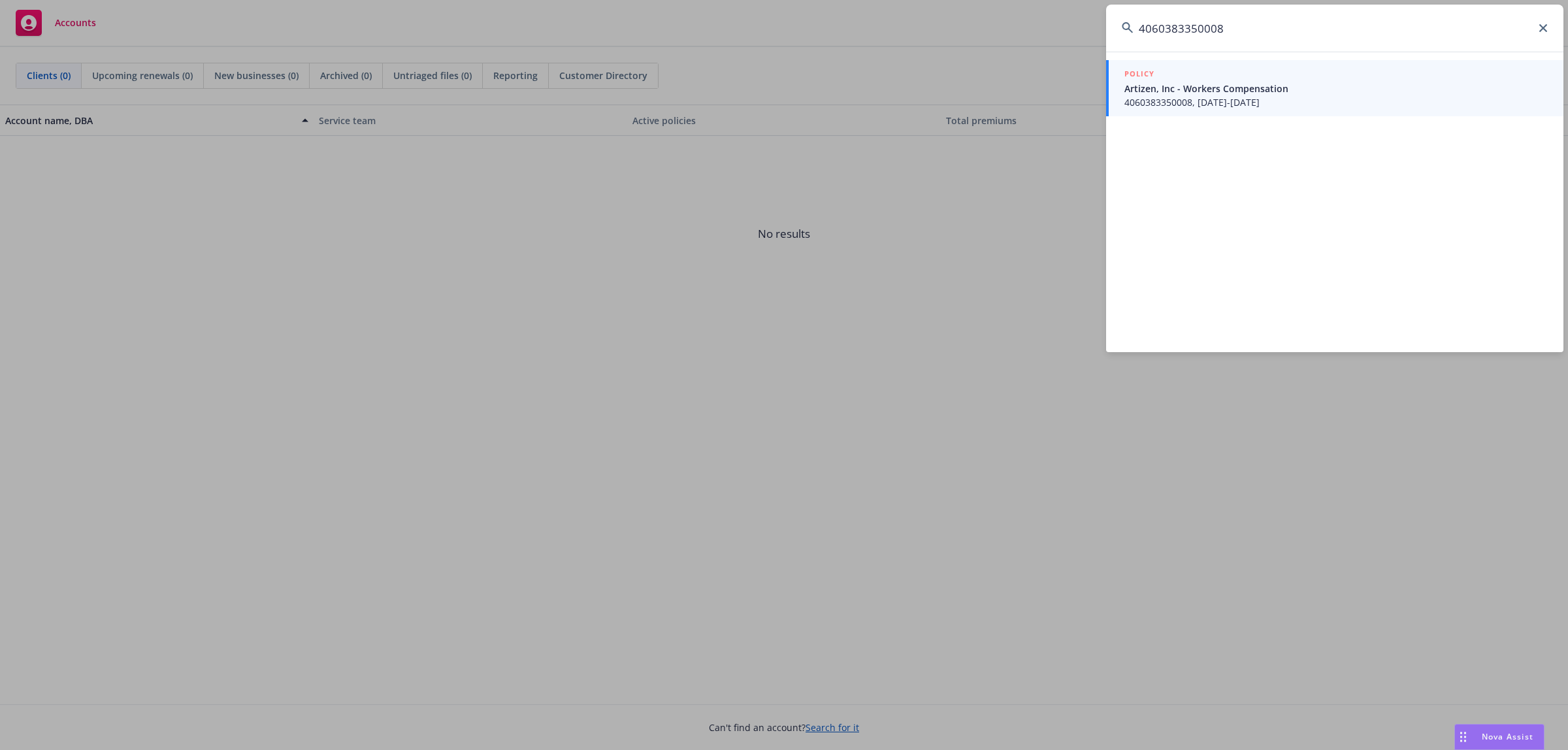
type input "4060383350008"
click at [1273, 73] on div "POLICY" at bounding box center [1336, 74] width 424 height 14
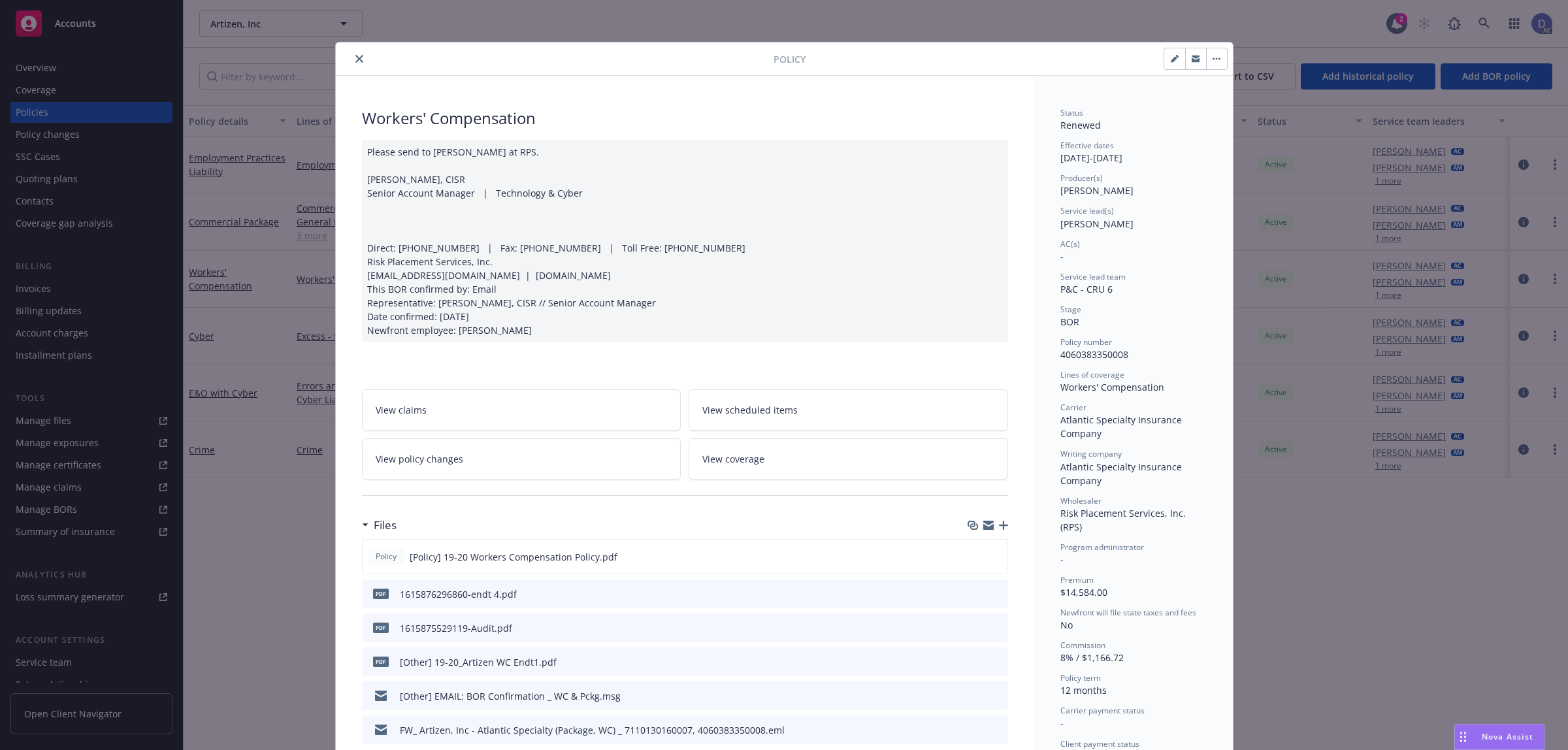
click at [285, 73] on div "Policy Workers' Compensation Please send to [PERSON_NAME] at [GEOGRAPHIC_DATA].…" at bounding box center [784, 375] width 1568 height 750
click at [53, 64] on div "Policy Workers' Compensation Please send to [PERSON_NAME] at [GEOGRAPHIC_DATA].…" at bounding box center [784, 375] width 1568 height 750
click at [355, 60] on icon "close" at bounding box center [359, 59] width 8 height 8
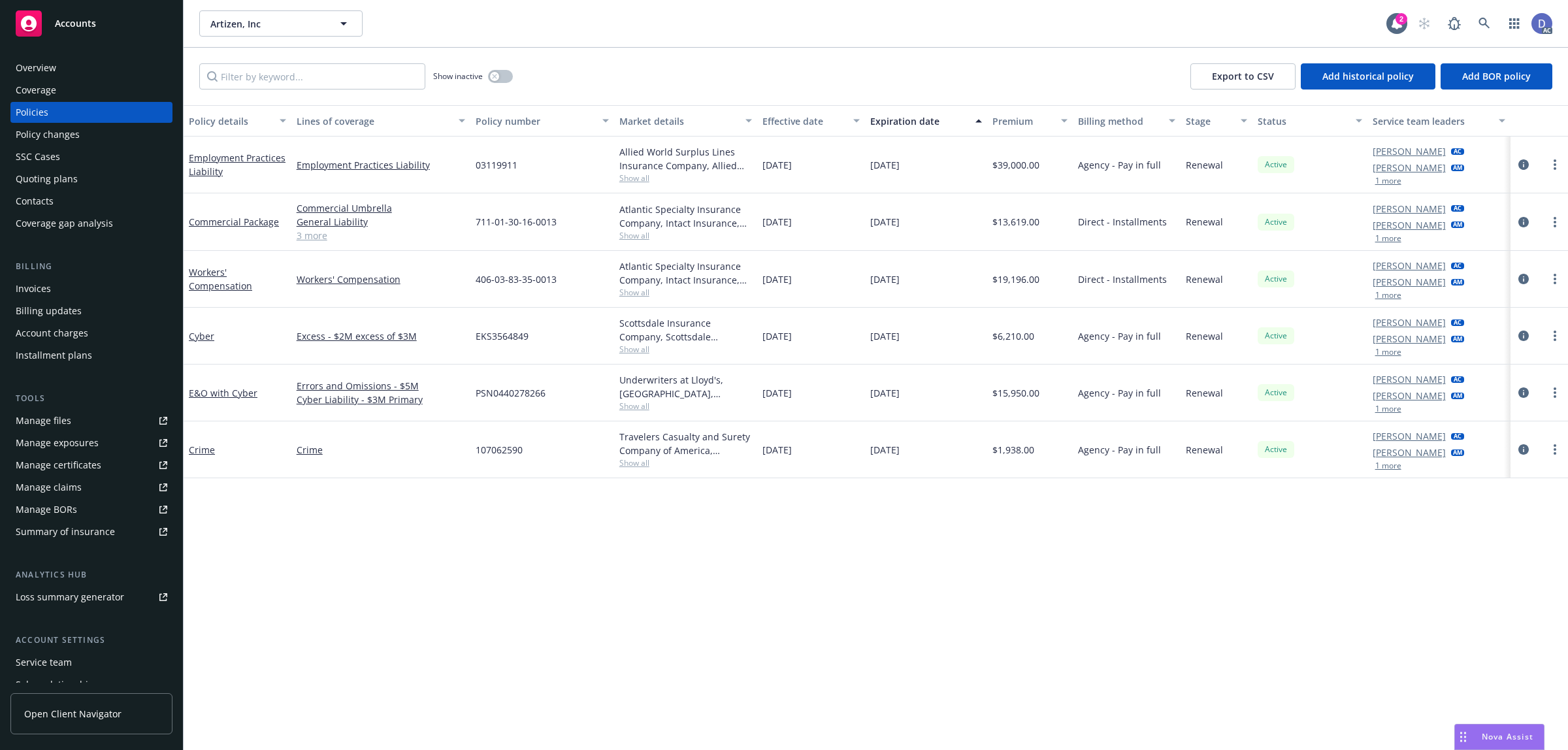
click at [43, 63] on div "Overview" at bounding box center [36, 68] width 41 height 21
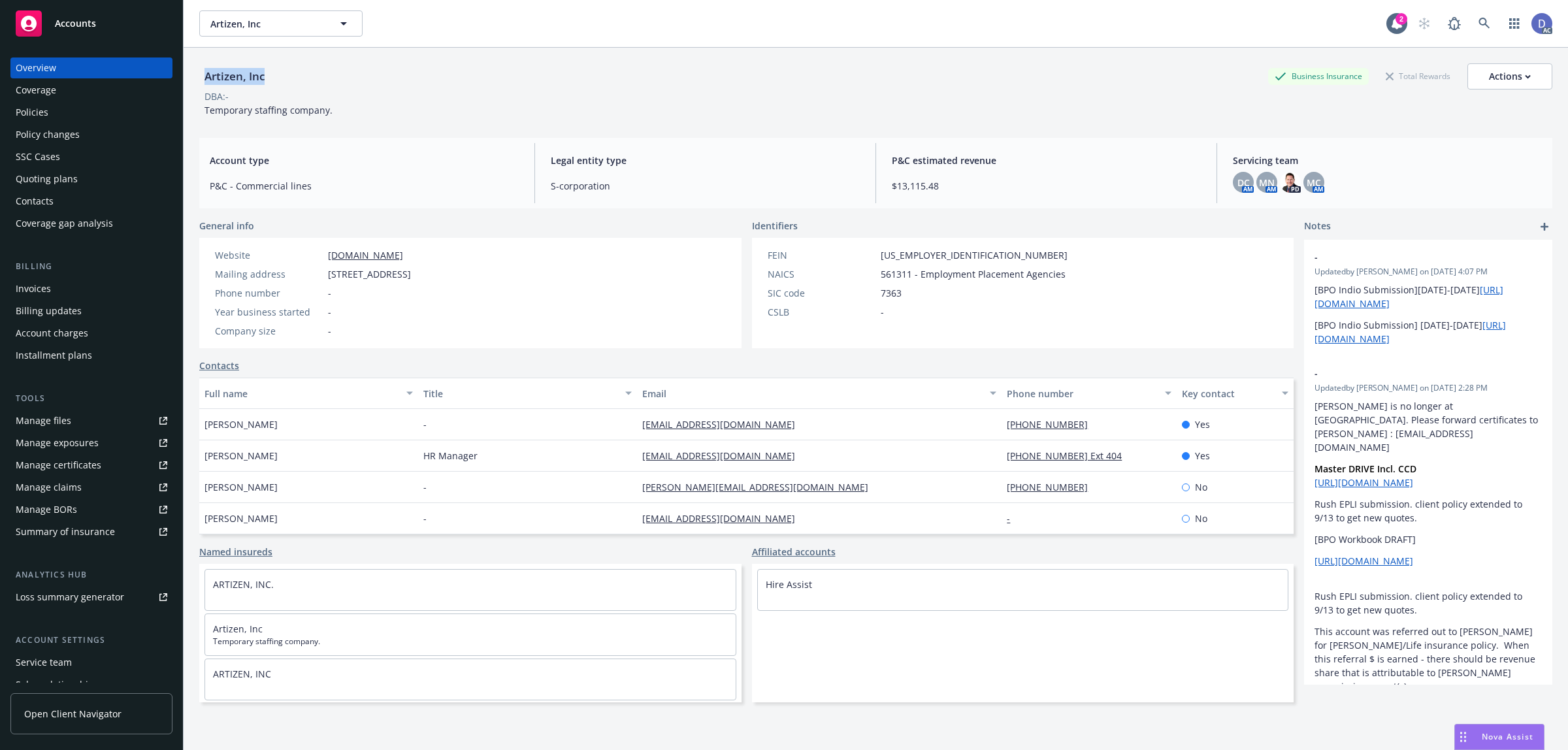
copy div "Artizen, Inc"
drag, startPoint x: 266, startPoint y: 80, endPoint x: 205, endPoint y: 80, distance: 61.0
click at [205, 80] on div "Artizen, Inc" at bounding box center [234, 76] width 71 height 17
click at [69, 478] on div "Manage claims" at bounding box center [49, 487] width 66 height 21
click at [92, 422] on link "Manage files" at bounding box center [91, 420] width 162 height 21
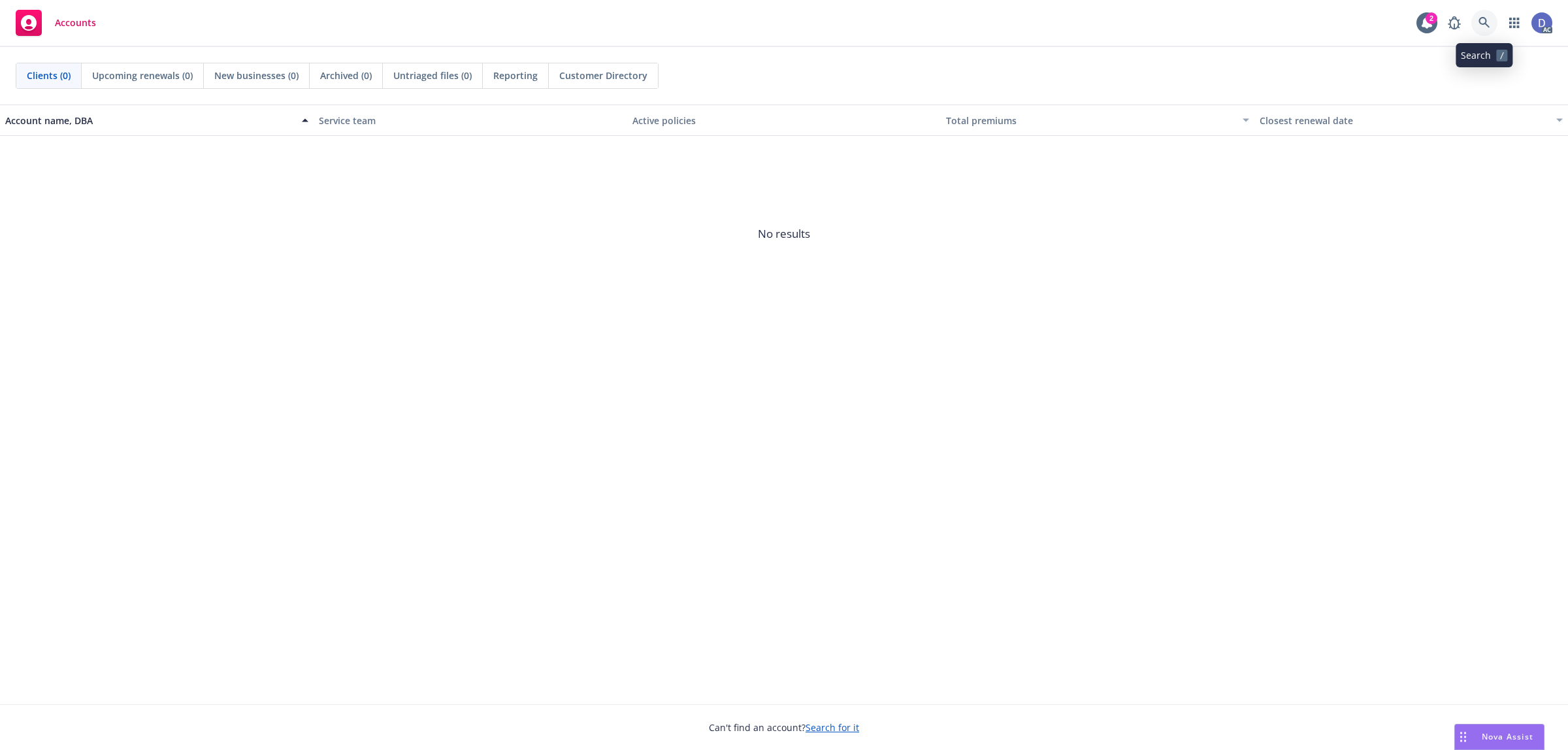
click at [1484, 24] on icon at bounding box center [1484, 22] width 11 height 11
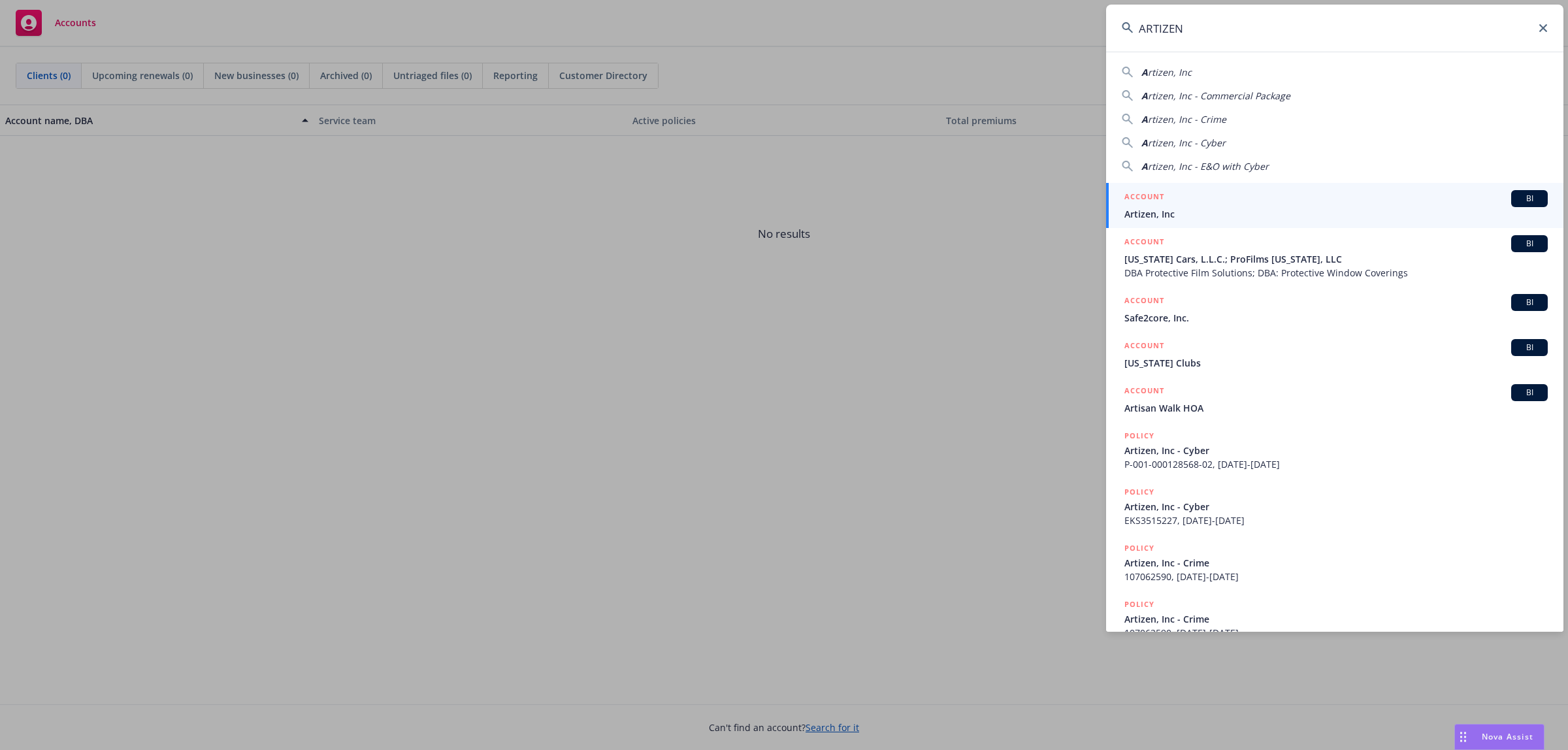
type input "ARTIZEN"
click at [1281, 197] on div "ACCOUNT BI" at bounding box center [1336, 198] width 424 height 17
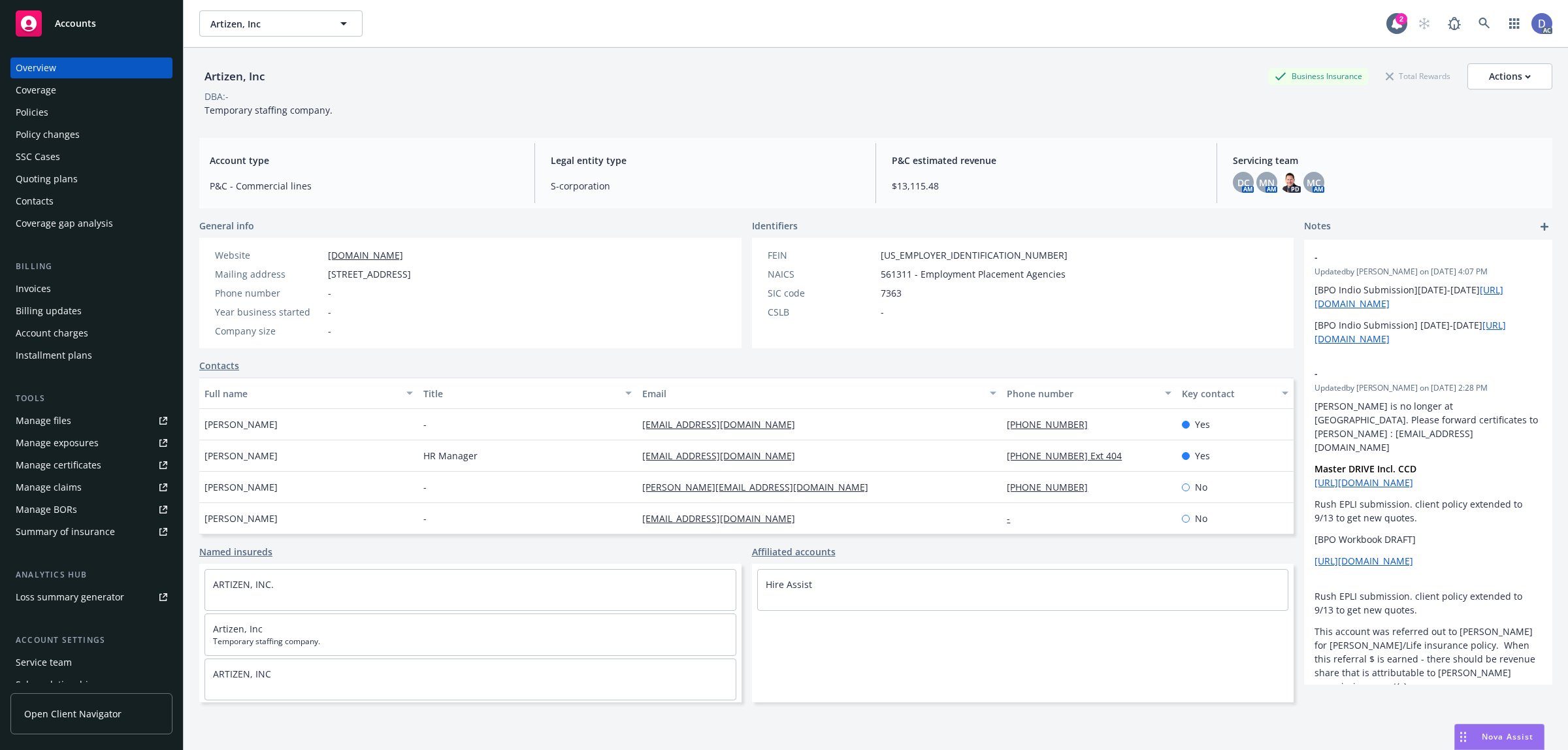
click at [92, 494] on link "Manage claims" at bounding box center [91, 487] width 162 height 21
click at [72, 424] on link "Manage files" at bounding box center [91, 420] width 162 height 21
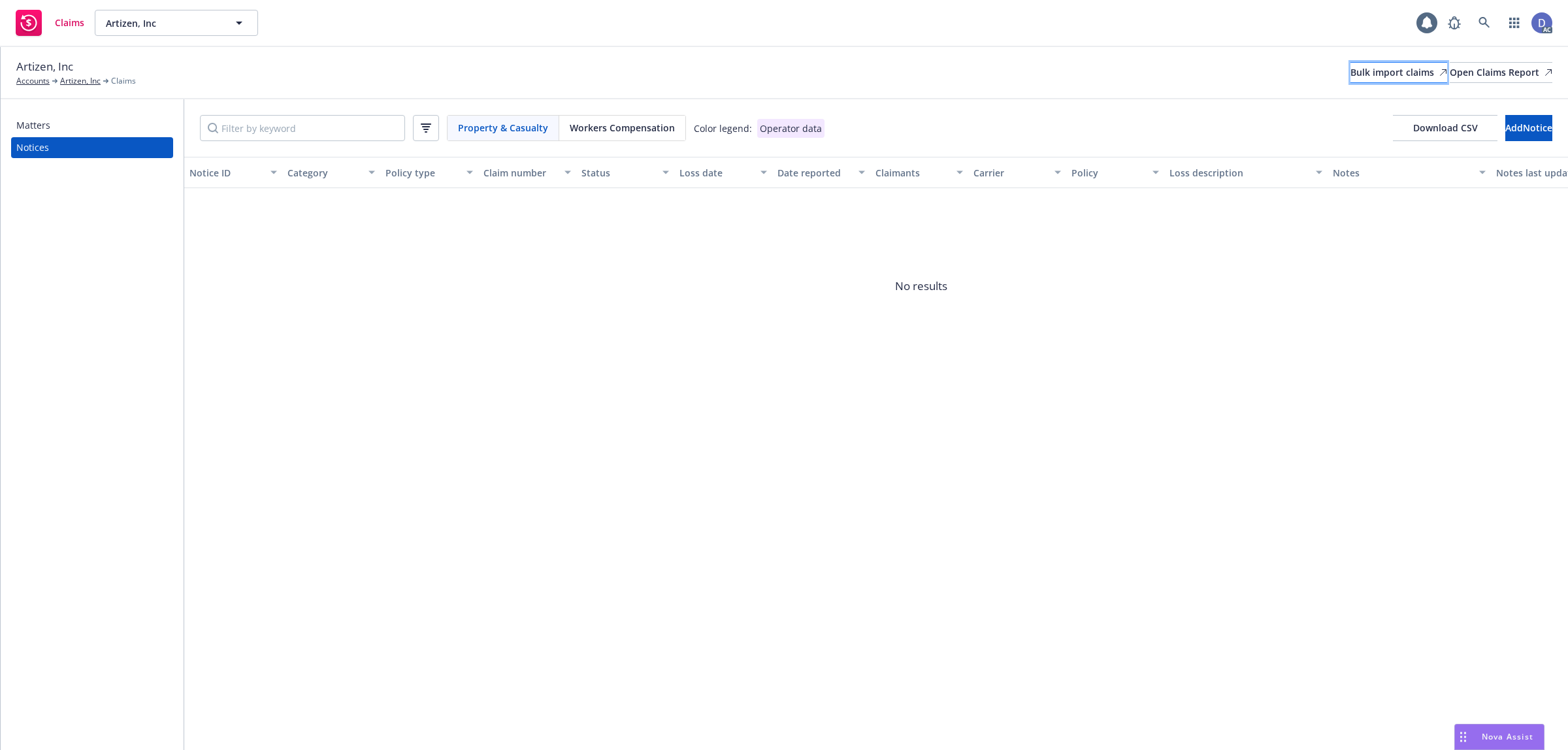
click at [1350, 76] on div "Bulk import claims" at bounding box center [1398, 72] width 96 height 20
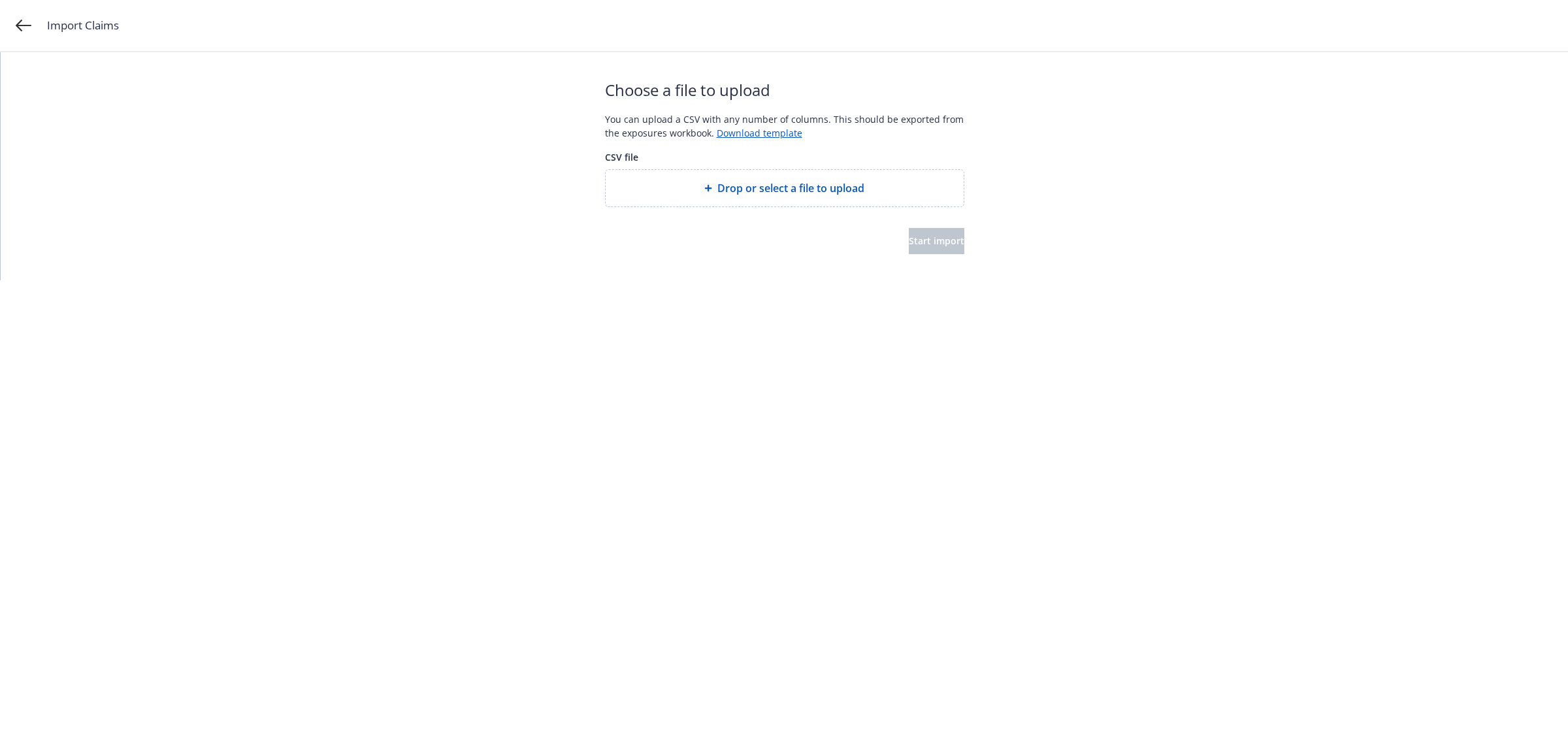
click at [776, 217] on div at bounding box center [784, 217] width 359 height 21
click at [800, 191] on span "Drop or select a file to upload" at bounding box center [791, 188] width 147 height 16
click at [909, 229] on button "Start import" at bounding box center [936, 240] width 56 height 26
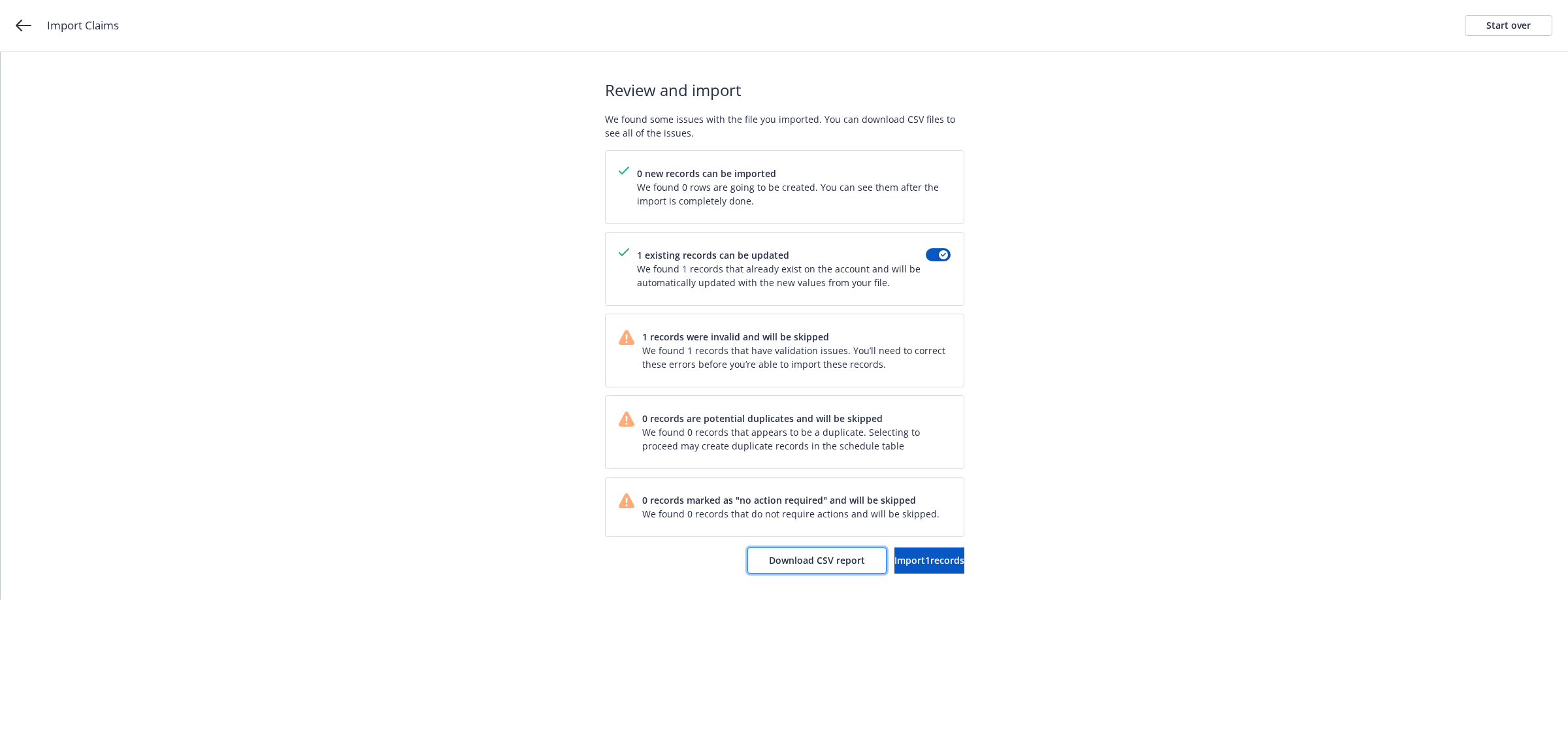
click at [802, 569] on button "Download CSV report" at bounding box center [816, 560] width 139 height 26
click at [1540, 24] on link "Start over" at bounding box center [1508, 25] width 88 height 21
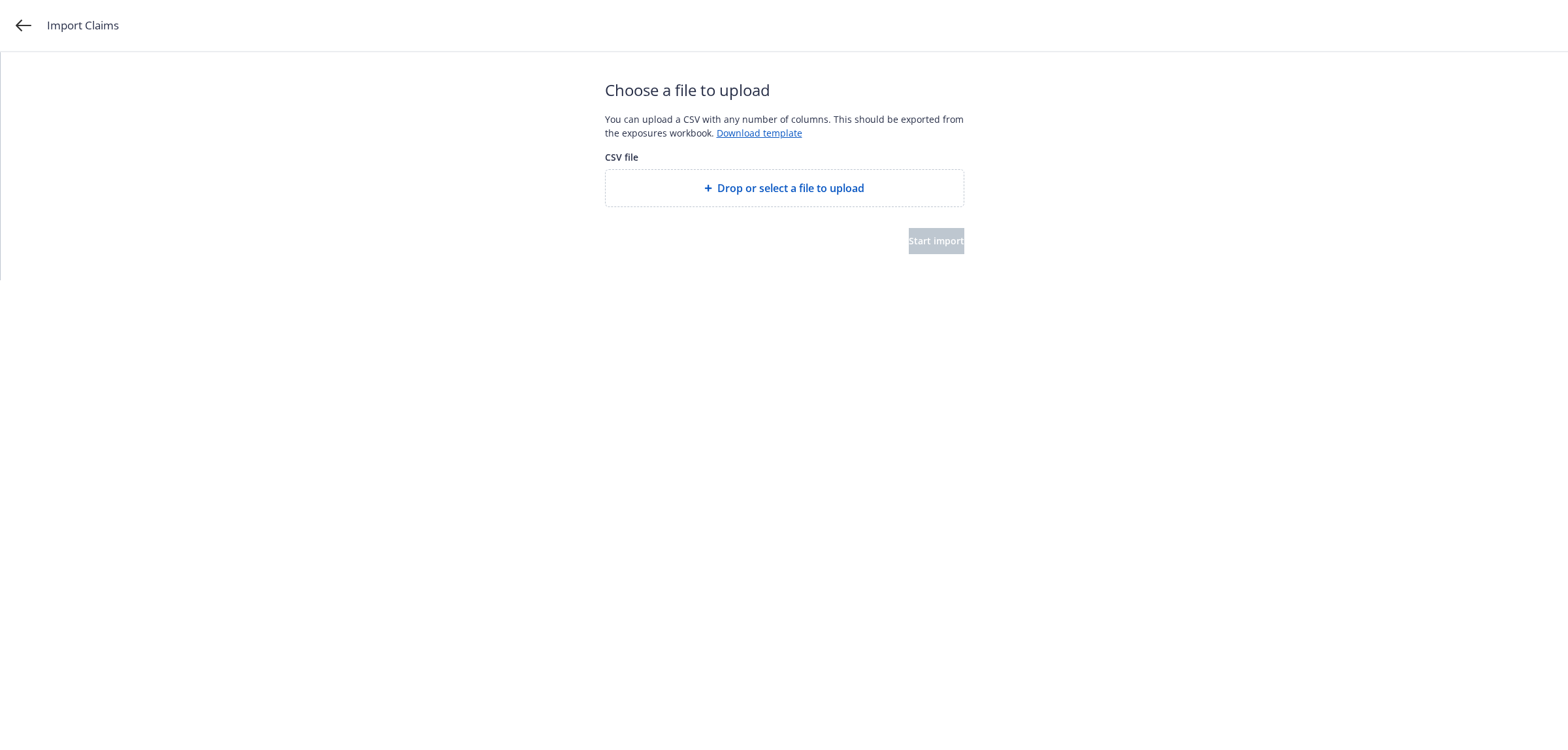
click at [808, 207] on div at bounding box center [784, 217] width 359 height 21
click at [792, 186] on span "Drop or select a file to upload" at bounding box center [791, 188] width 147 height 16
click at [917, 240] on span "Start import" at bounding box center [936, 240] width 56 height 13
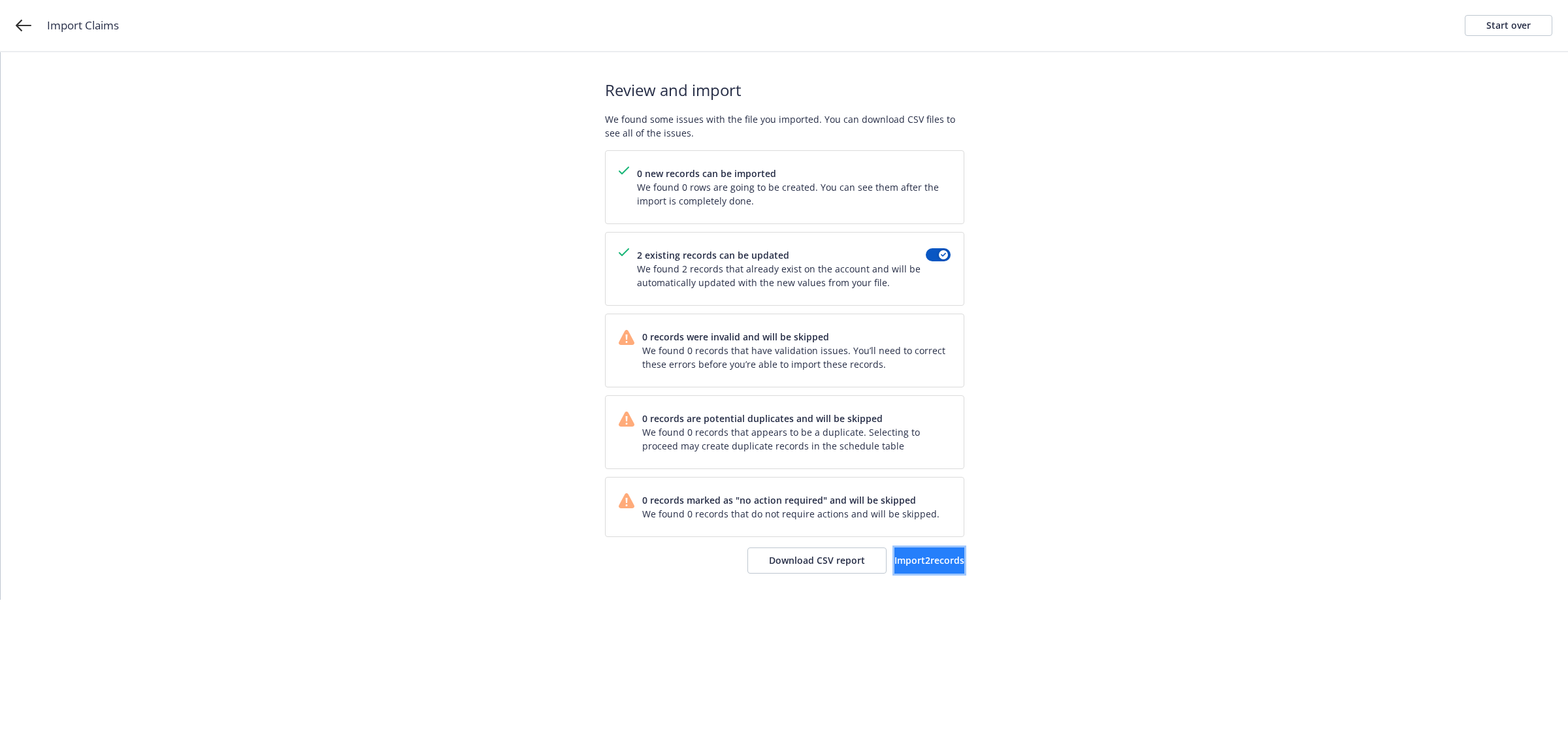
click at [929, 563] on span "Import 2 records" at bounding box center [929, 561] width 70 height 13
click at [898, 559] on span "View accounts" at bounding box center [910, 561] width 64 height 13
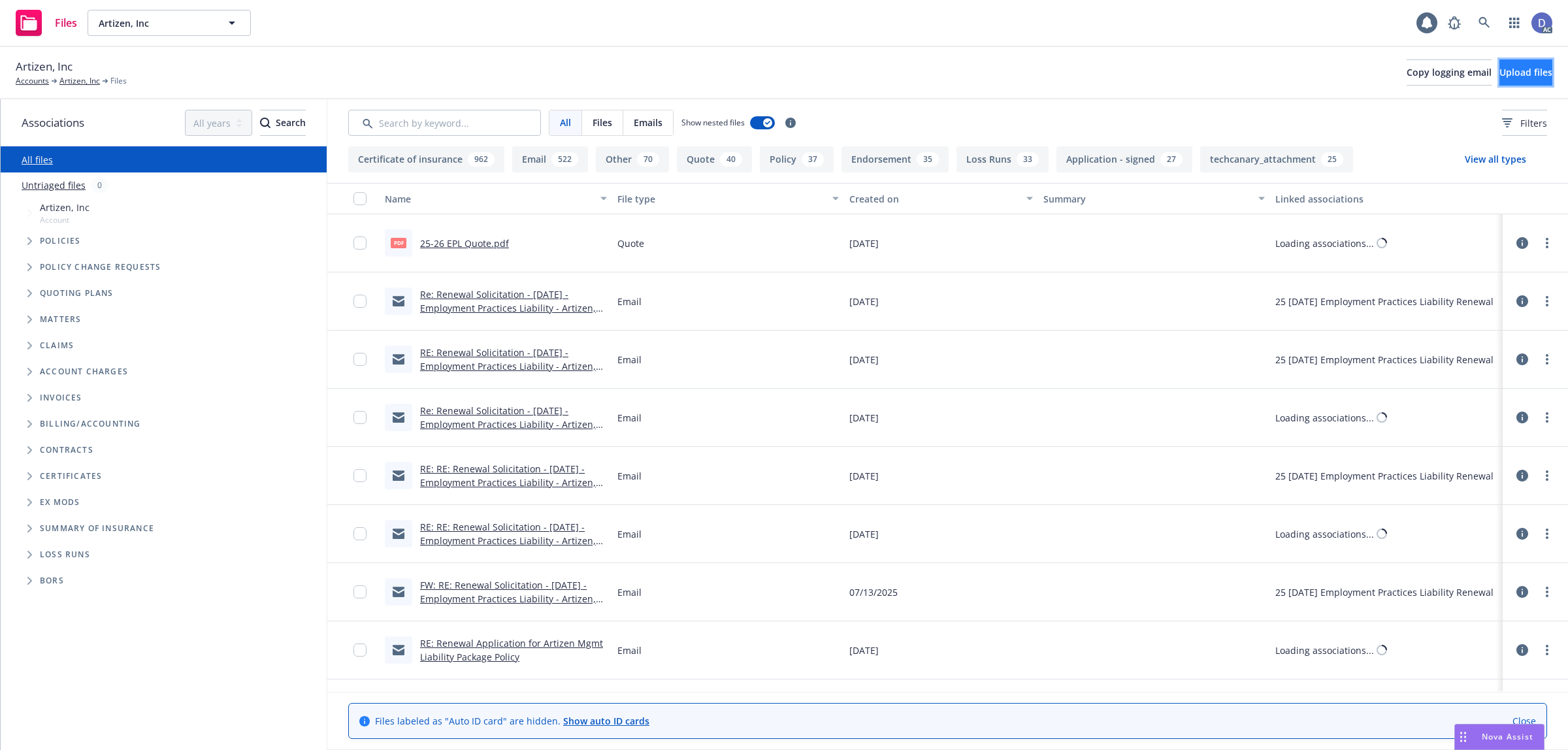
click at [1499, 82] on button "Upload files" at bounding box center [1525, 72] width 53 height 26
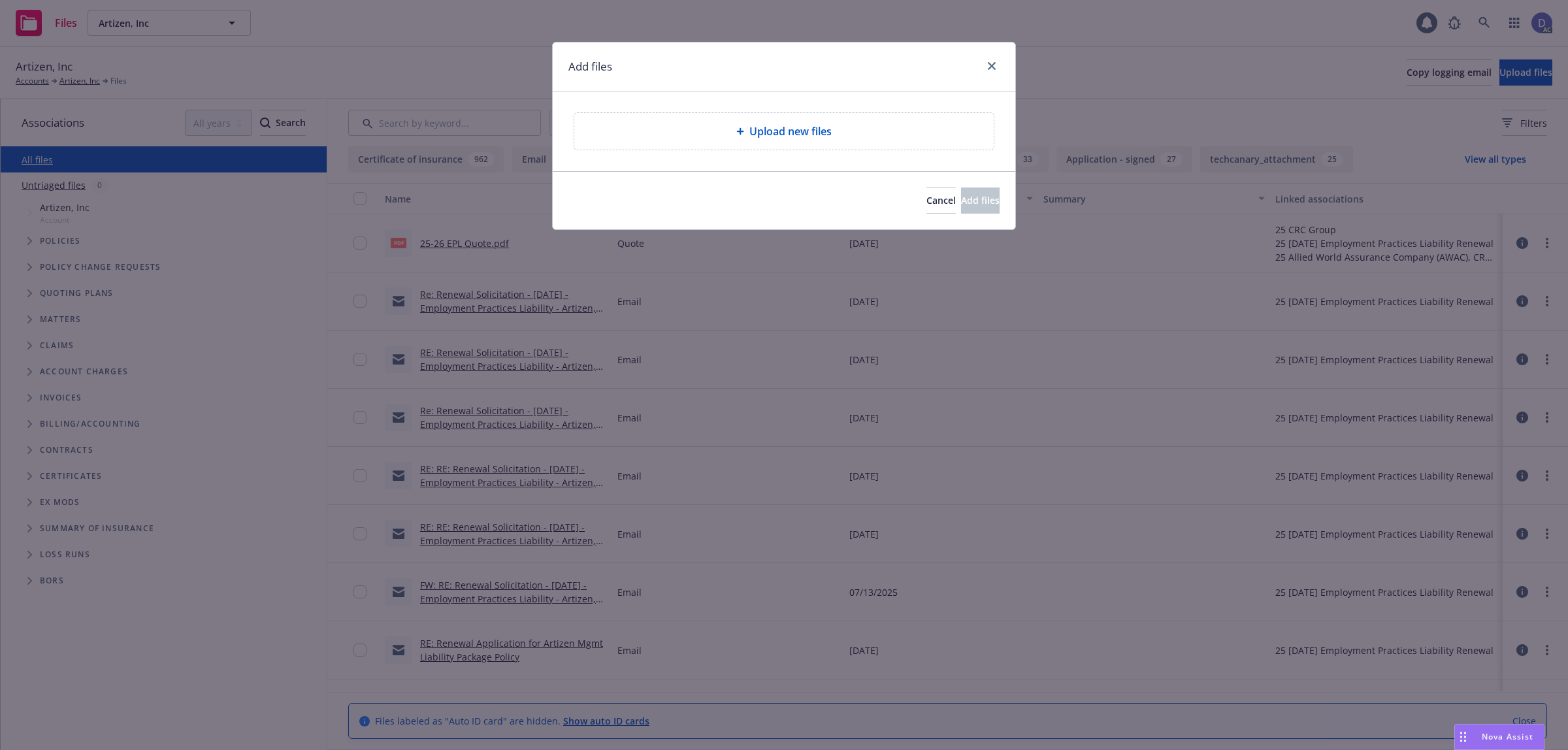
click at [730, 137] on div "Upload new files" at bounding box center [784, 131] width 398 height 16
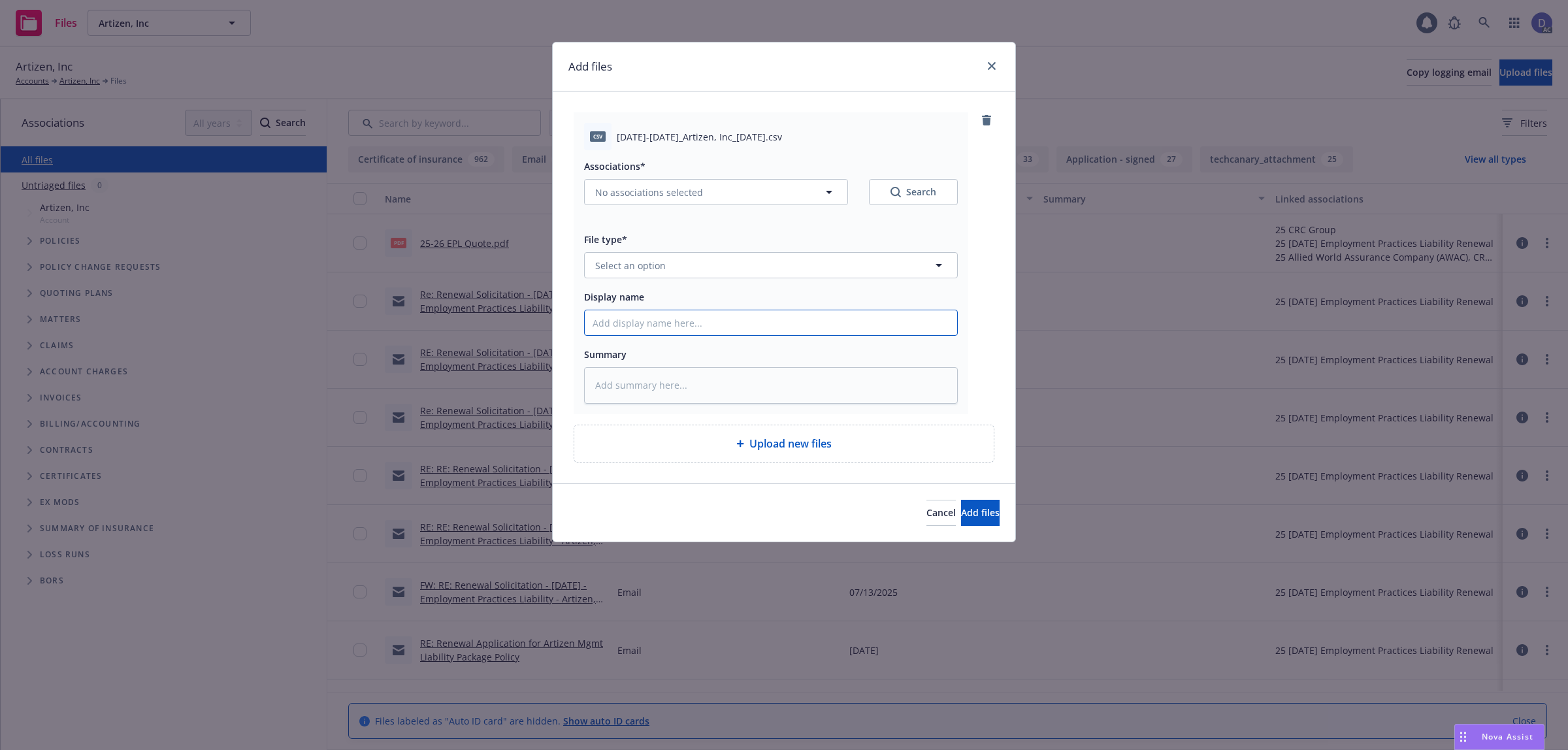
click at [847, 326] on input "Display name" at bounding box center [771, 322] width 373 height 25
paste input "2019-2023_Artizen, Inc_9-16-2024"
type input "2019-2023_Artizen, Inc_9-16-2024"
type textarea "x"
type input "2019-2023_Artizen, Inc_9-16-2024"
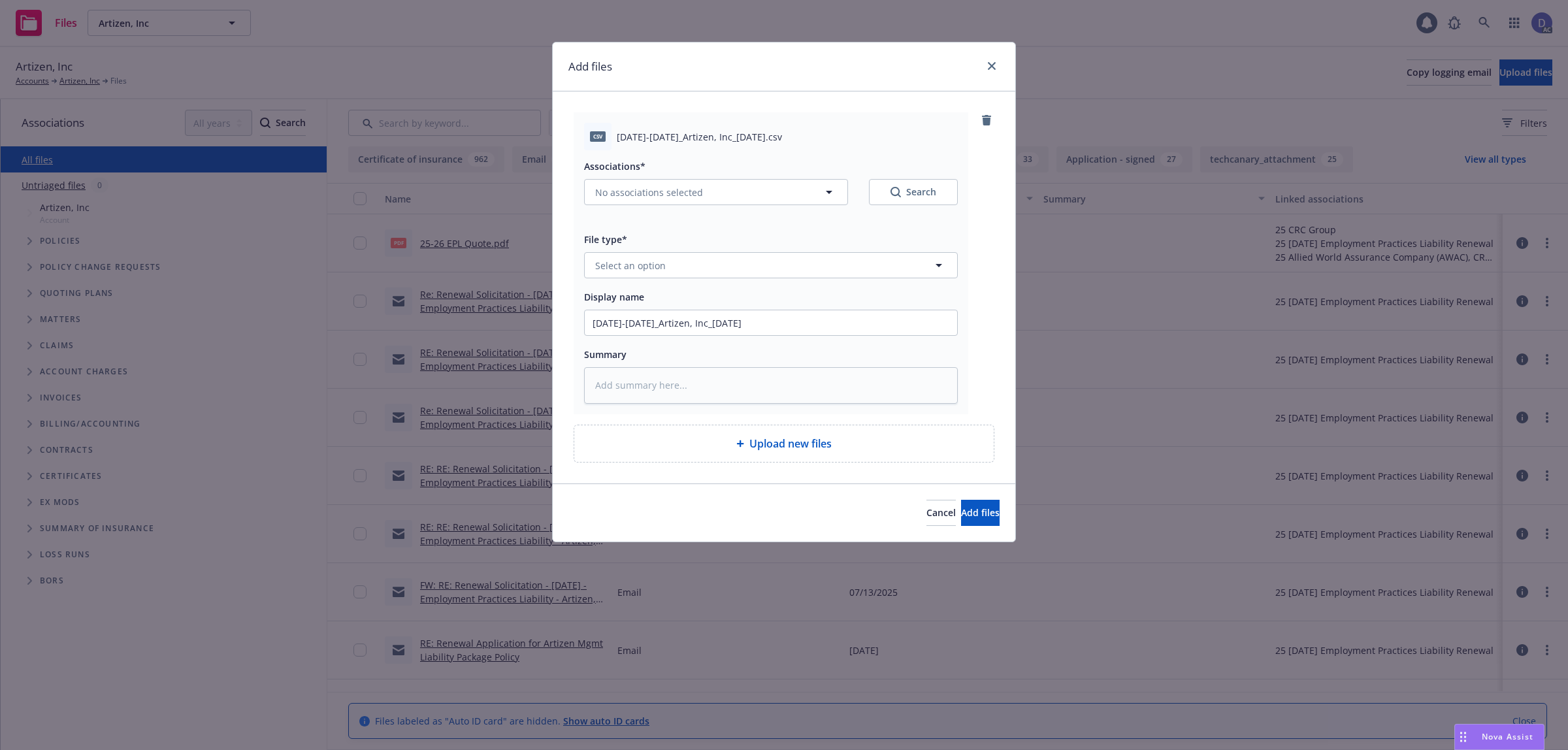
click at [878, 281] on div "Associations* No associations selected Search File type* Select an option Displ…" at bounding box center [770, 277] width 373 height 253
click at [886, 272] on button "Select an option" at bounding box center [770, 265] width 373 height 26
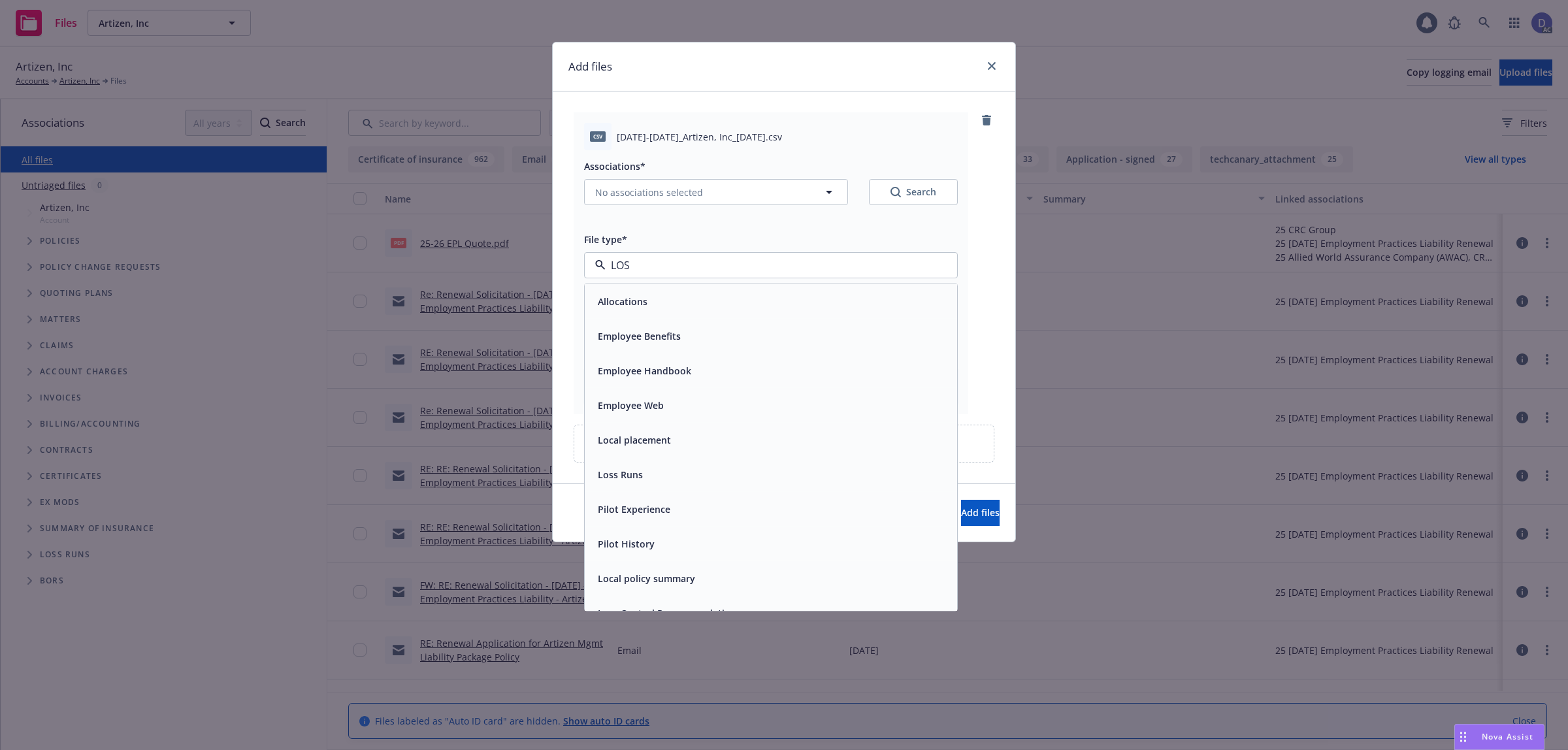
type input "LOSS"
click at [850, 296] on div "Loss Runs" at bounding box center [771, 302] width 357 height 19
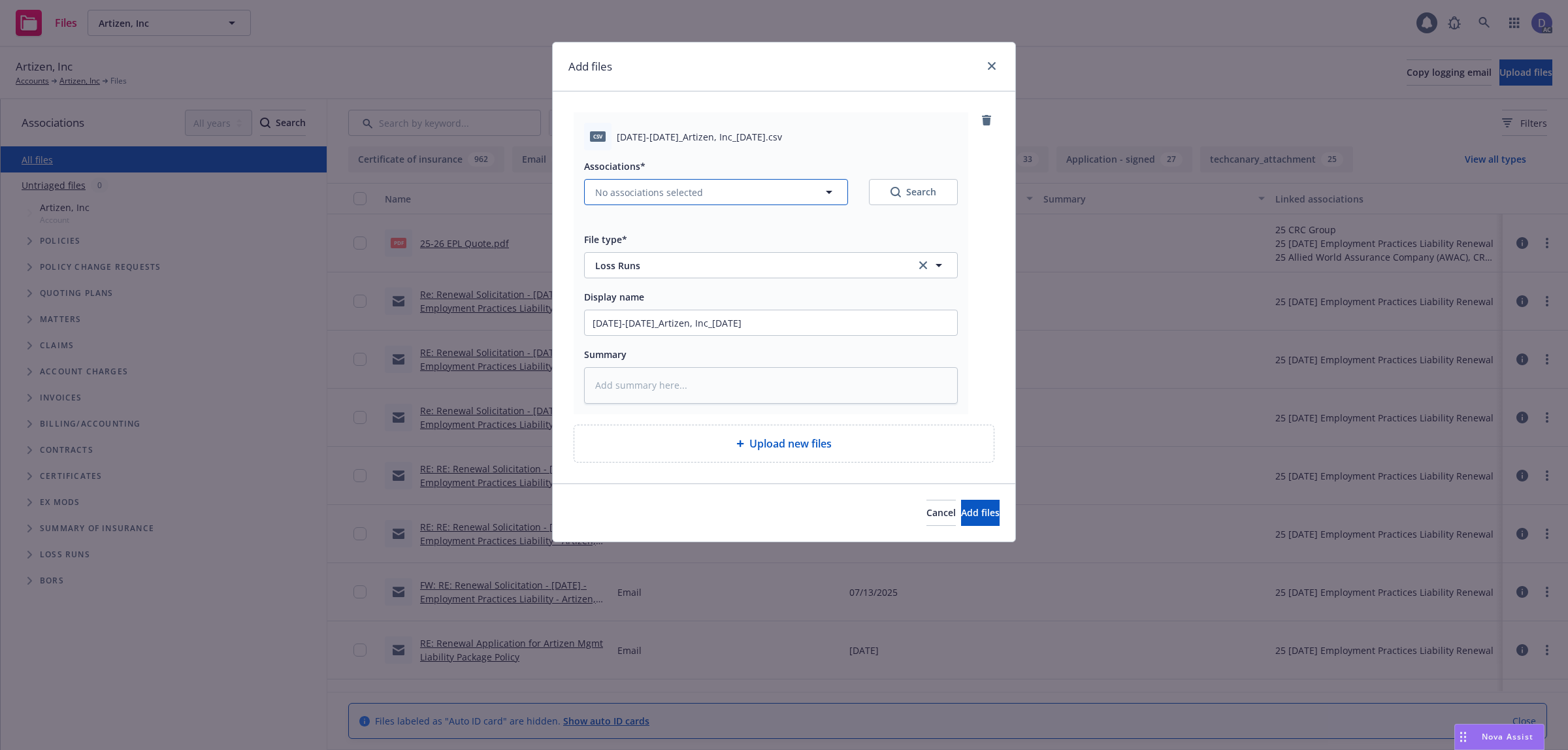
click at [721, 191] on button "No associations selected" at bounding box center [715, 192] width 264 height 26
type textarea "x"
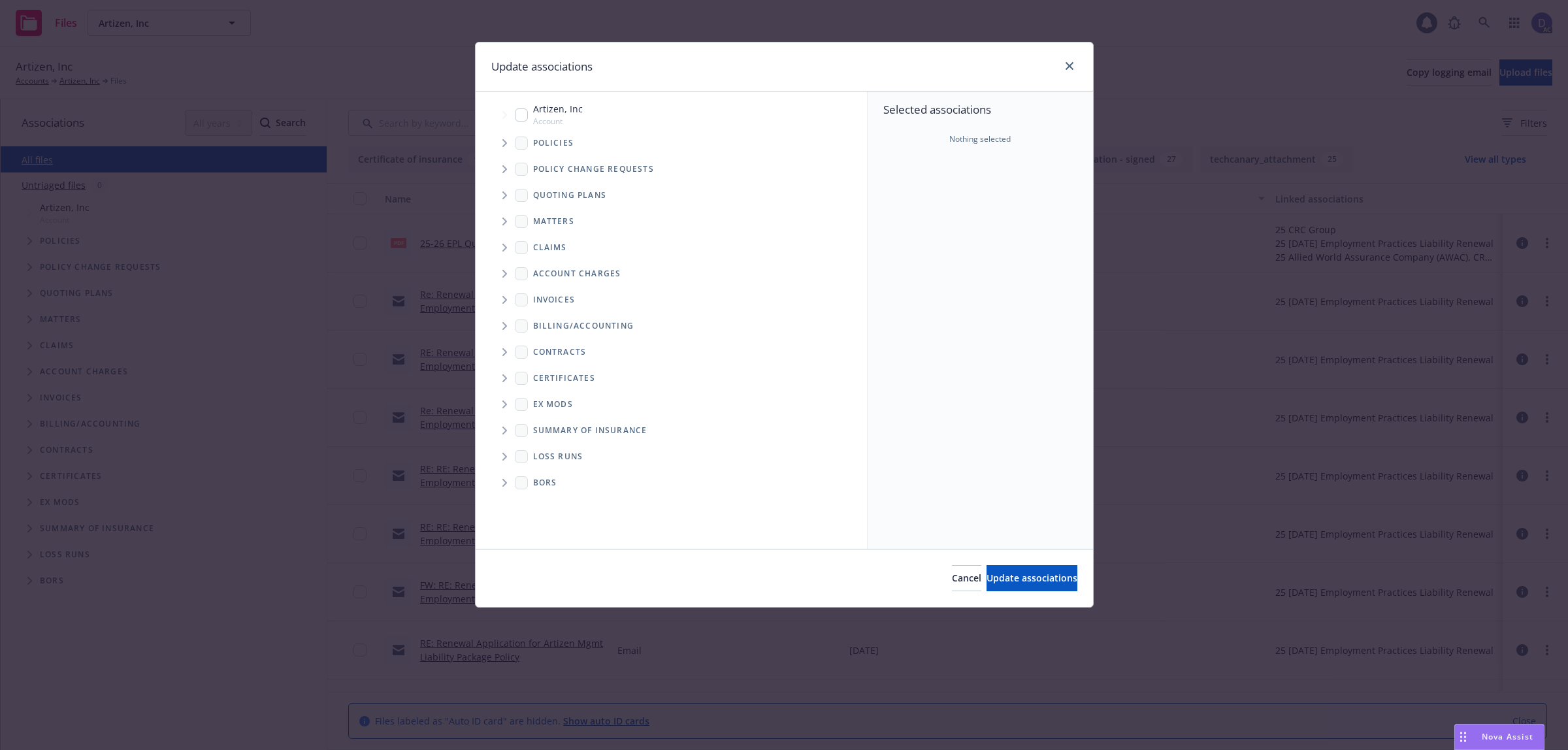
click at [503, 148] on span "Tree Example" at bounding box center [504, 143] width 21 height 21
click at [1005, 214] on div "Selected associations Nothing selected" at bounding box center [980, 320] width 225 height 457
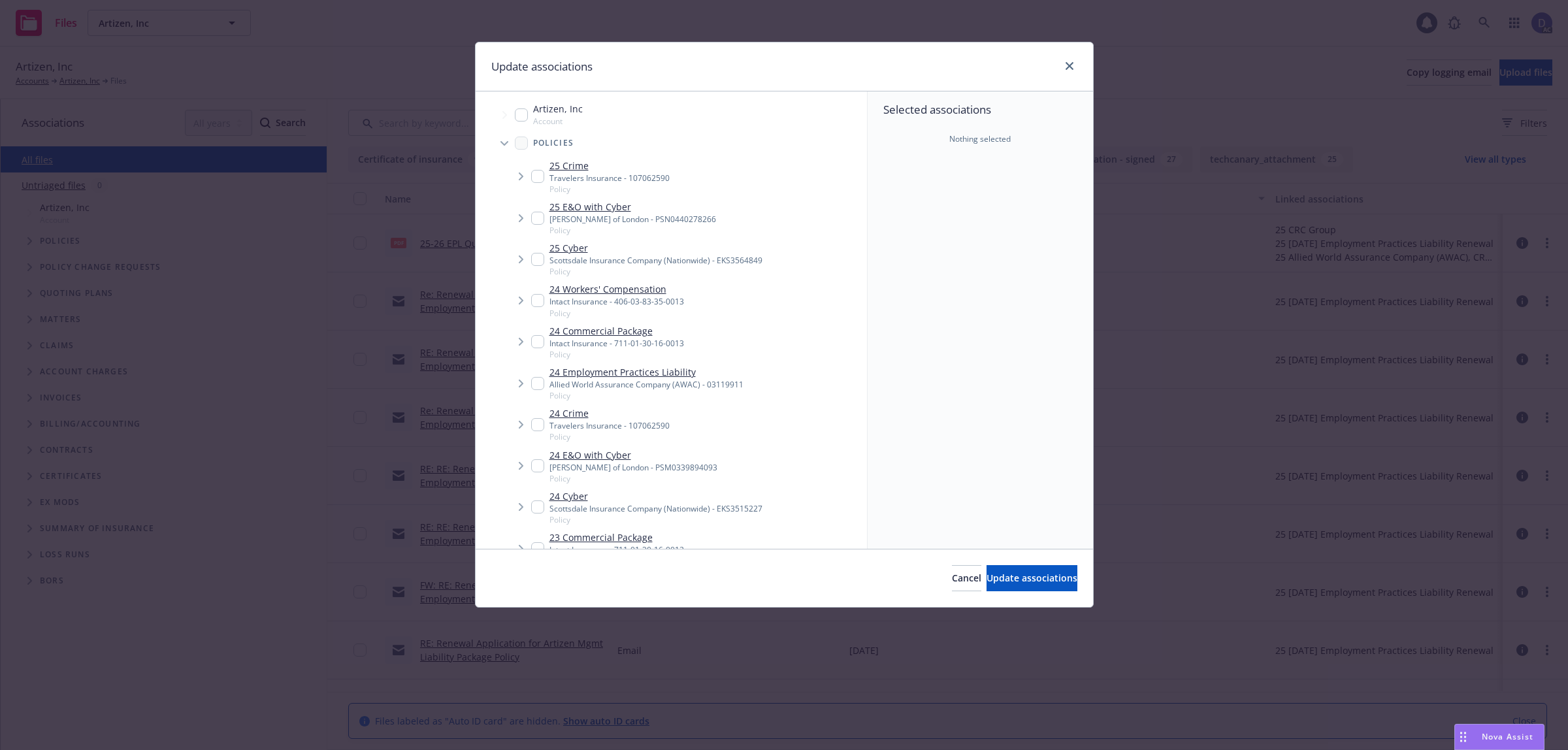
scroll to position [1219, 0]
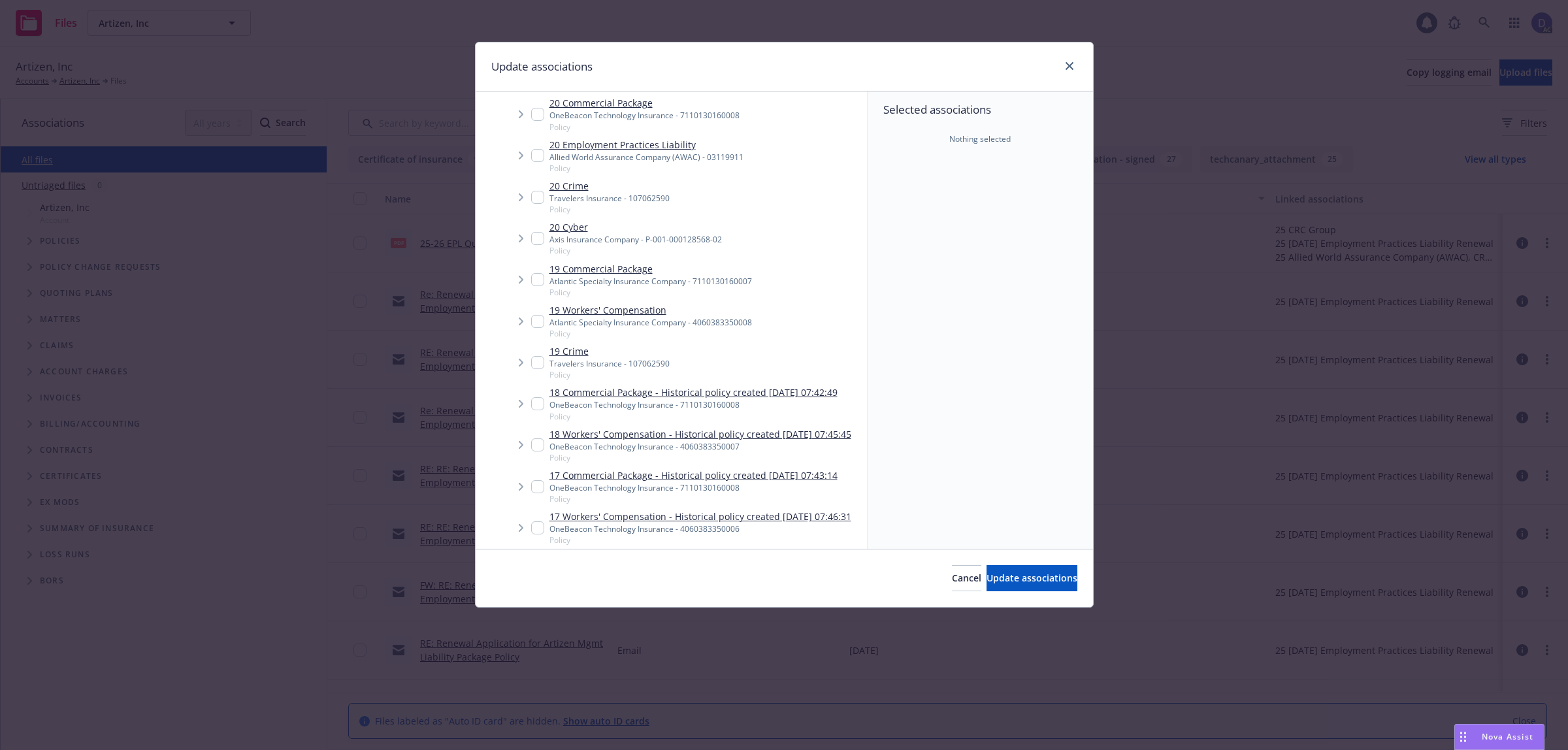
click at [700, 328] on span "Policy" at bounding box center [651, 334] width 202 height 11
checkbox input "true"
click at [1062, 585] on button "Update associations" at bounding box center [1032, 577] width 91 height 26
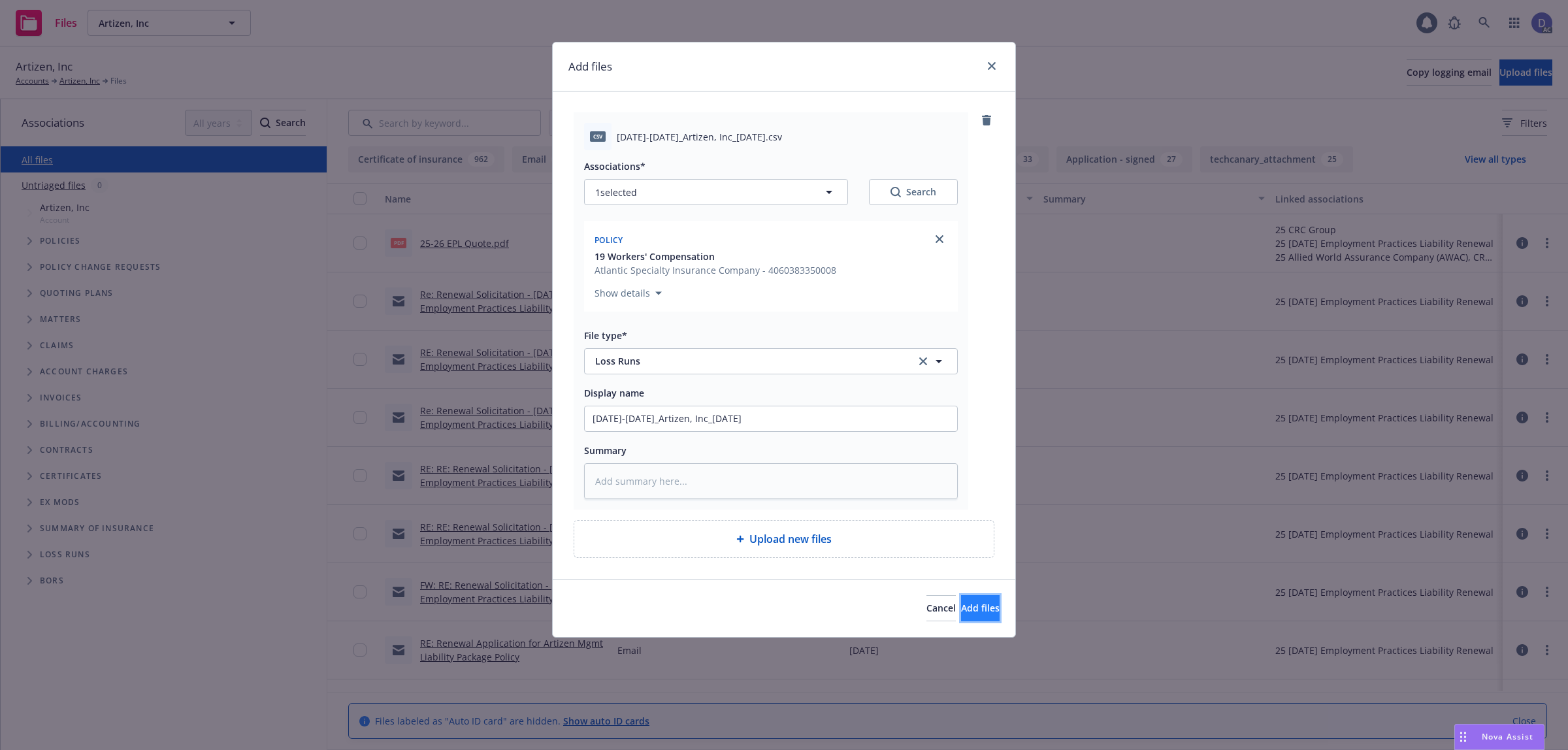
click at [972, 601] on button "Add files" at bounding box center [980, 607] width 38 height 26
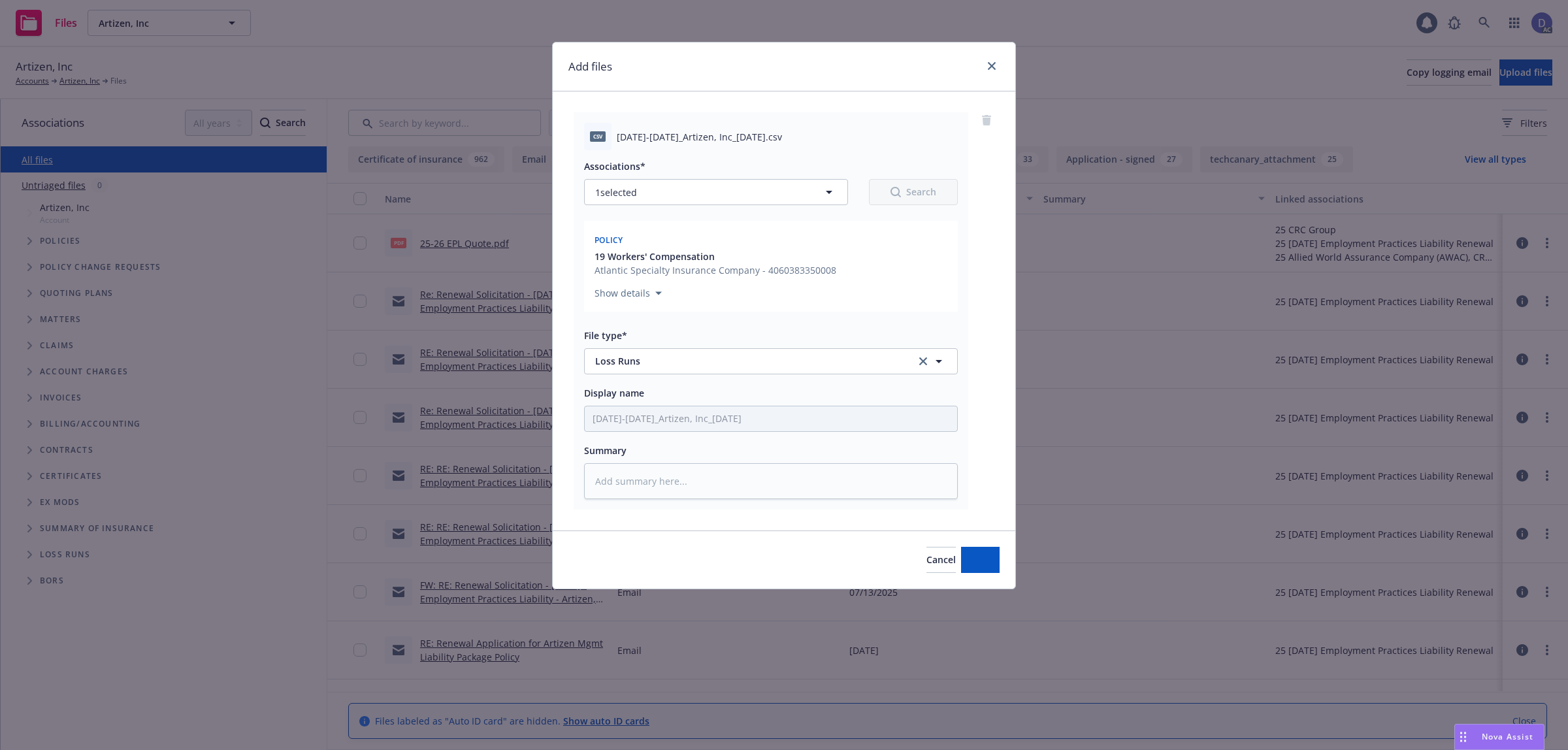
type textarea "x"
